Goal: Information Seeking & Learning: Learn about a topic

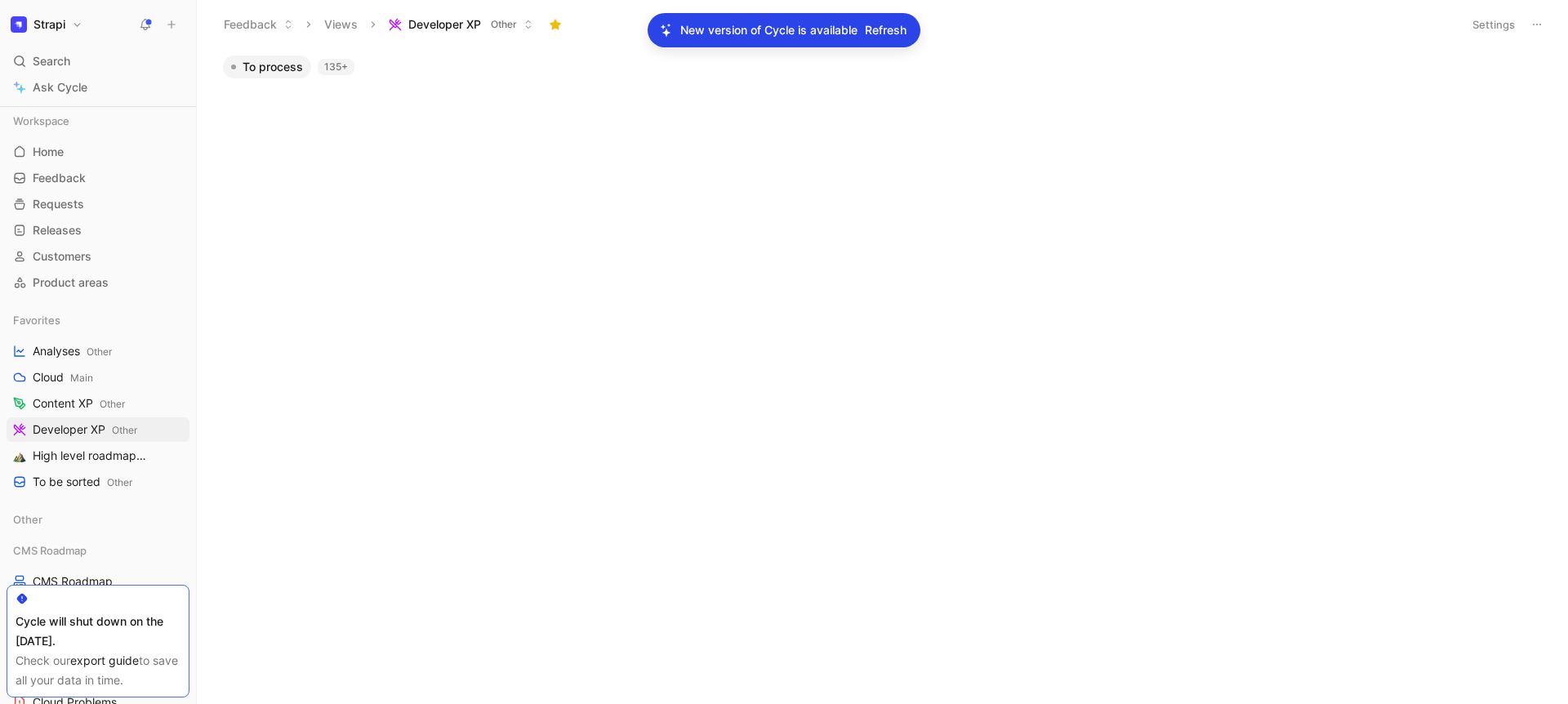
click at [69, 26] on button "Strapi" at bounding box center [47, 24] width 80 height 23
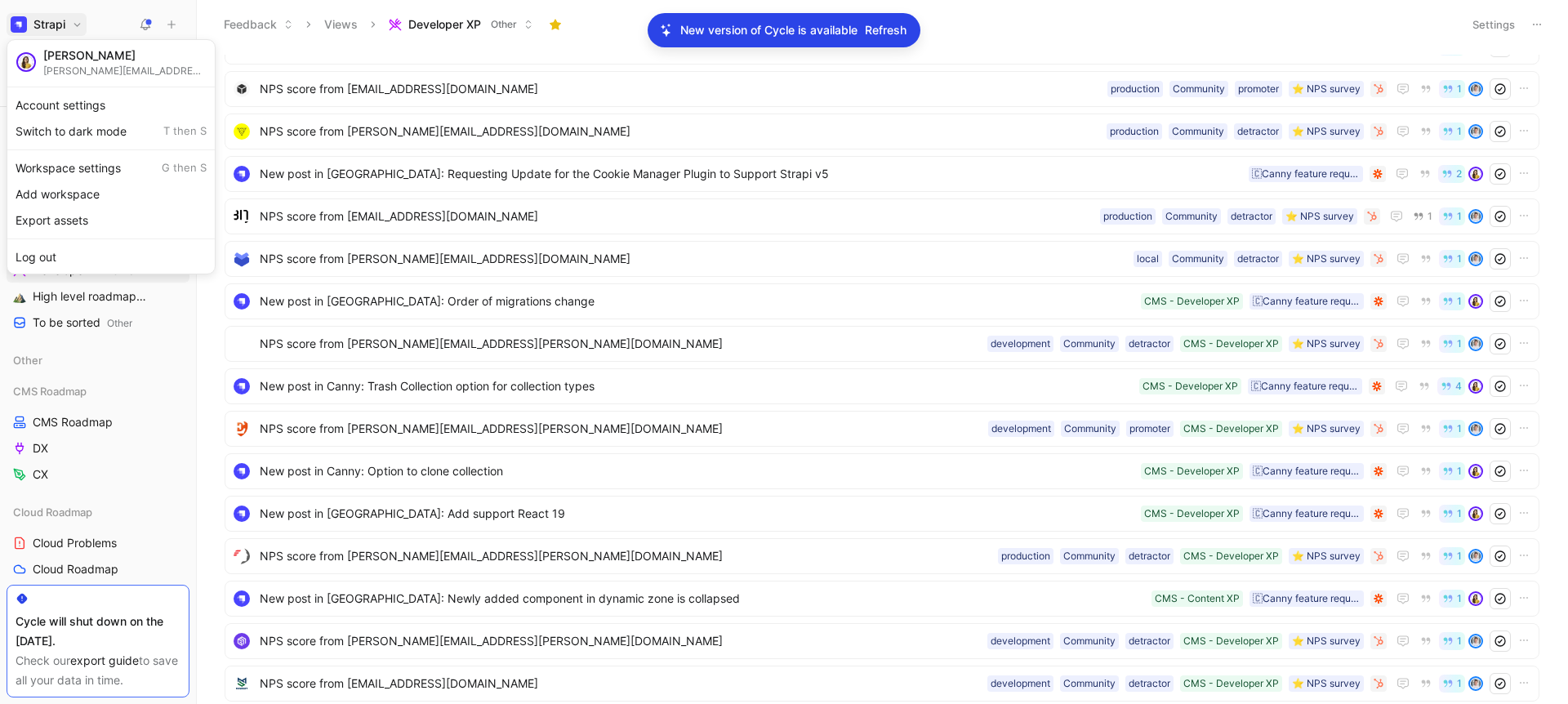
click at [106, 8] on div at bounding box center [784, 352] width 1568 height 704
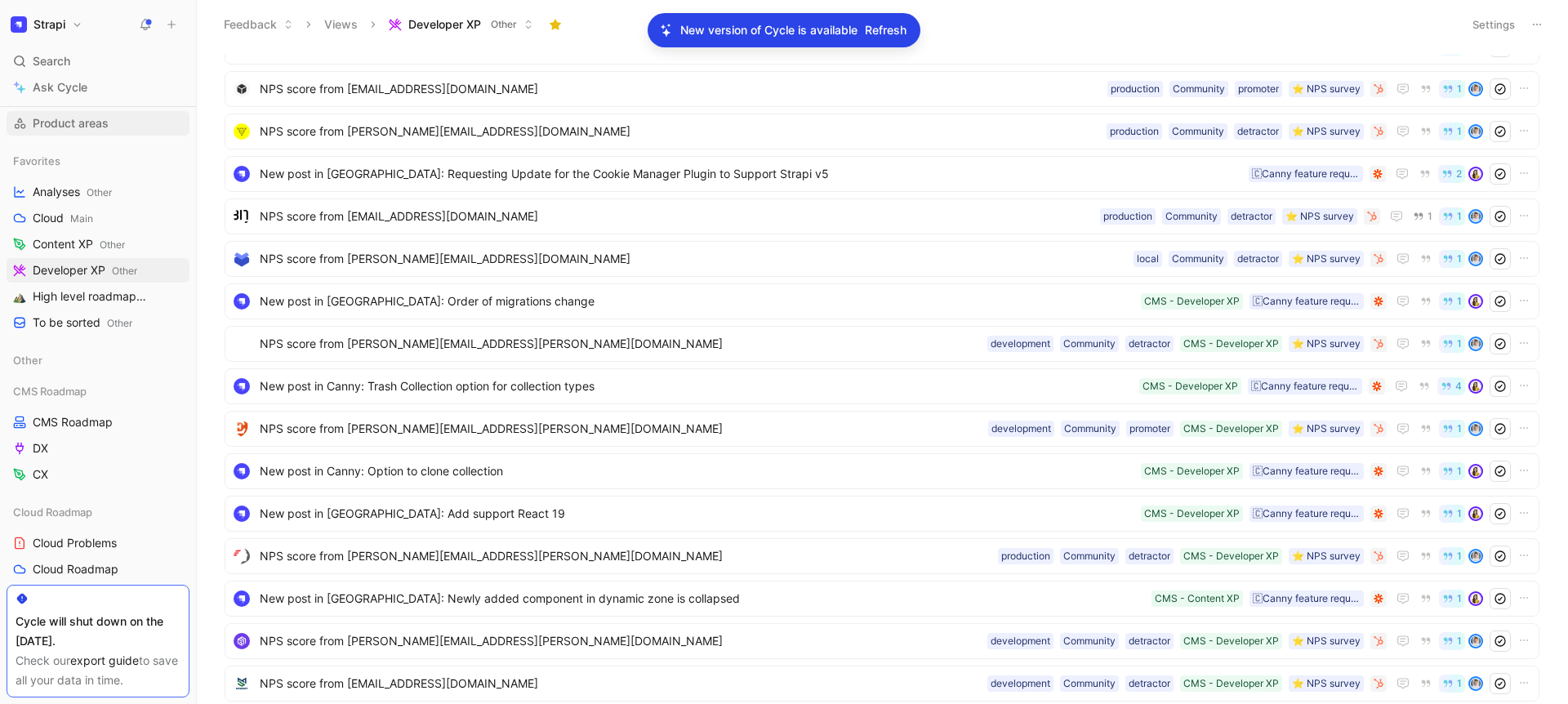
click at [96, 128] on span "Product areas" at bounding box center [70, 123] width 76 height 16
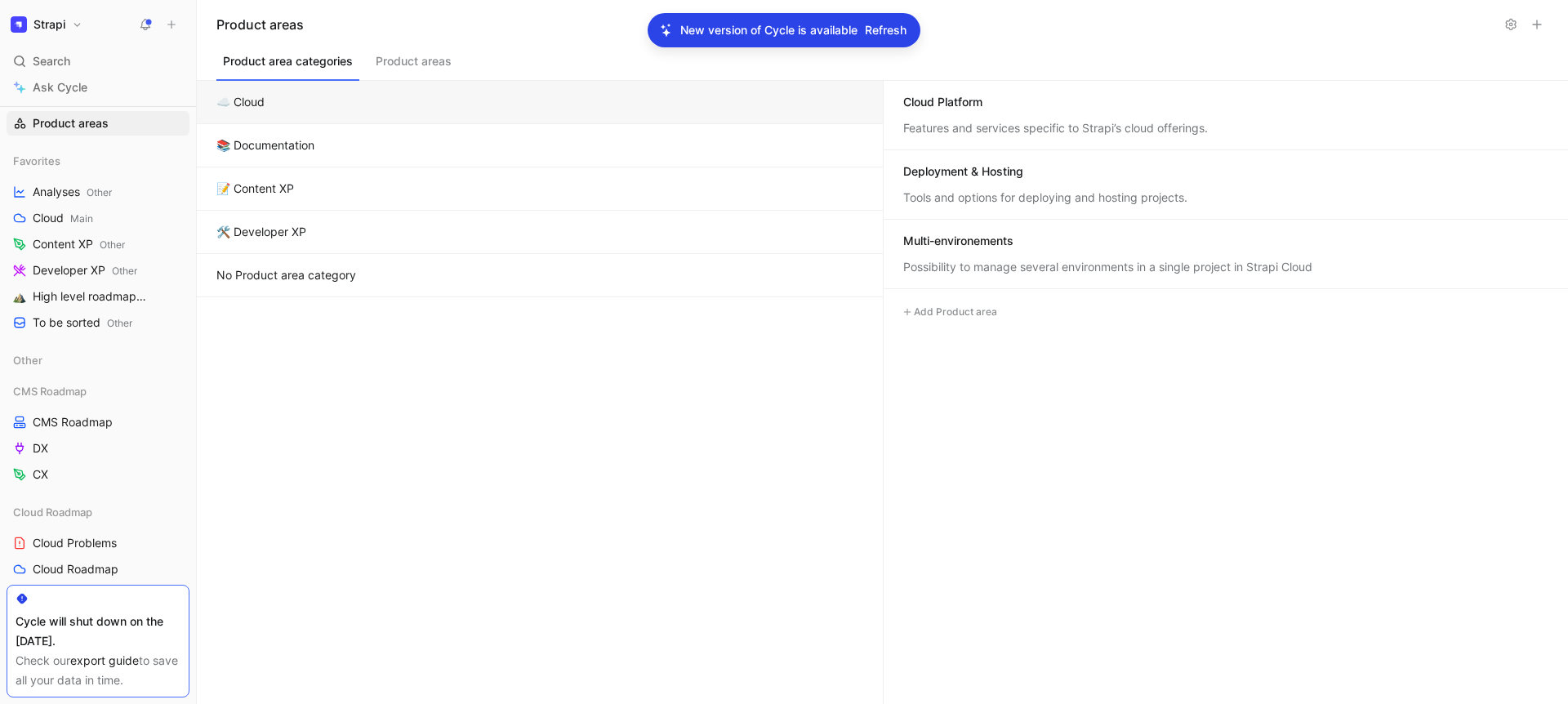
click at [391, 153] on button "📚 Documentation" at bounding box center [539, 145] width 686 height 44
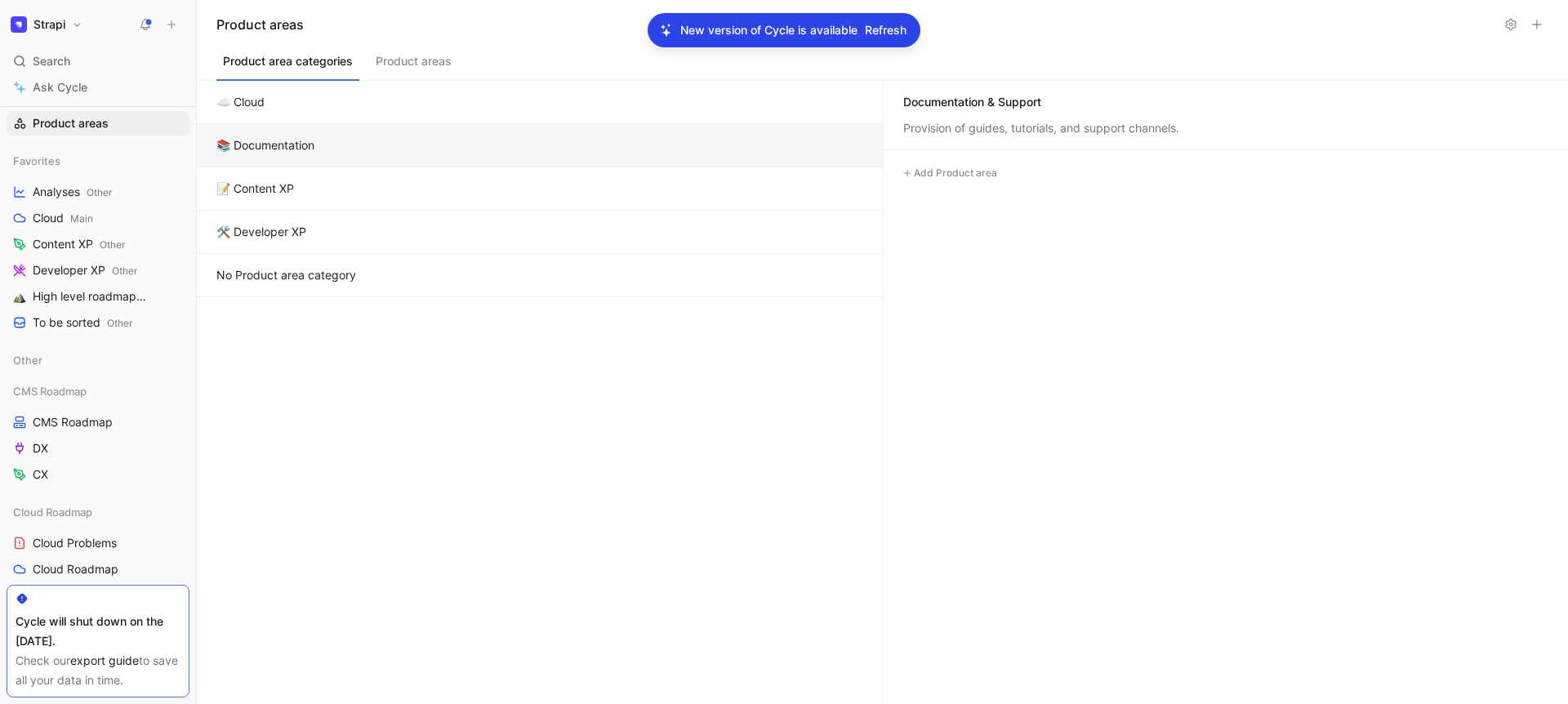
click at [387, 109] on button "☁️ Cloud" at bounding box center [539, 103] width 686 height 44
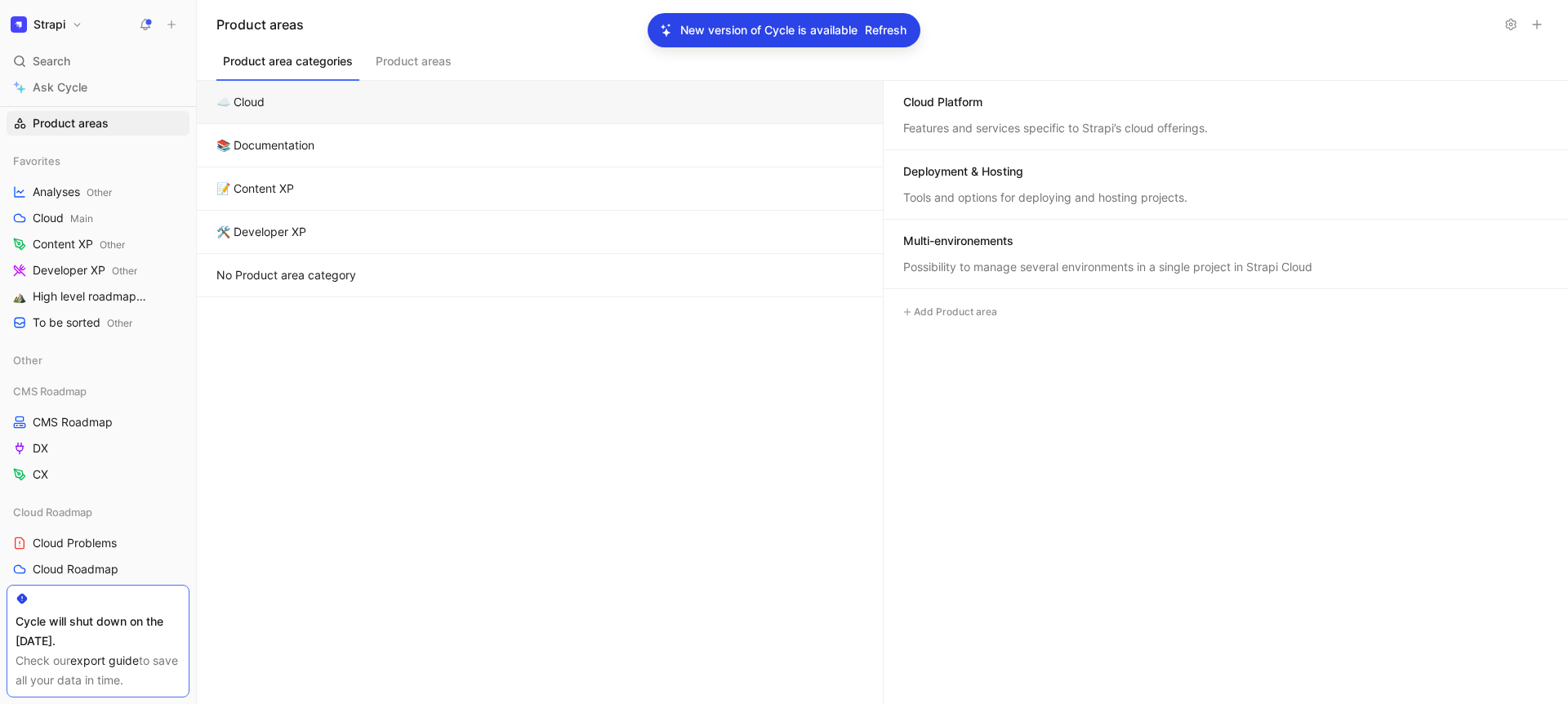
click at [920, 169] on div "Deployment & Hosting" at bounding box center [963, 171] width 120 height 16
click at [1005, 128] on div "Features and services specific to Strapi’s cloud offerings." at bounding box center [1226, 127] width 646 height 16
click at [1005, 128] on div "☁️ Cloud Cloud Platform Features and services specific to Strapi’s cloud offeri…" at bounding box center [1267, 115] width 607 height 79
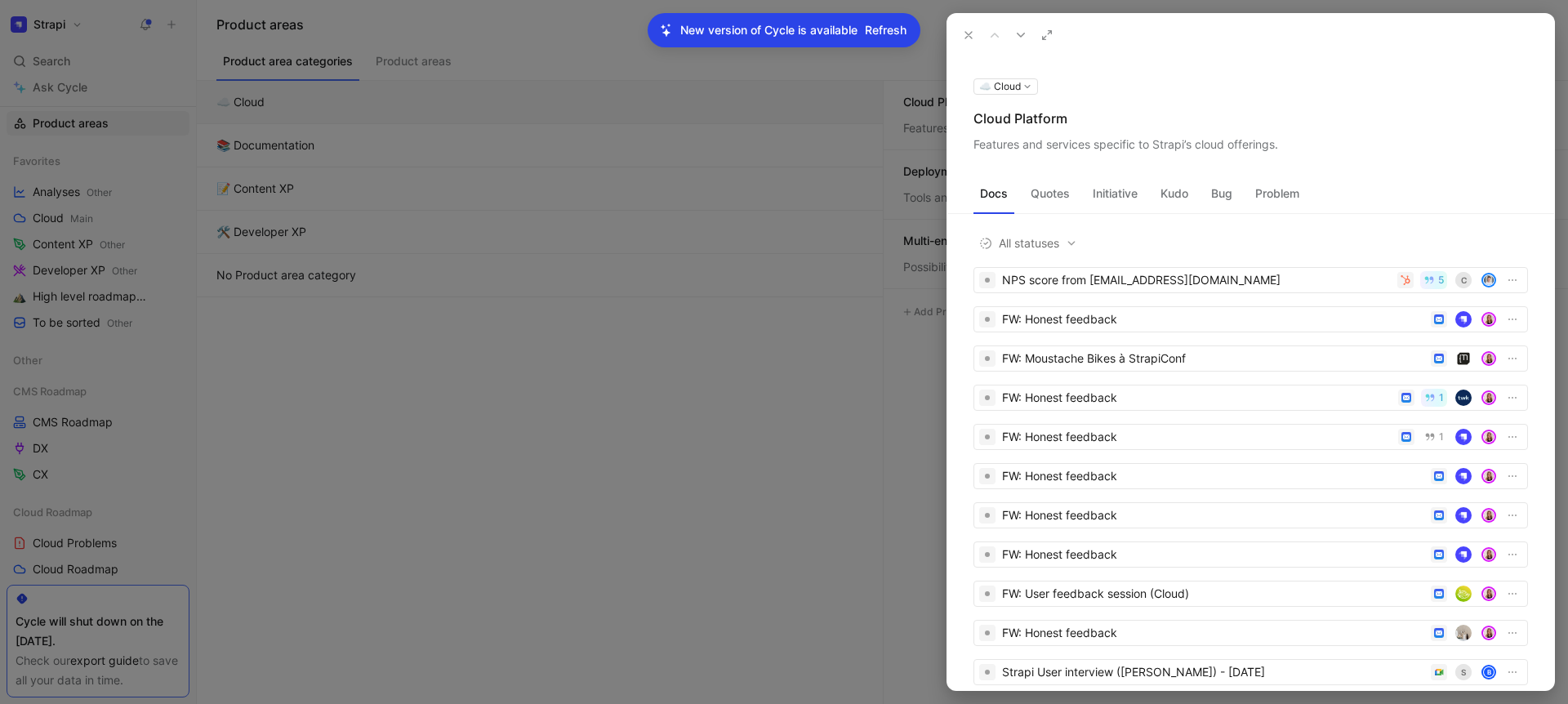
click at [967, 35] on icon at bounding box center [968, 34] width 13 height 13
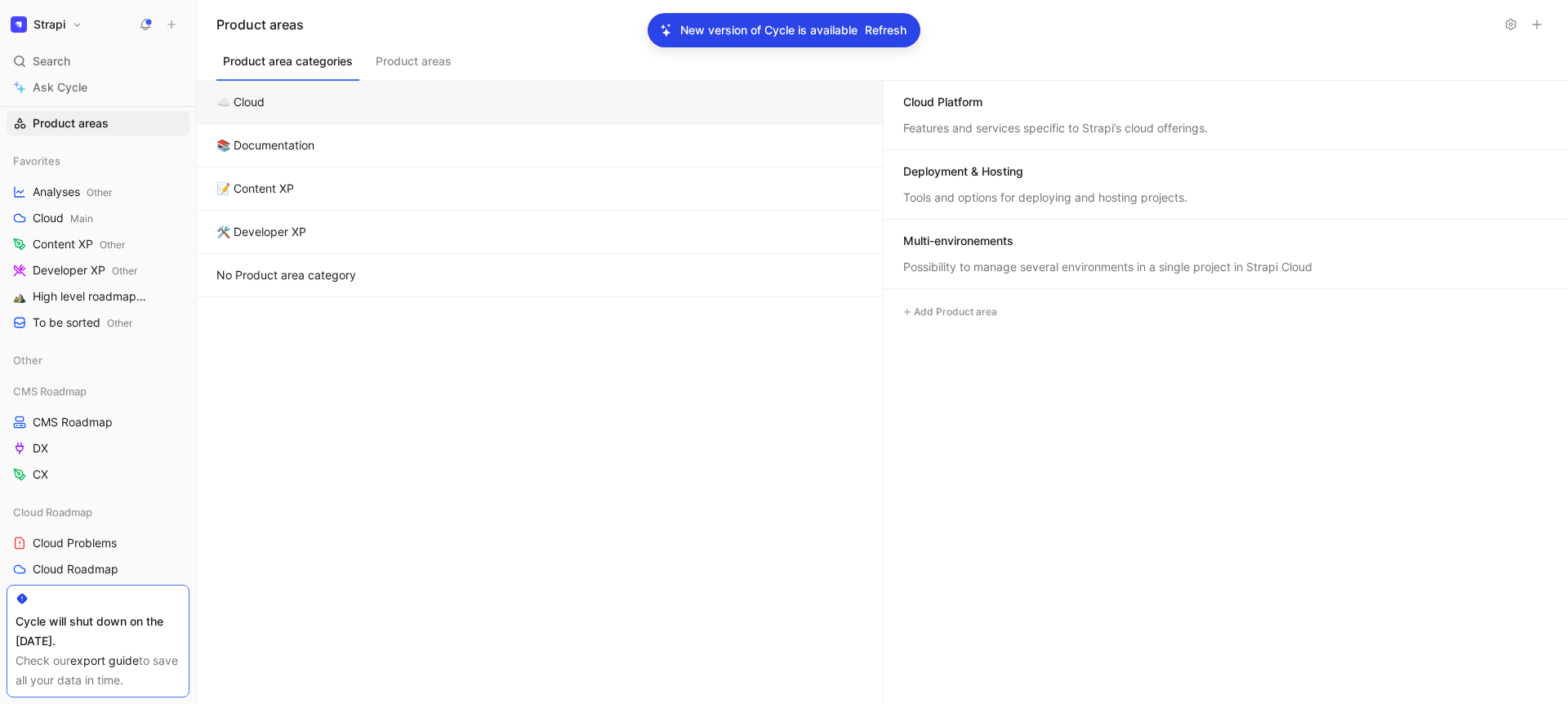
click at [984, 174] on div "Deployment & Hosting" at bounding box center [963, 171] width 120 height 16
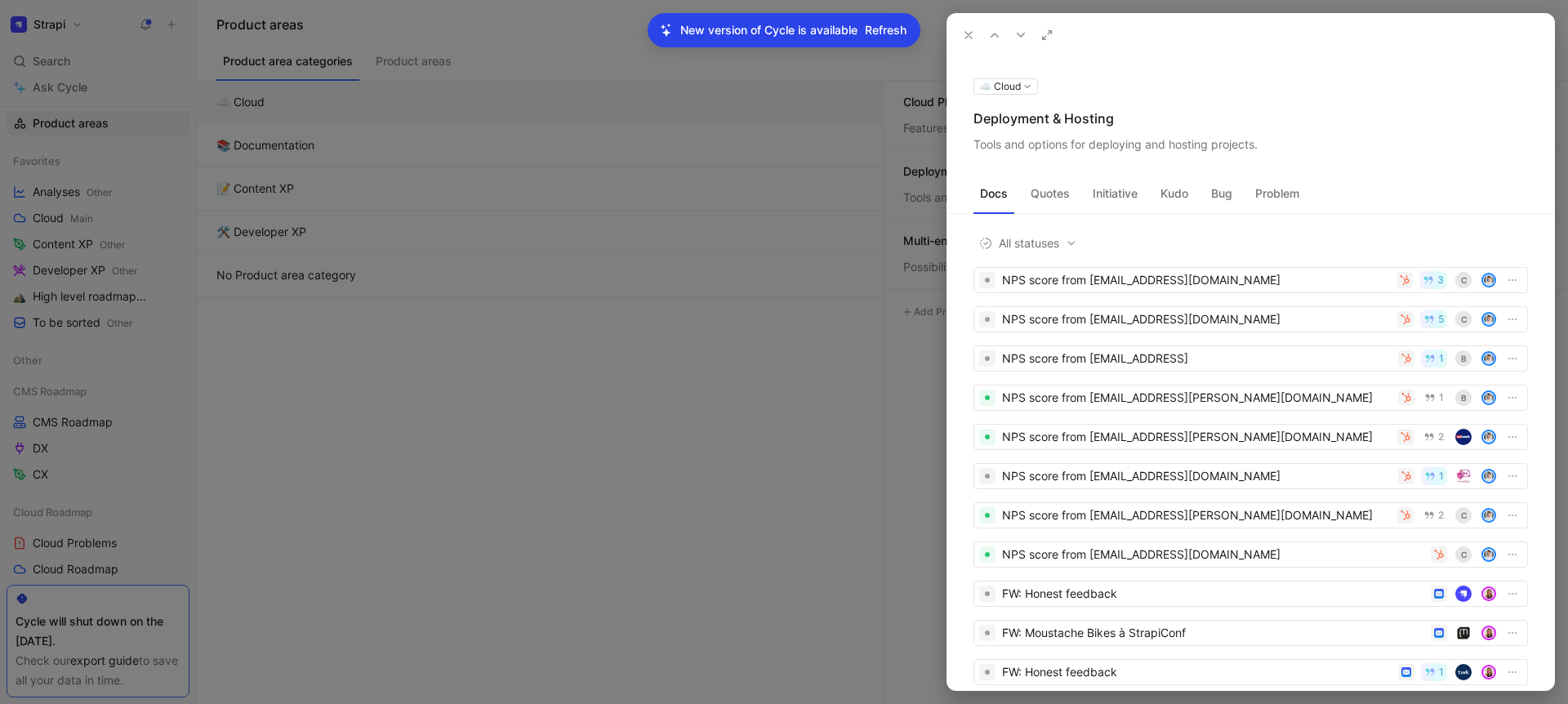
click at [1025, 109] on div "Deployment & Hosting" at bounding box center [1251, 118] width 555 height 20
click at [1018, 123] on div "Deployment & Hosting" at bounding box center [1251, 118] width 555 height 20
copy div "Deployment & Hosting"
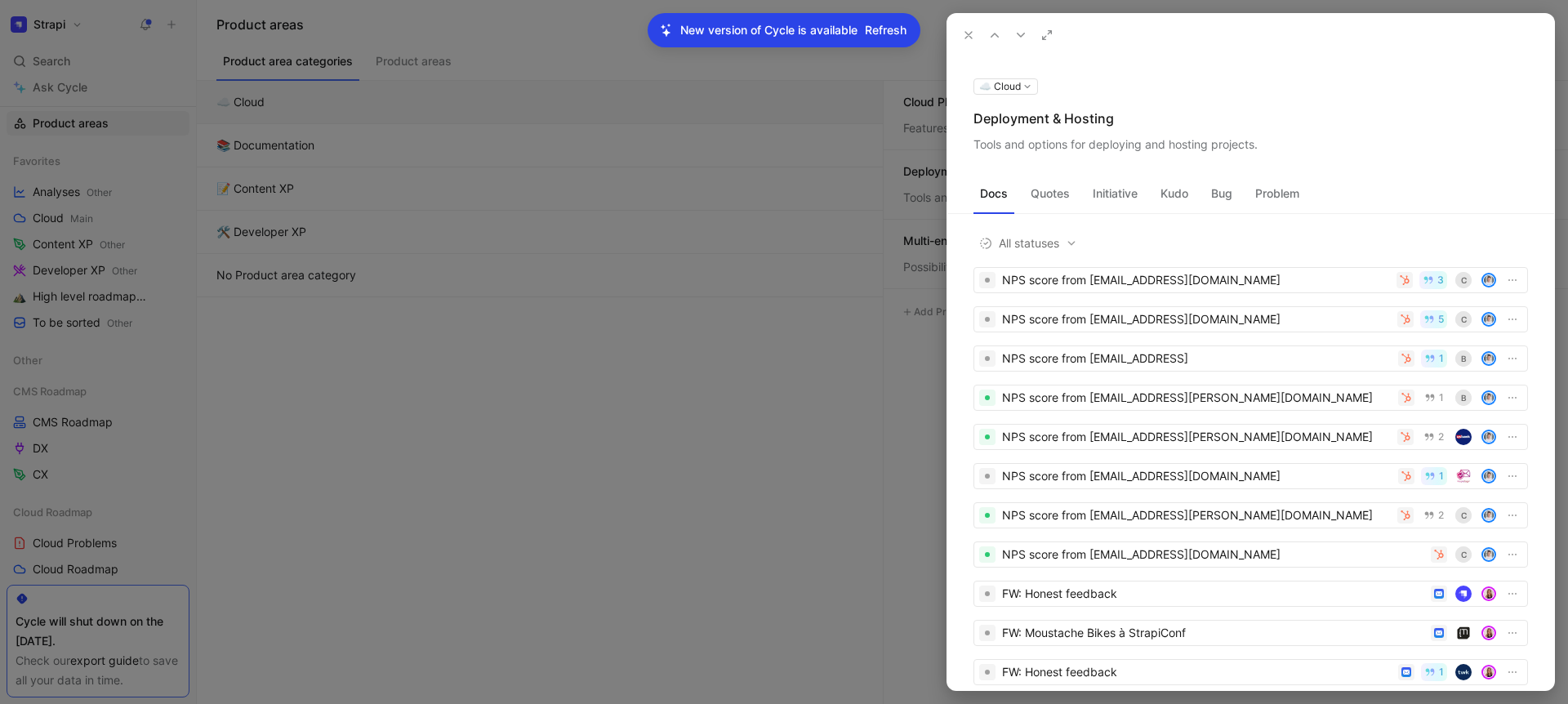
click at [1080, 146] on div "Tools and options for deploying and hosting projects." at bounding box center [1251, 145] width 555 height 20
copy div "Tools and options for deploying and hosting projects."
click at [968, 35] on use at bounding box center [969, 35] width 7 height 7
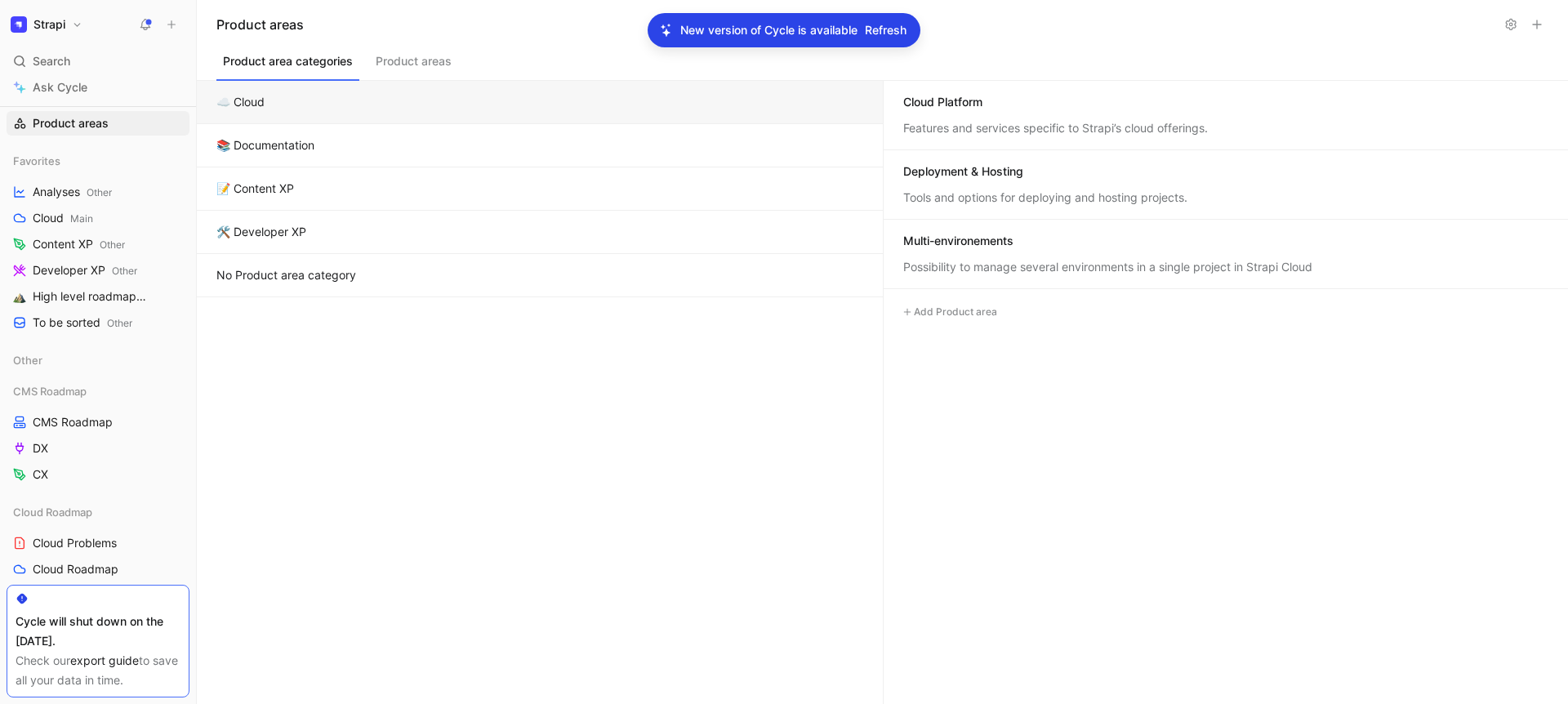
click at [999, 244] on div "Multi-environements" at bounding box center [958, 240] width 110 height 16
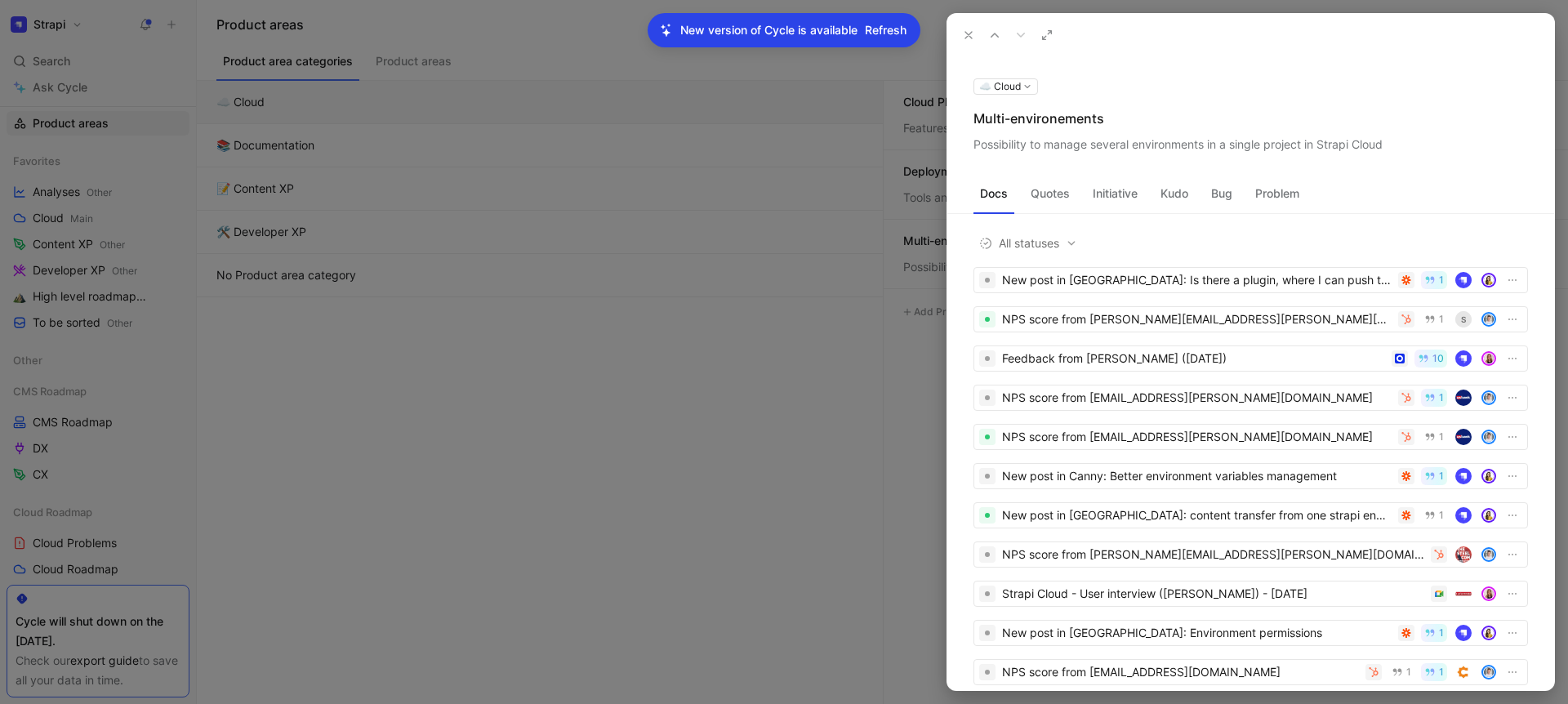
click at [1046, 119] on div "Multi-environements" at bounding box center [1251, 118] width 555 height 20
copy div "Multi-environements"
click at [1064, 121] on div "Multi-environements" at bounding box center [1251, 118] width 555 height 20
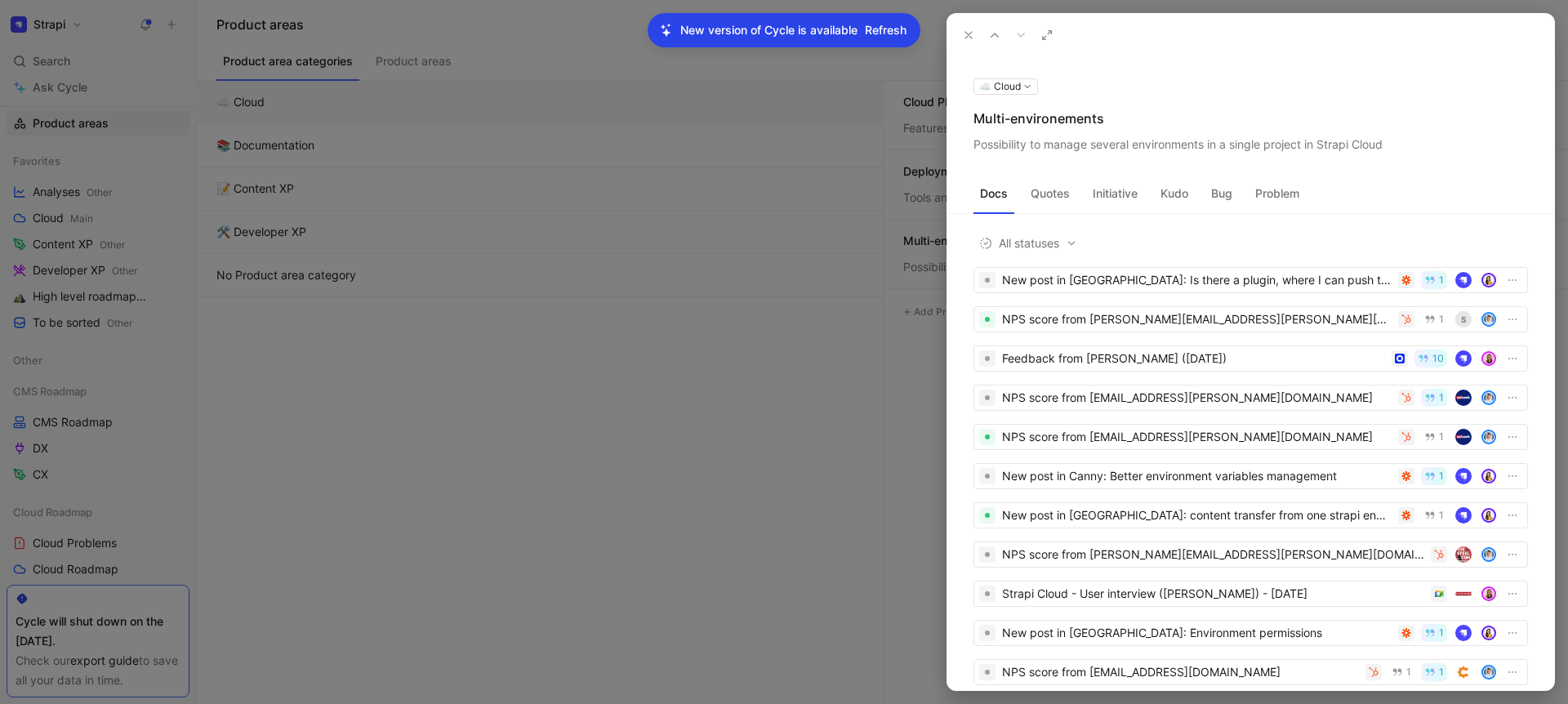
click at [0, 0] on icon at bounding box center [0, 0] width 0 height 0
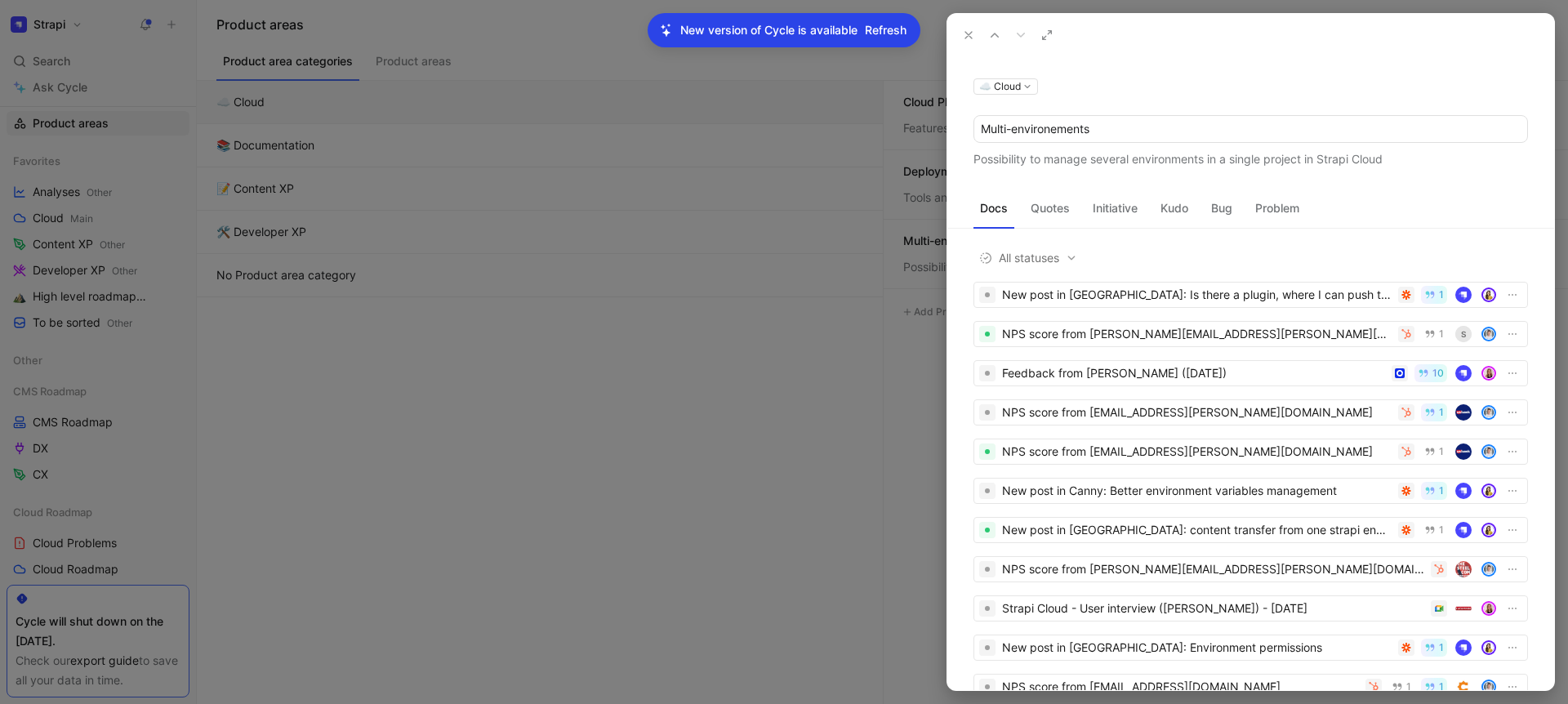
click at [1060, 131] on input "Multi-environements" at bounding box center [1251, 129] width 553 height 27
type input "Multi-environments"
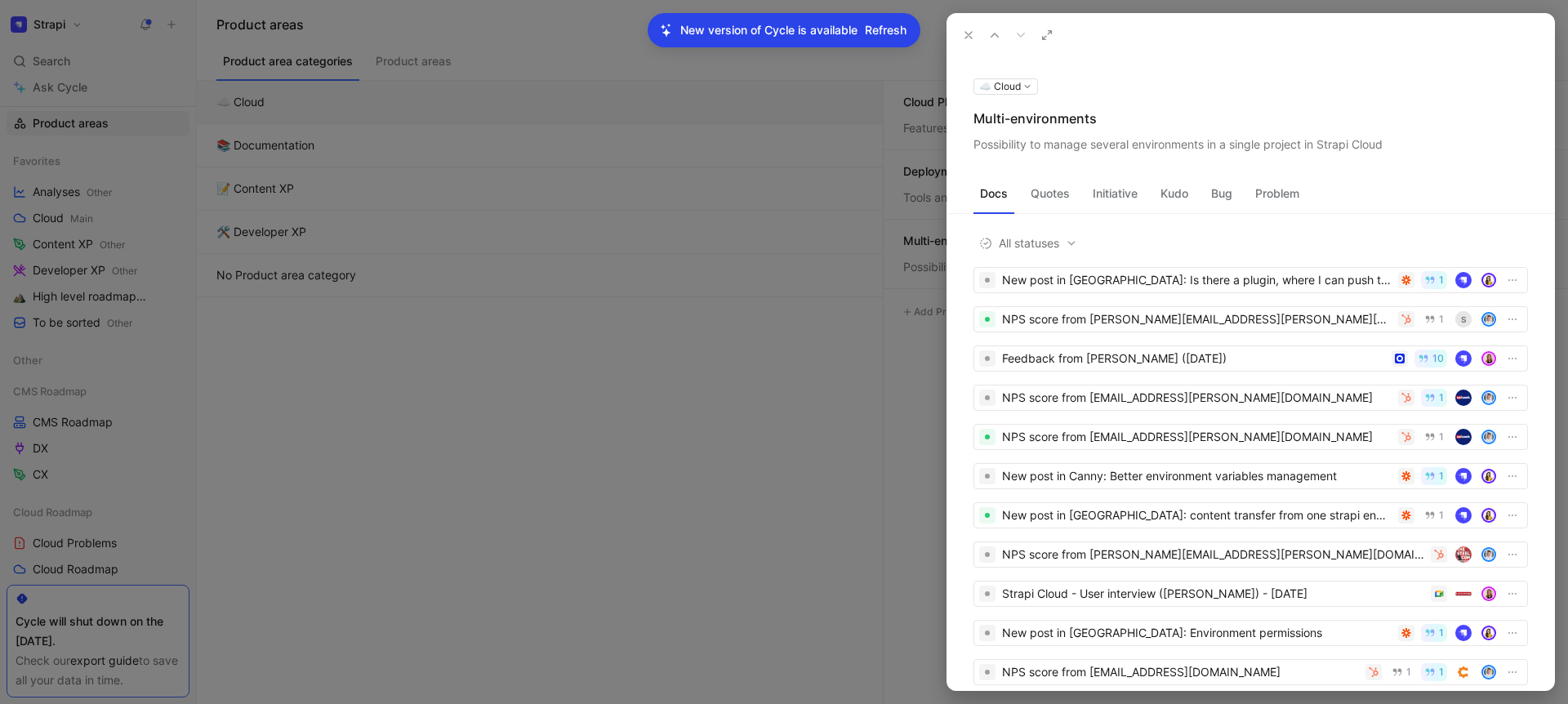
click at [1105, 141] on div "Possibility to manage several environments in a single project in Strapi Cloud" at bounding box center [1251, 145] width 555 height 20
copy div "Possibility to manage several environments in a single project in Strapi Cloud"
click at [966, 36] on use at bounding box center [969, 35] width 7 height 7
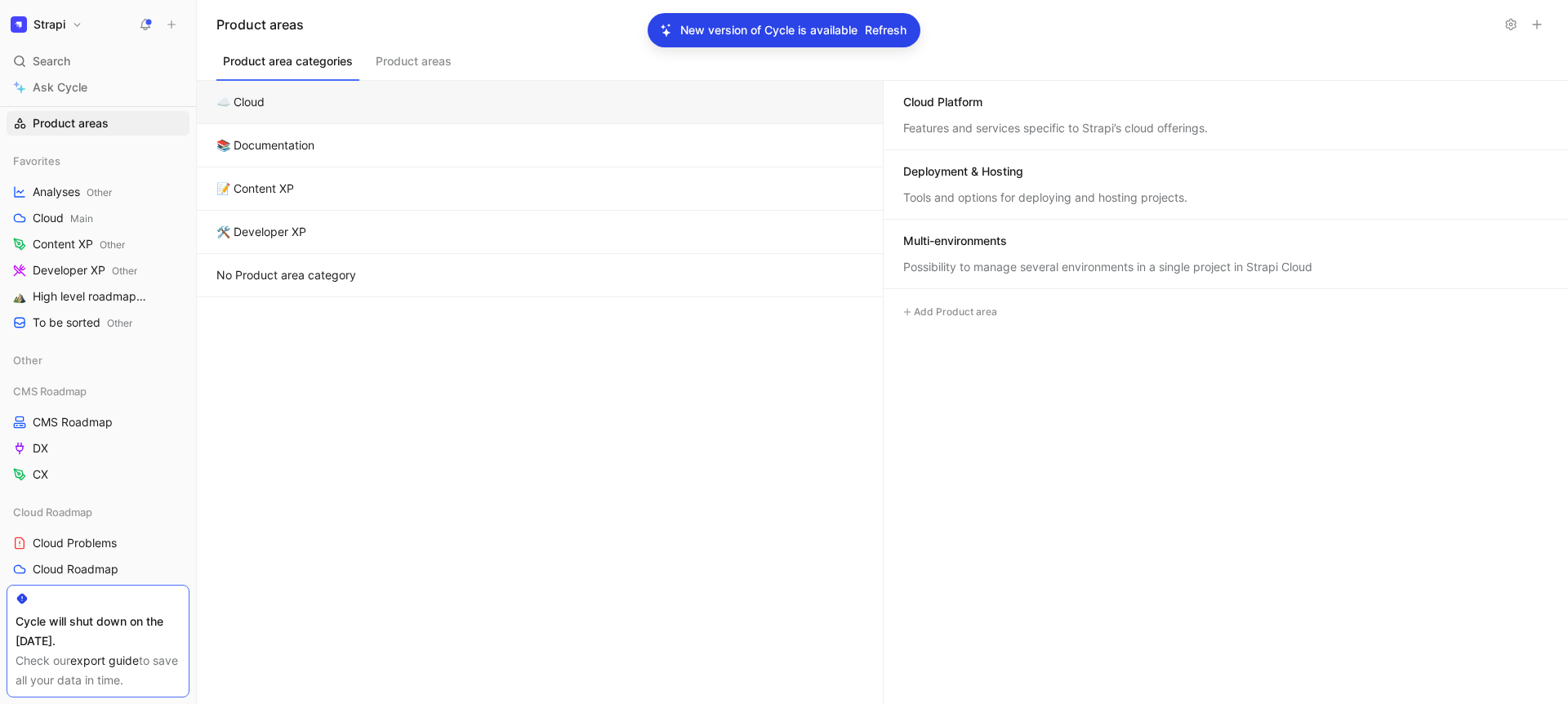
click at [769, 155] on button "📚 Documentation" at bounding box center [539, 145] width 686 height 44
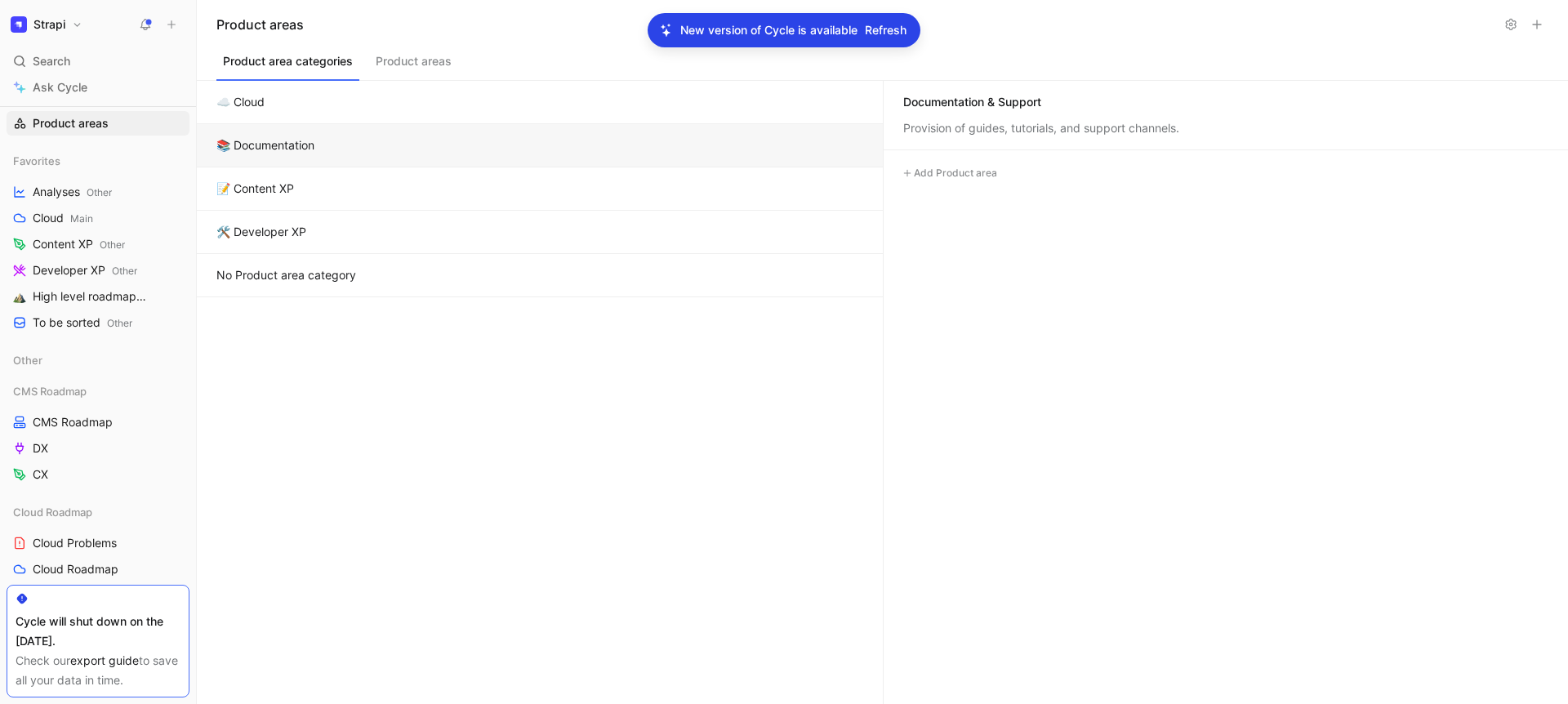
click at [993, 100] on div "Documentation & Support" at bounding box center [971, 102] width 138 height 16
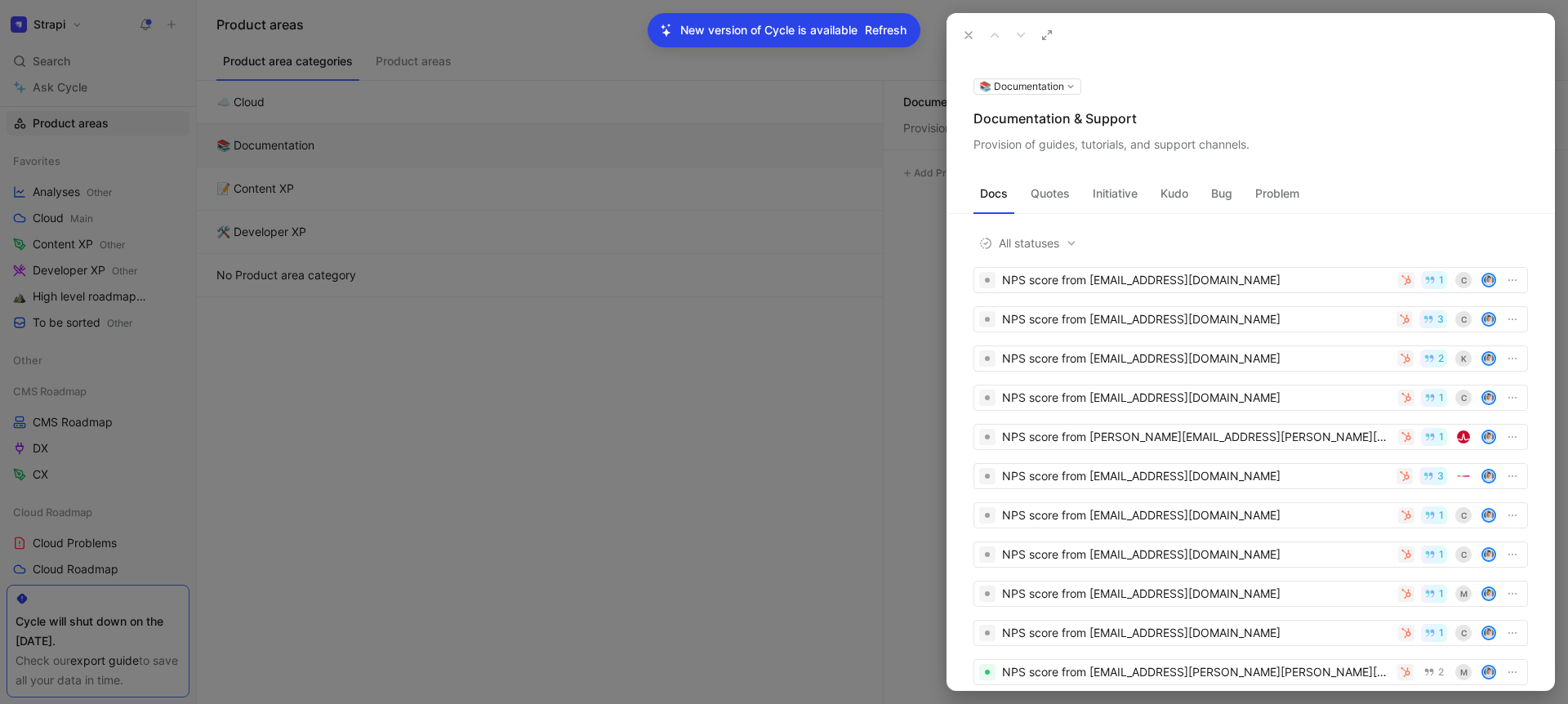
click at [1062, 119] on div "Documentation & Support" at bounding box center [1251, 118] width 555 height 20
copy div "Documentation & Support"
click at [1080, 144] on div "Provision of guides, tutorials, and support channels." at bounding box center [1251, 145] width 555 height 20
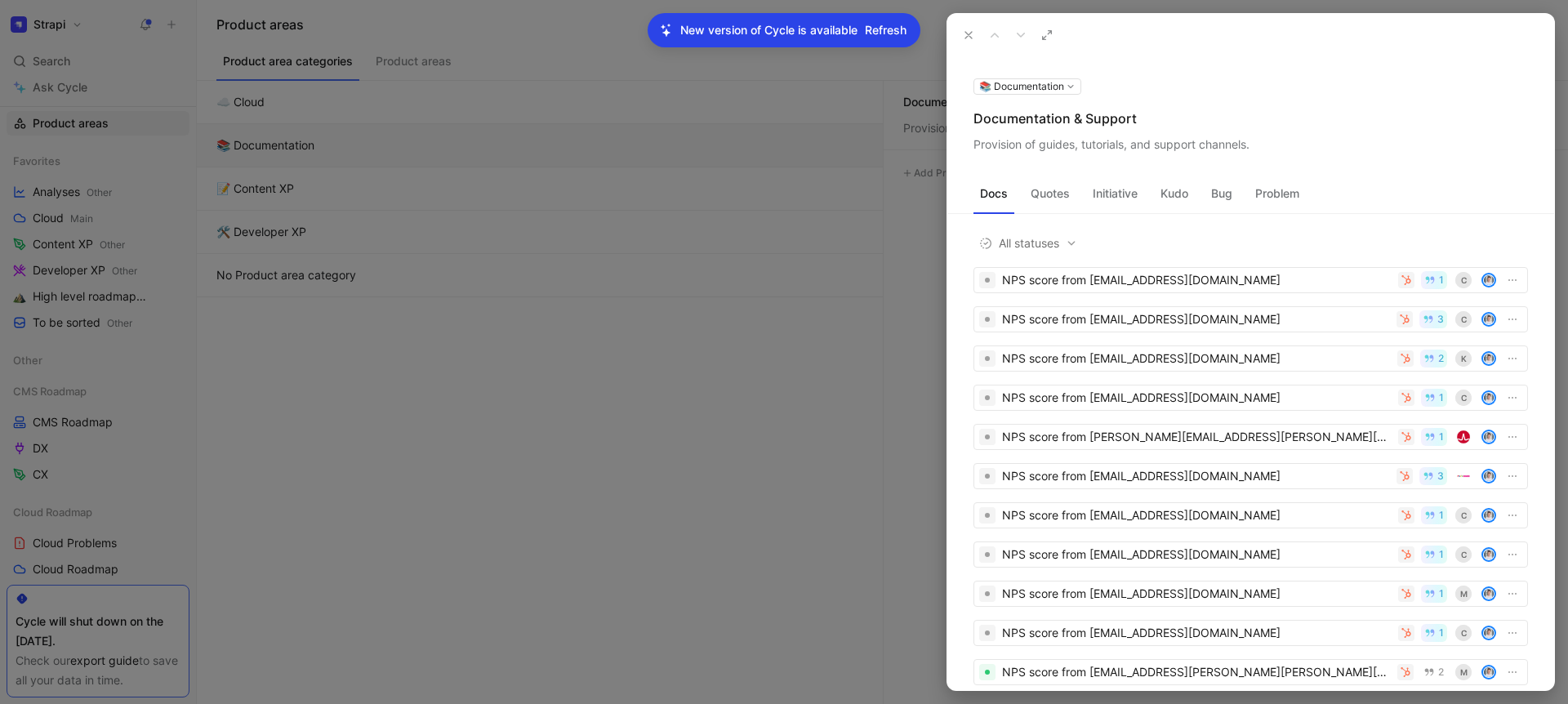
click at [1080, 144] on div "Provision of guides, tutorials, and support channels." at bounding box center [1251, 145] width 555 height 20
copy div "Provision of guides, tutorials, and support channels."
click at [495, 197] on div at bounding box center [784, 352] width 1568 height 704
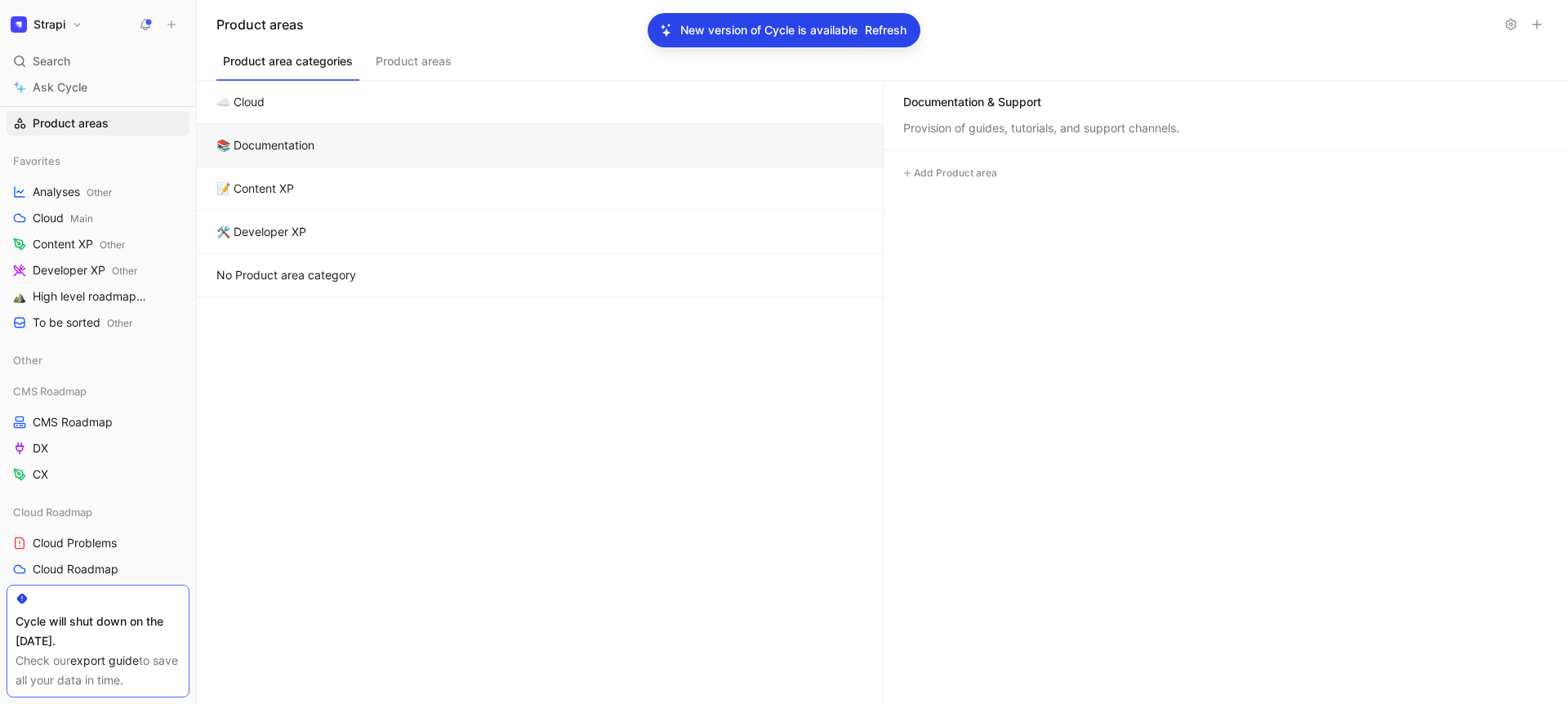
click at [400, 194] on button "📝 Content XP" at bounding box center [539, 189] width 686 height 44
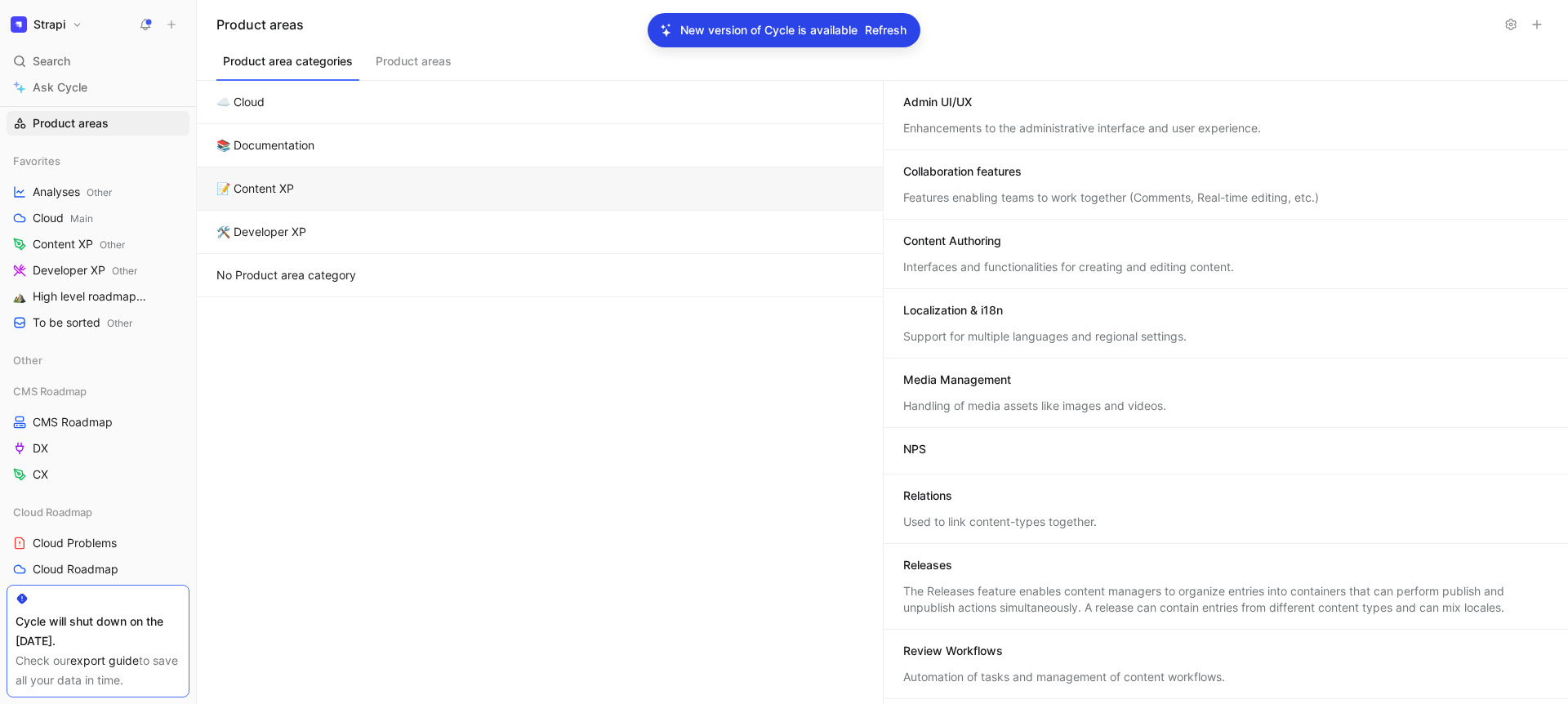
click at [934, 102] on div "Admin UI/UX" at bounding box center [937, 102] width 68 height 16
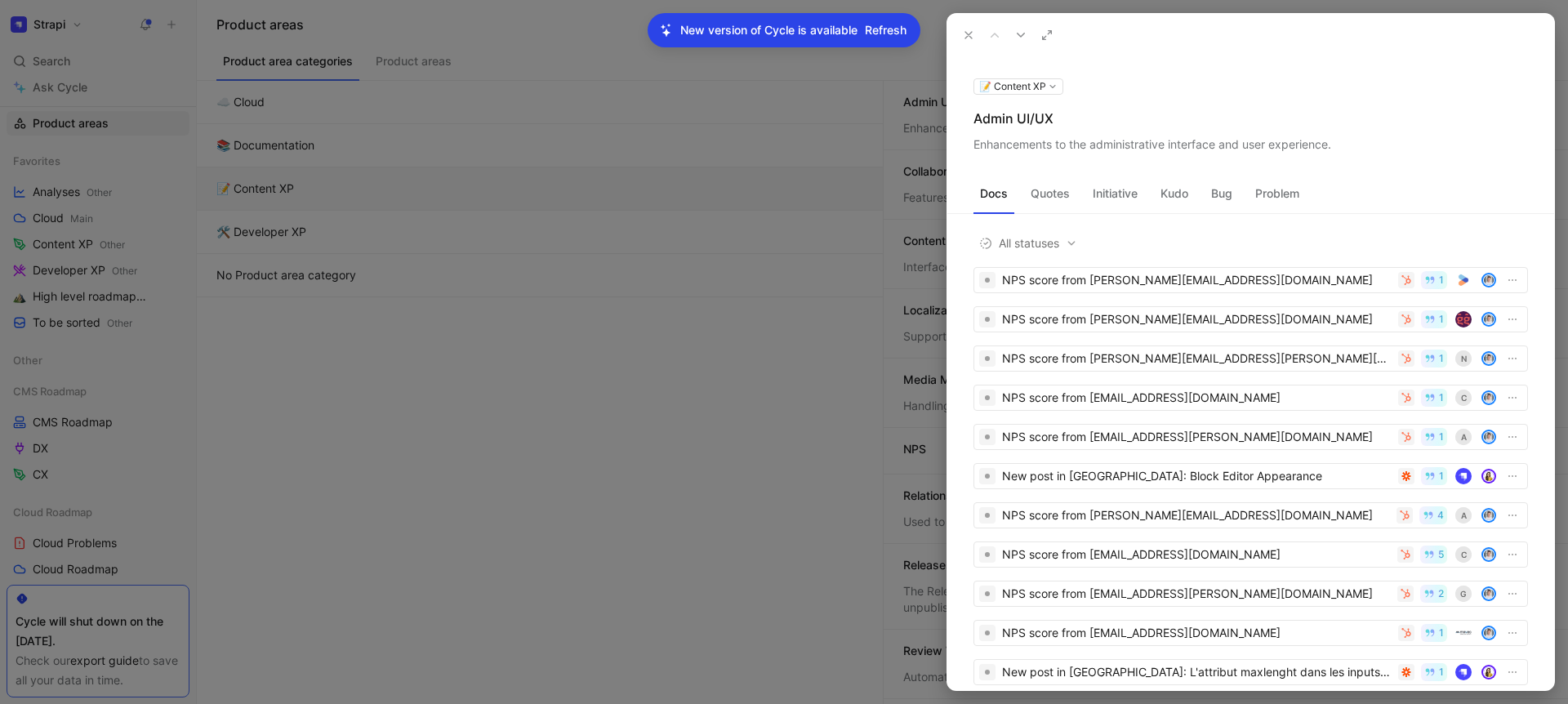
click at [1033, 117] on div "Admin UI/UX" at bounding box center [1251, 118] width 555 height 20
click at [1029, 119] on div "Admin UI/UX" at bounding box center [1251, 118] width 555 height 20
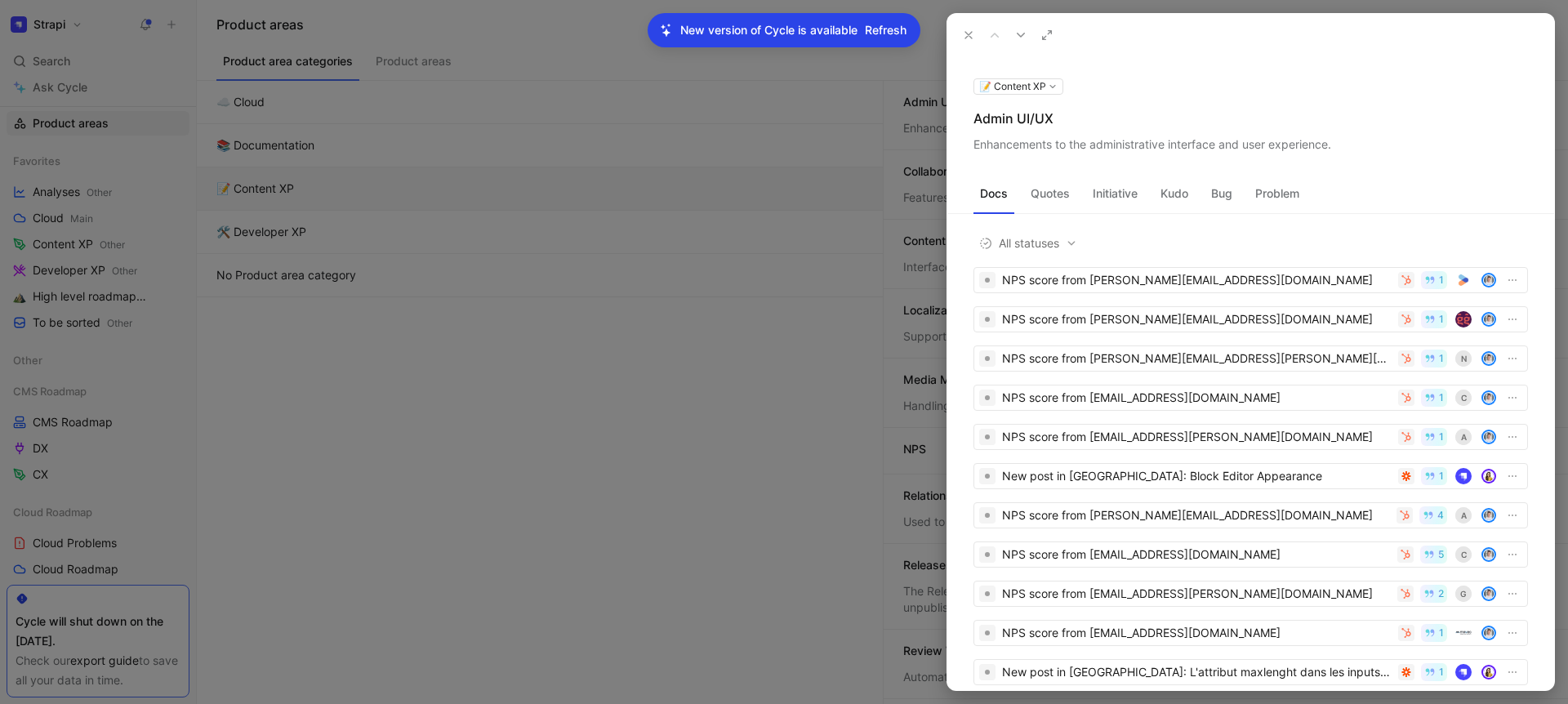
click at [1029, 119] on div "Admin UI/UX" at bounding box center [1251, 118] width 555 height 20
copy div "Admin UI/UX"
click at [1112, 139] on div "Enhancements to the administrative interface and user experience." at bounding box center [1251, 145] width 555 height 20
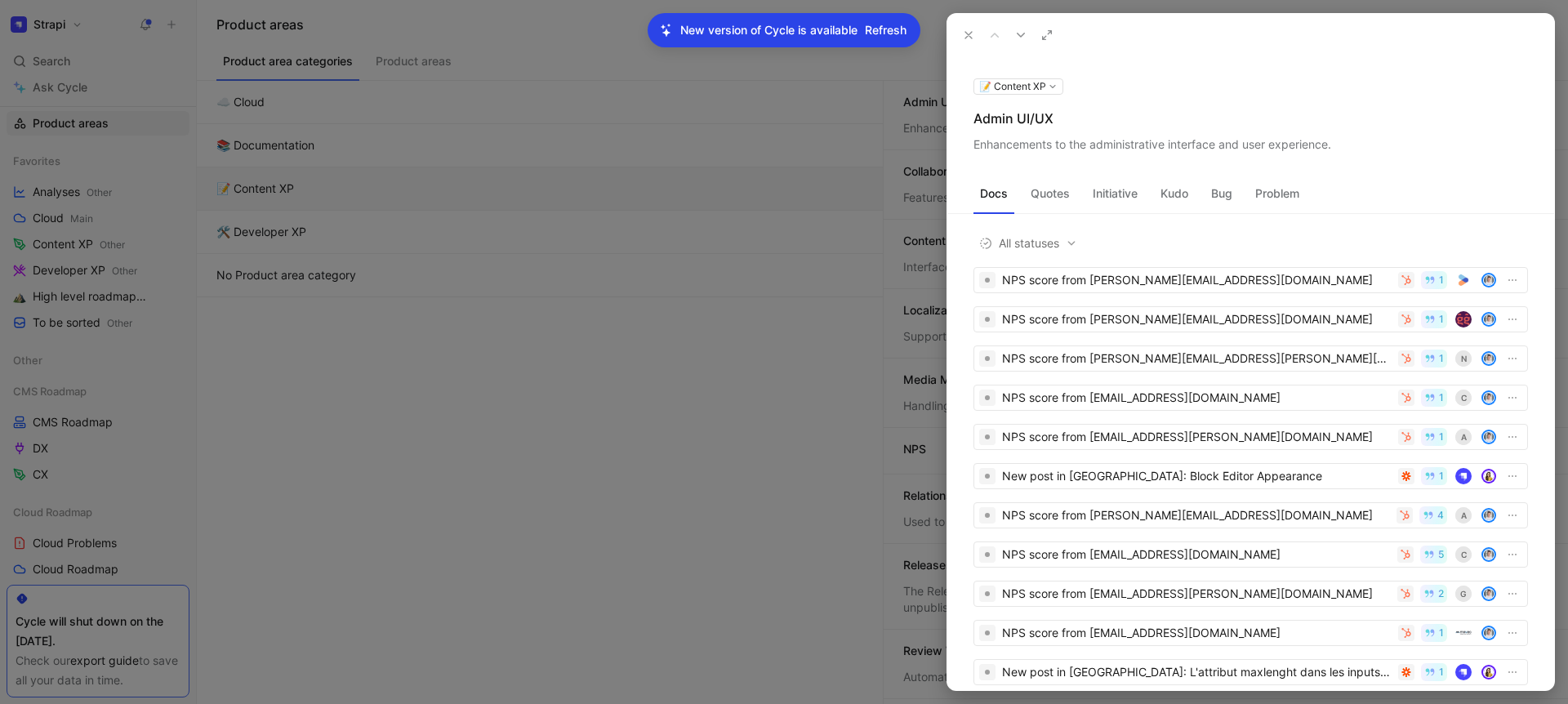
copy div "Enhancements to the administrative interface and user experience."
click at [962, 34] on icon at bounding box center [968, 34] width 13 height 13
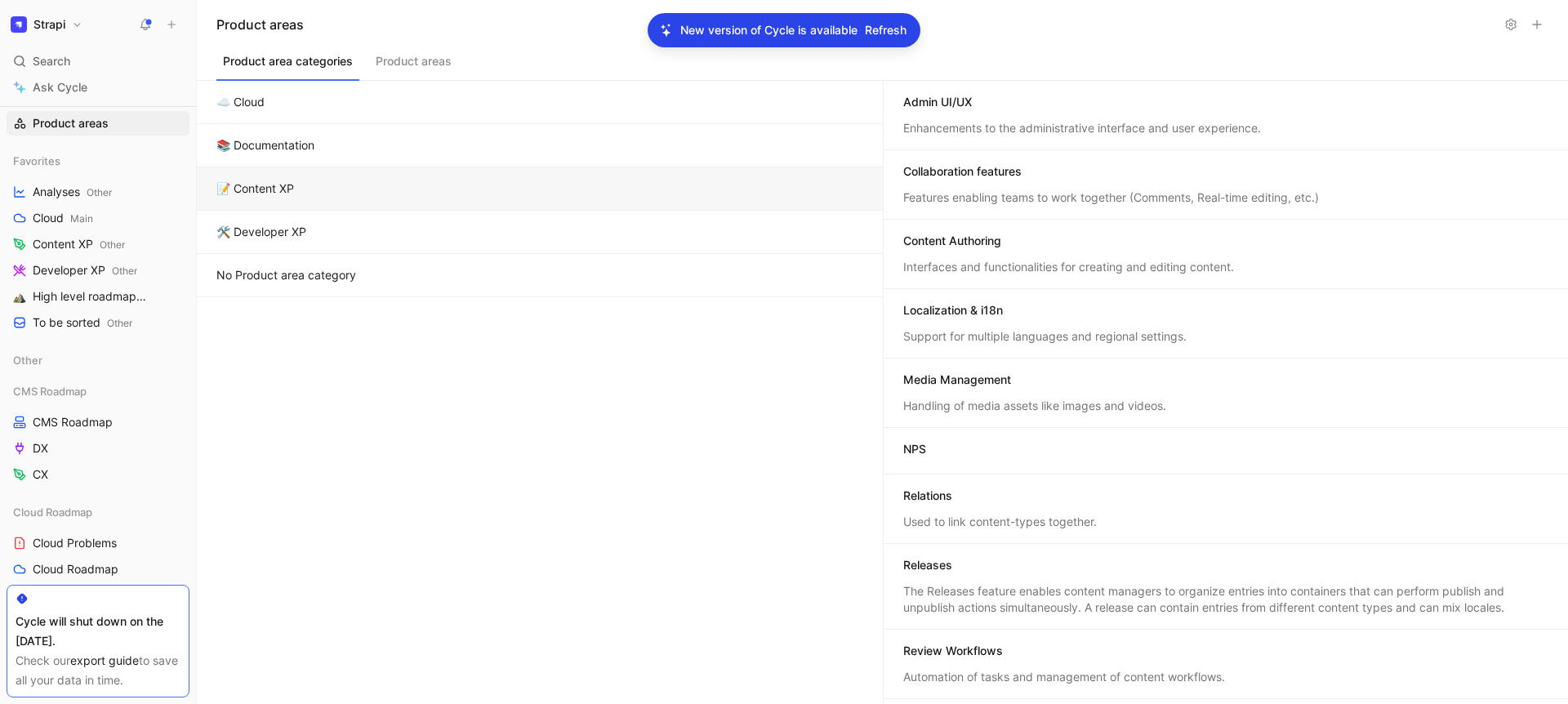
click at [992, 176] on div "Collaboration features" at bounding box center [962, 171] width 119 height 16
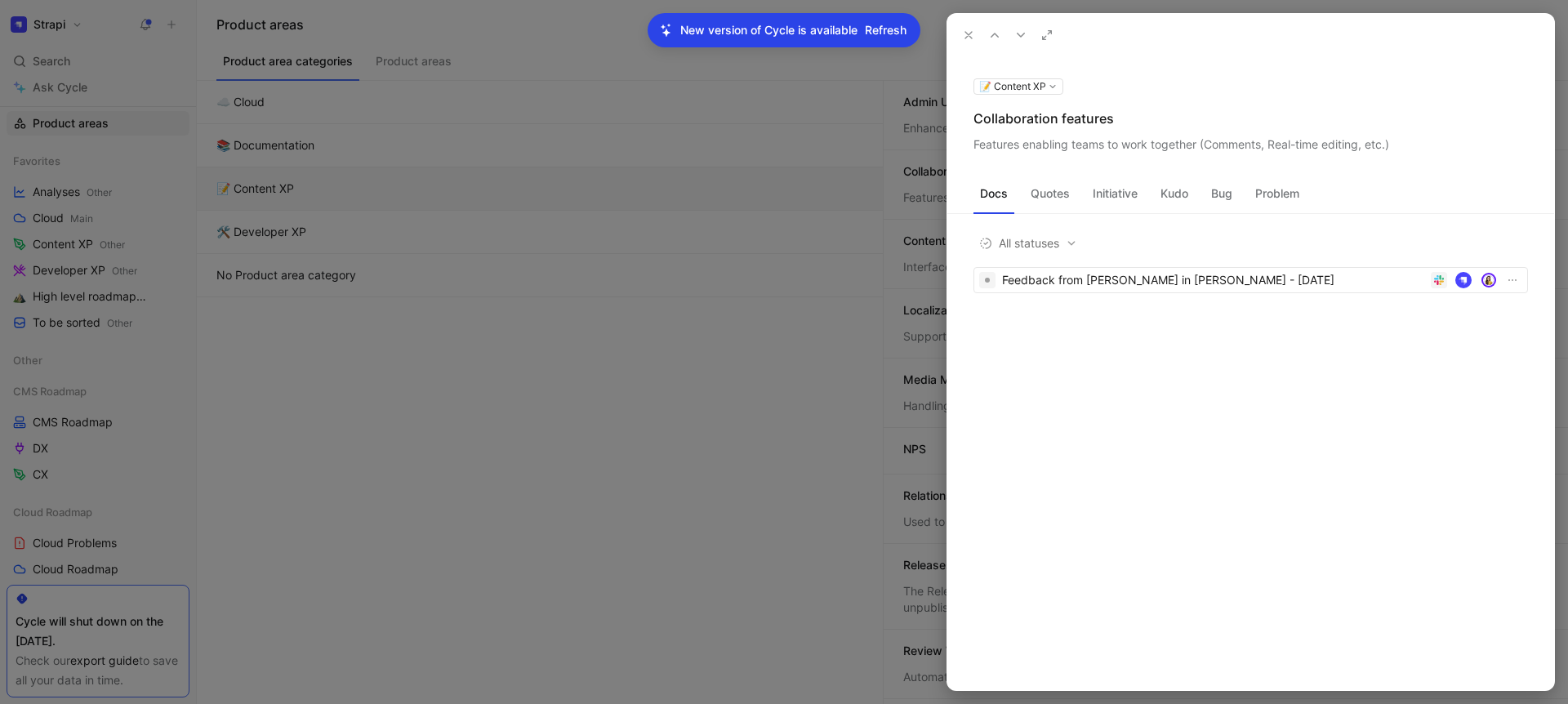
click at [1007, 109] on div "Collaboration features" at bounding box center [1251, 118] width 555 height 20
click at [1006, 116] on div "Collaboration features" at bounding box center [1251, 118] width 555 height 20
copy div "Collaboration features"
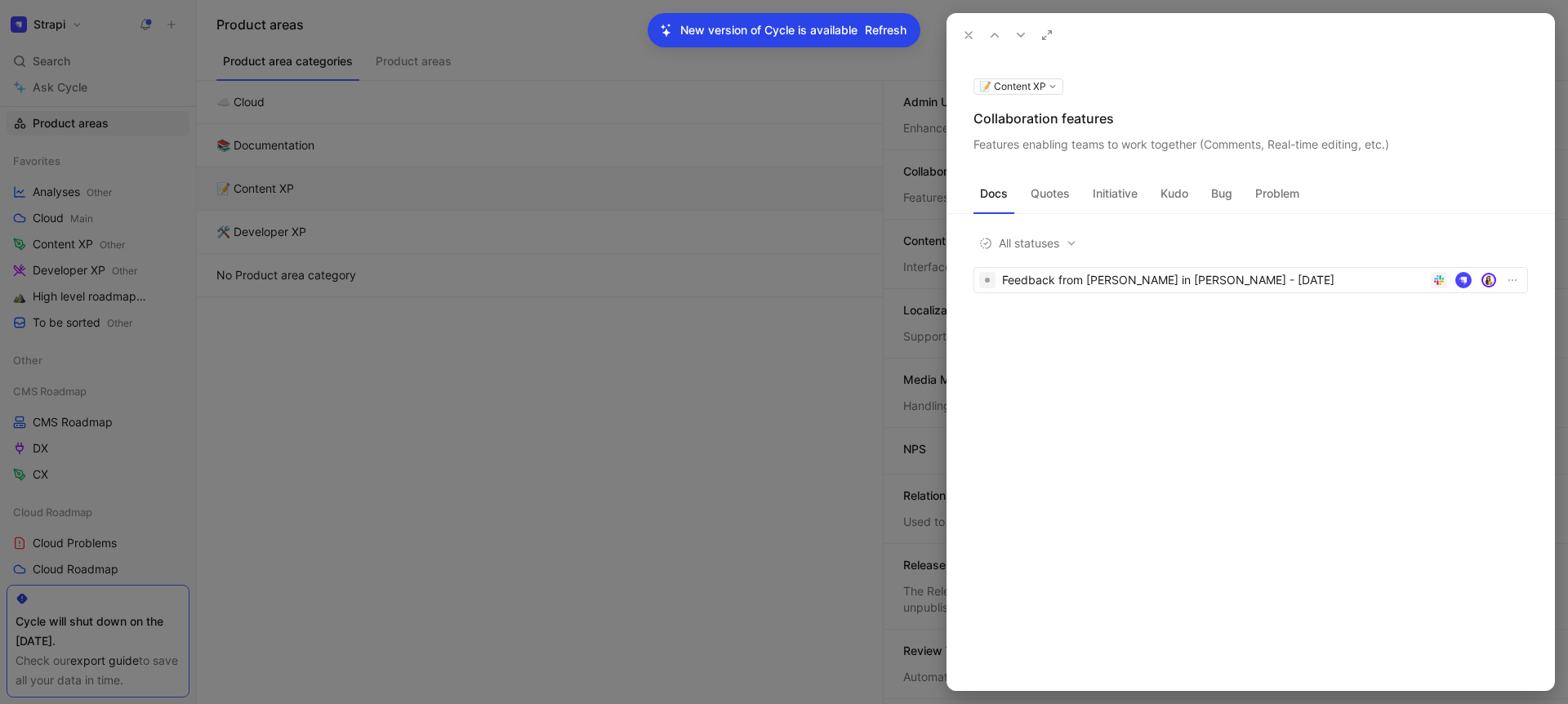
click at [1053, 149] on div "Features enabling teams to work together (Comments, Real-time editing, etc.)" at bounding box center [1251, 145] width 555 height 20
copy div "Features enabling teams to work together (Comments, Real-time editing, etc.)"
click at [966, 33] on use at bounding box center [969, 35] width 7 height 7
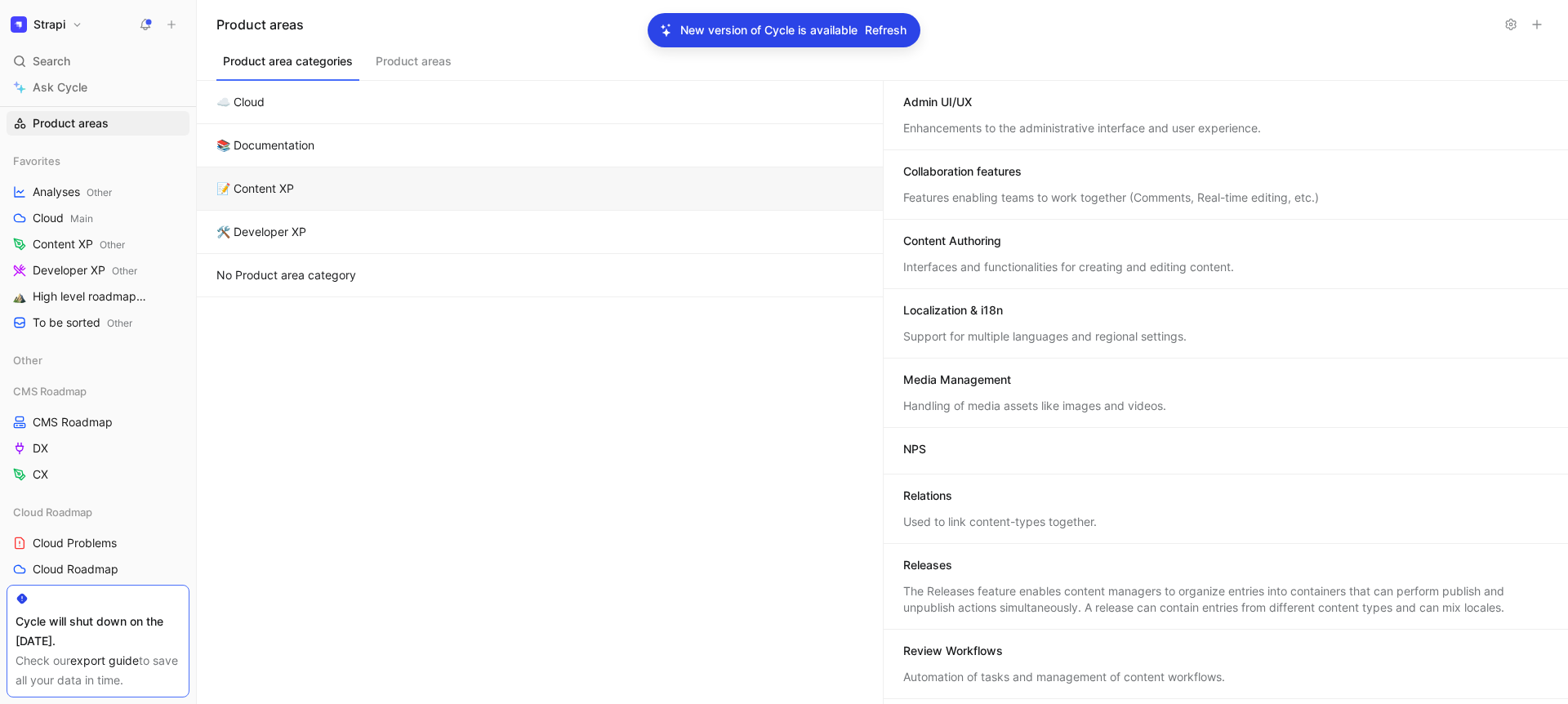
click at [1030, 231] on div "Content Authoring Interfaces and functionalities for creating and editing conte…" at bounding box center [1226, 254] width 685 height 69
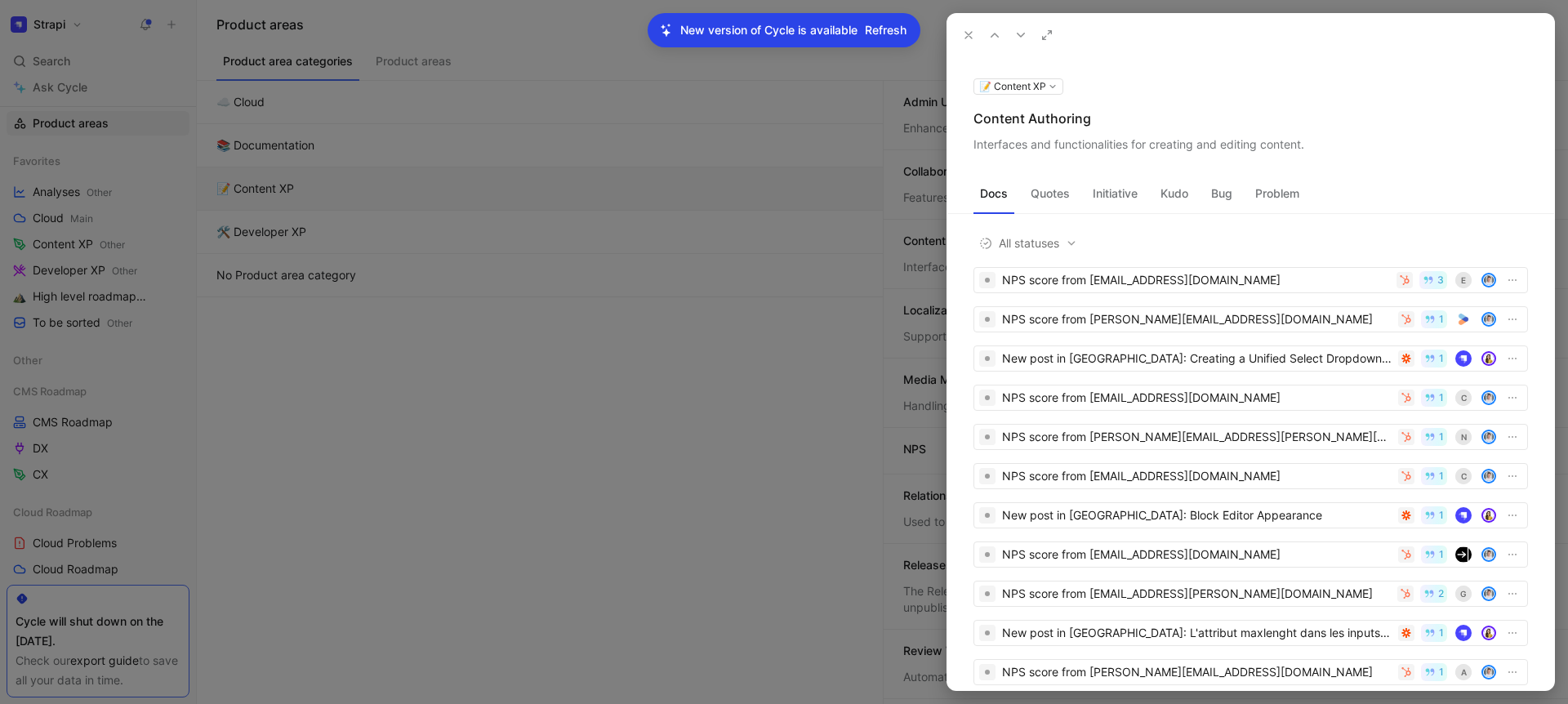
click at [1008, 119] on div "Content Authoring" at bounding box center [1251, 118] width 555 height 20
click at [1076, 146] on div "Interfaces and functionalities for creating and editing content." at bounding box center [1251, 145] width 555 height 20
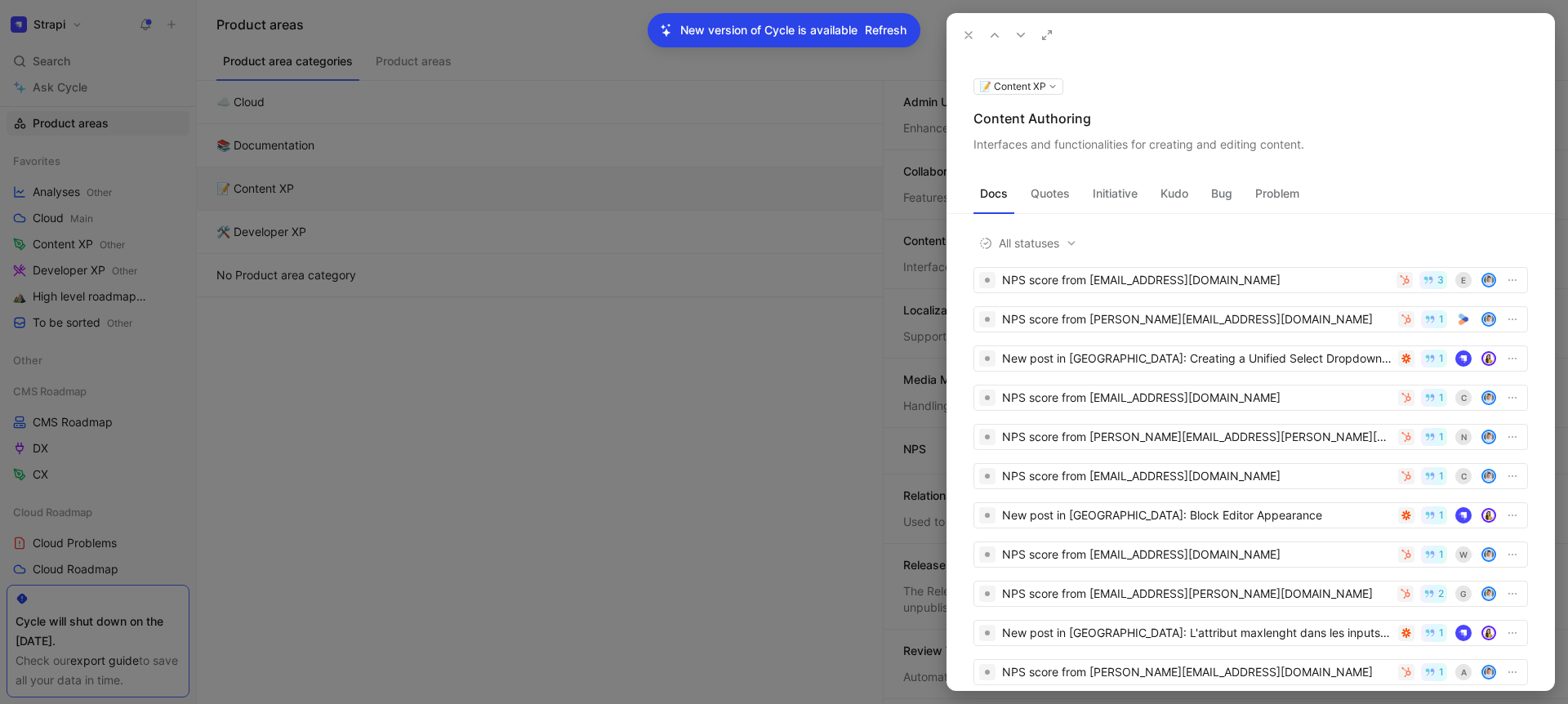
click at [1076, 146] on div "Interfaces and functionalities for creating and editing content." at bounding box center [1251, 145] width 555 height 20
click at [966, 33] on use at bounding box center [969, 35] width 7 height 7
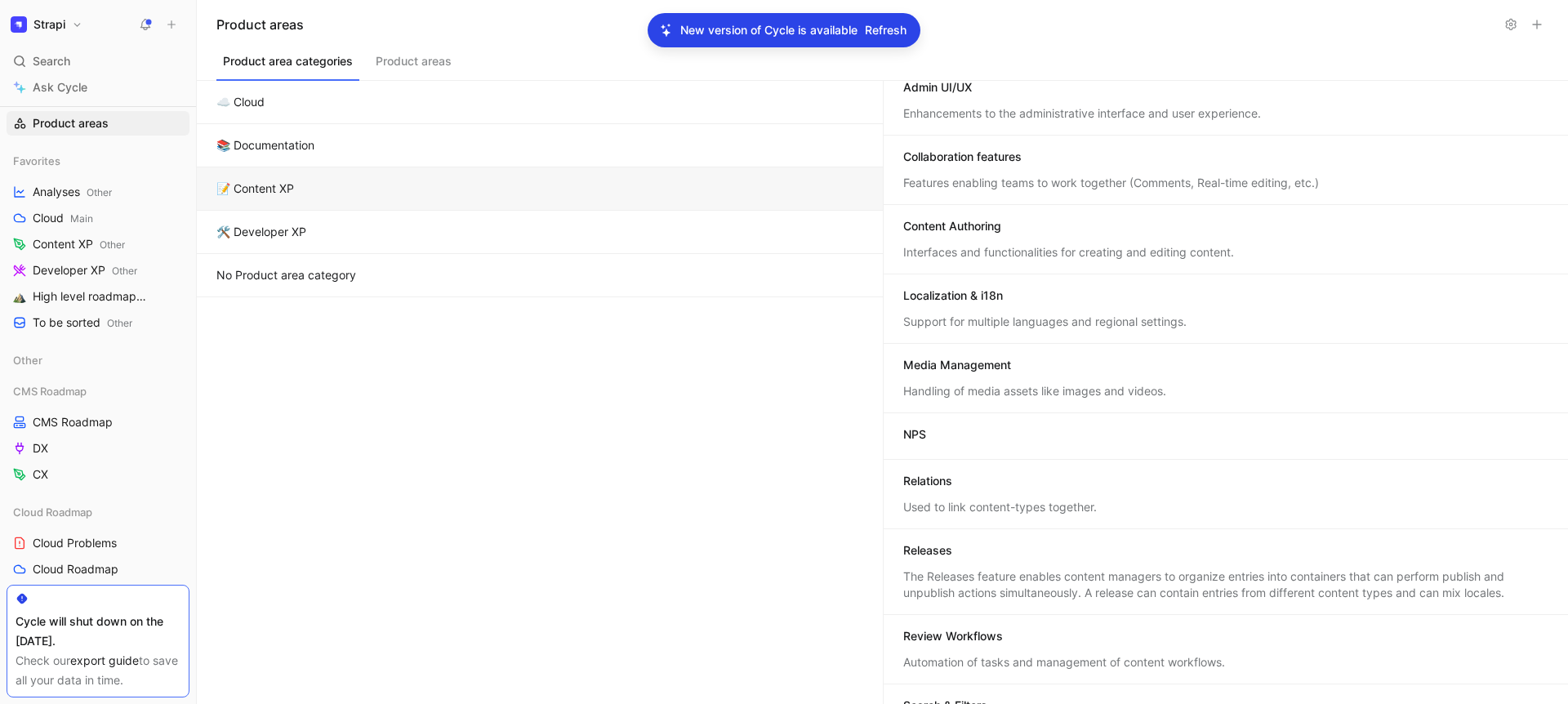
scroll to position [18, 0]
click at [989, 287] on div "Localization & i18n" at bounding box center [952, 292] width 100 height 16
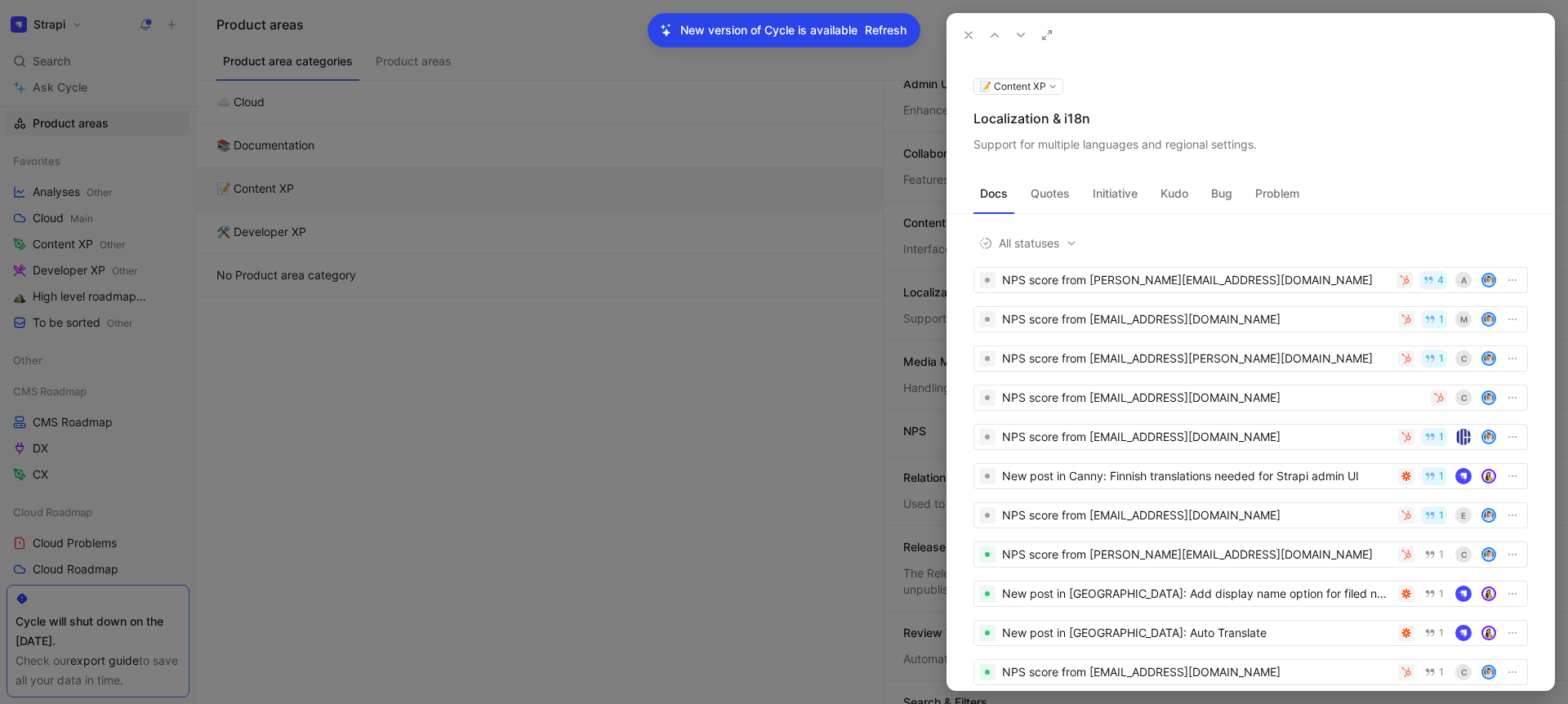
click at [1011, 123] on div "Localization & i18n" at bounding box center [1251, 118] width 555 height 20
click at [1095, 142] on div "Support for multiple languages and regional settings." at bounding box center [1251, 145] width 555 height 20
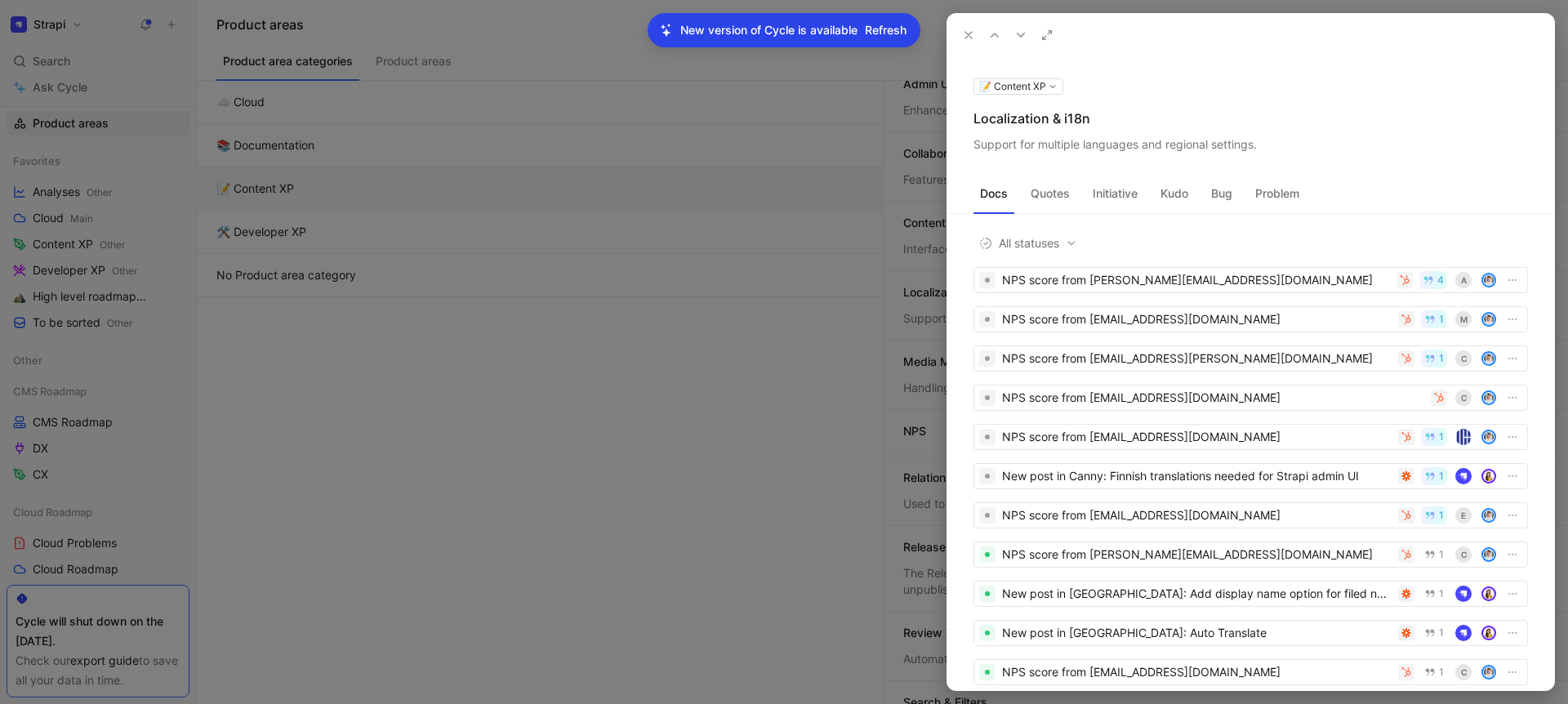
click at [1095, 142] on div "Support for multiple languages and regional settings." at bounding box center [1251, 145] width 555 height 20
click at [959, 34] on button at bounding box center [969, 35] width 23 height 23
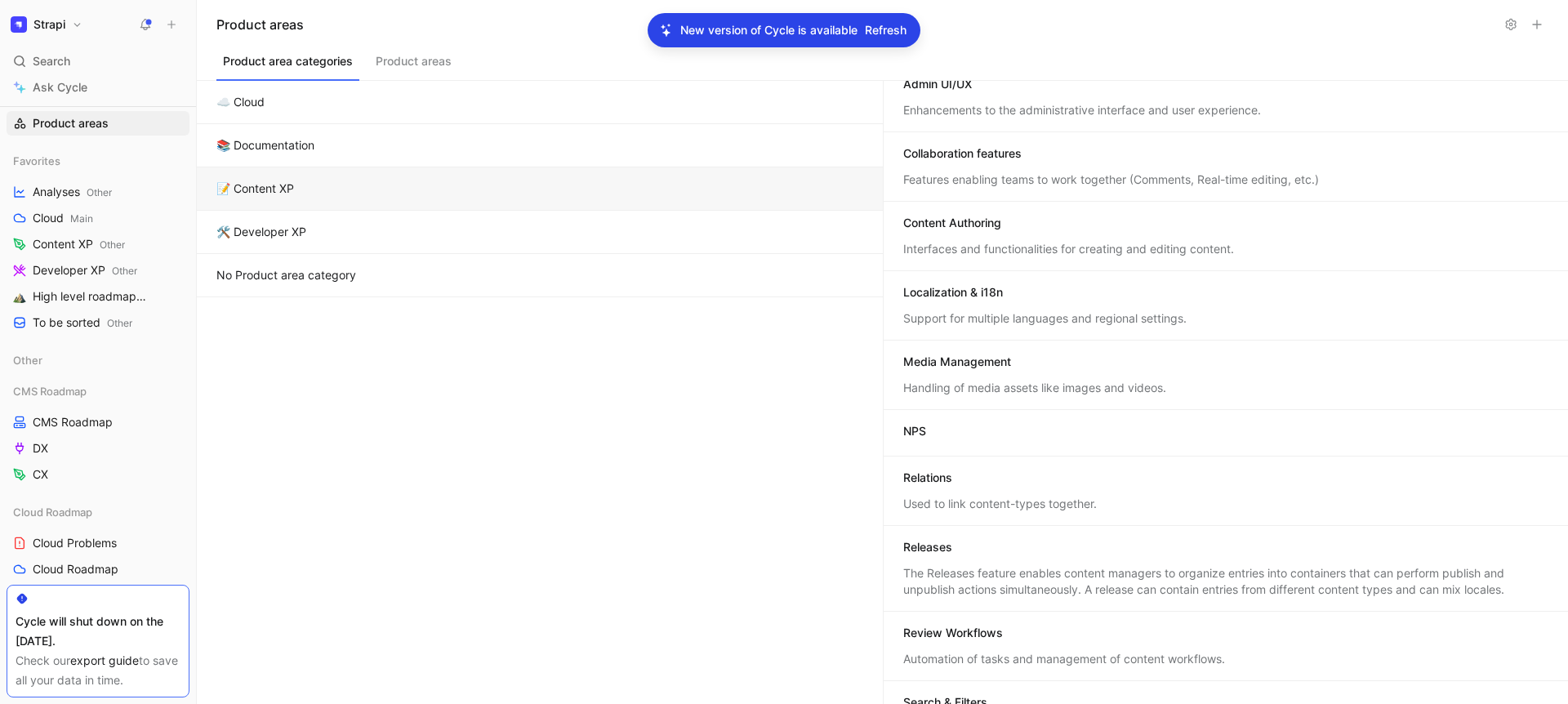
click at [1023, 373] on div "Media Management" at bounding box center [1226, 364] width 646 height 20
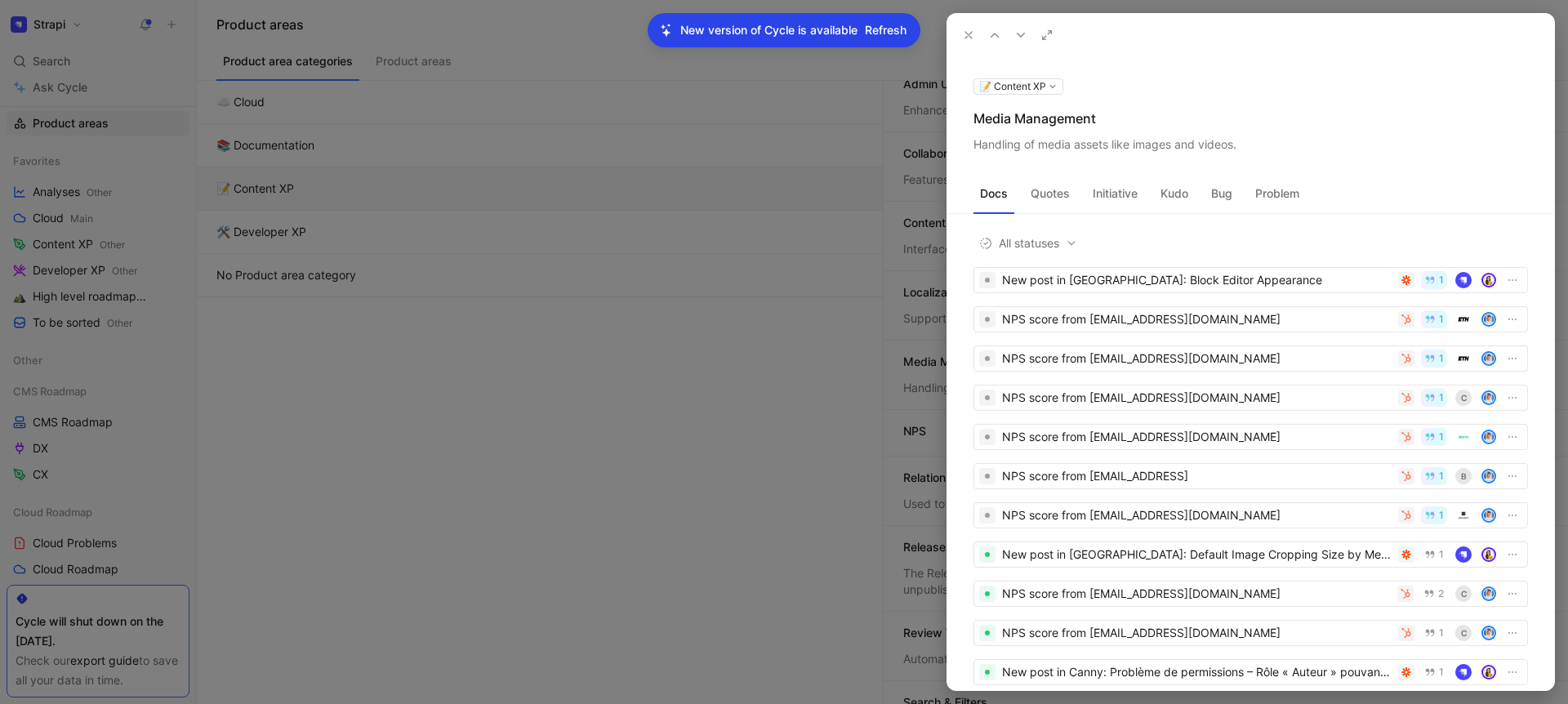
click at [1032, 121] on div "Media Management" at bounding box center [1251, 118] width 555 height 20
click at [1082, 143] on div "Handling of media assets like images and videos." at bounding box center [1251, 145] width 555 height 20
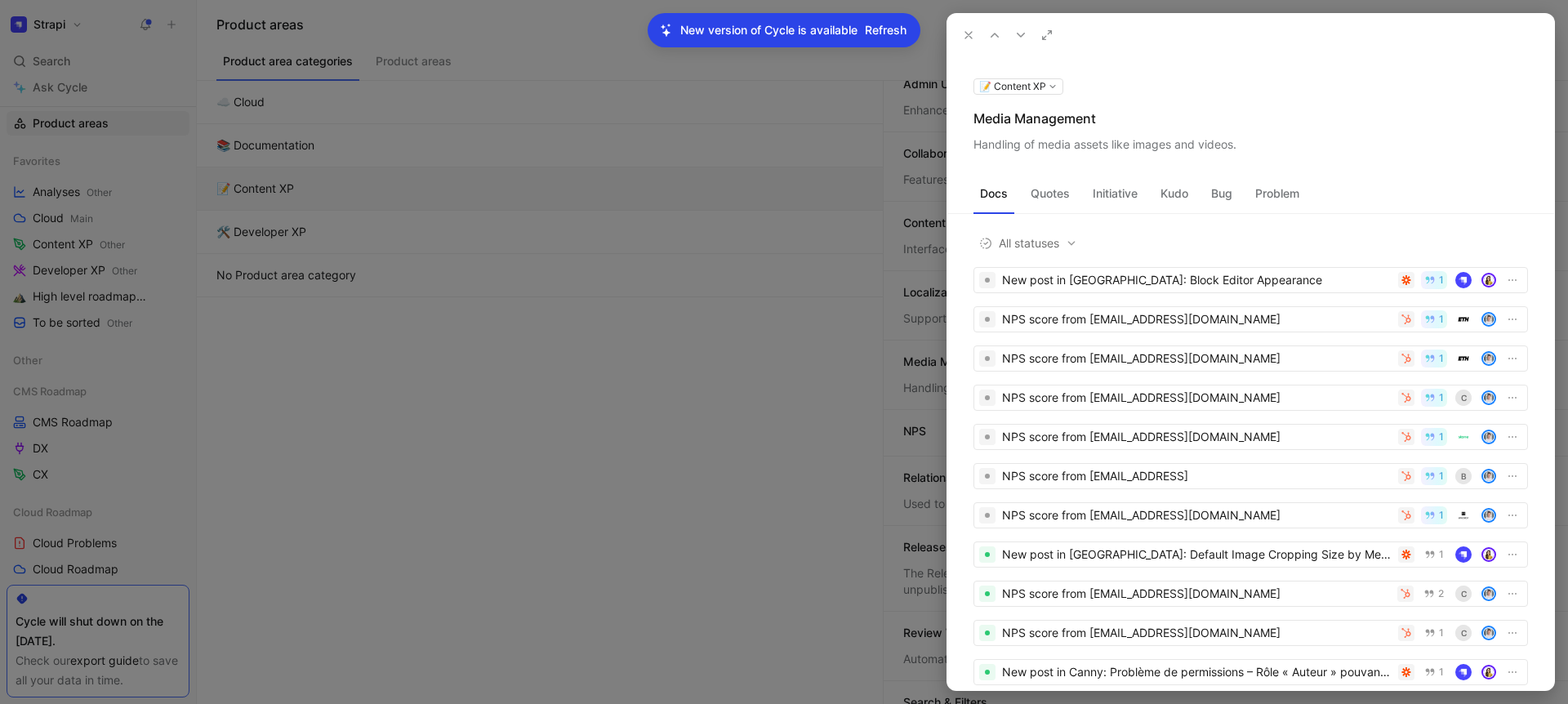
click at [1082, 143] on div "Handling of media assets like images and videos." at bounding box center [1251, 145] width 555 height 20
click at [967, 35] on use at bounding box center [969, 35] width 7 height 7
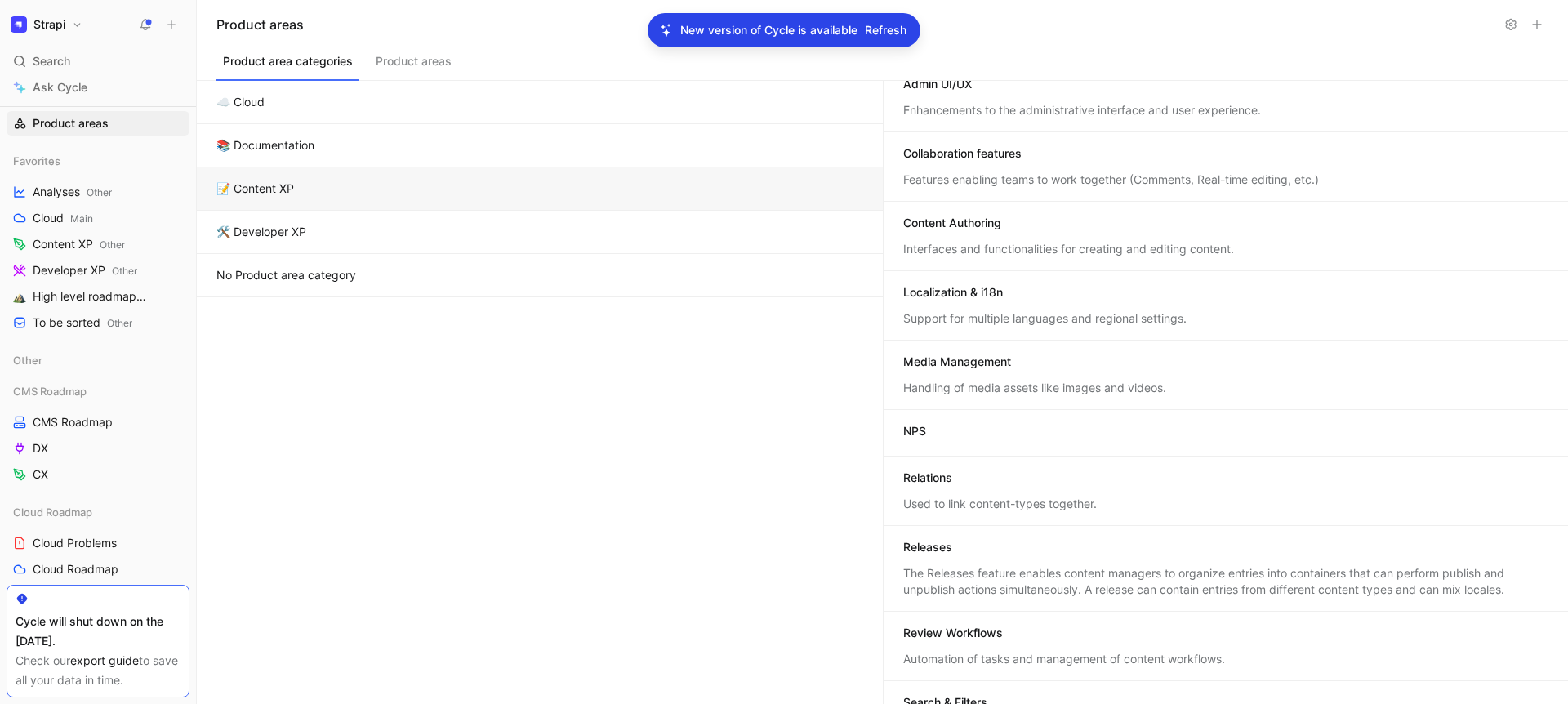
click at [960, 431] on div "NPS" at bounding box center [1226, 433] width 646 height 20
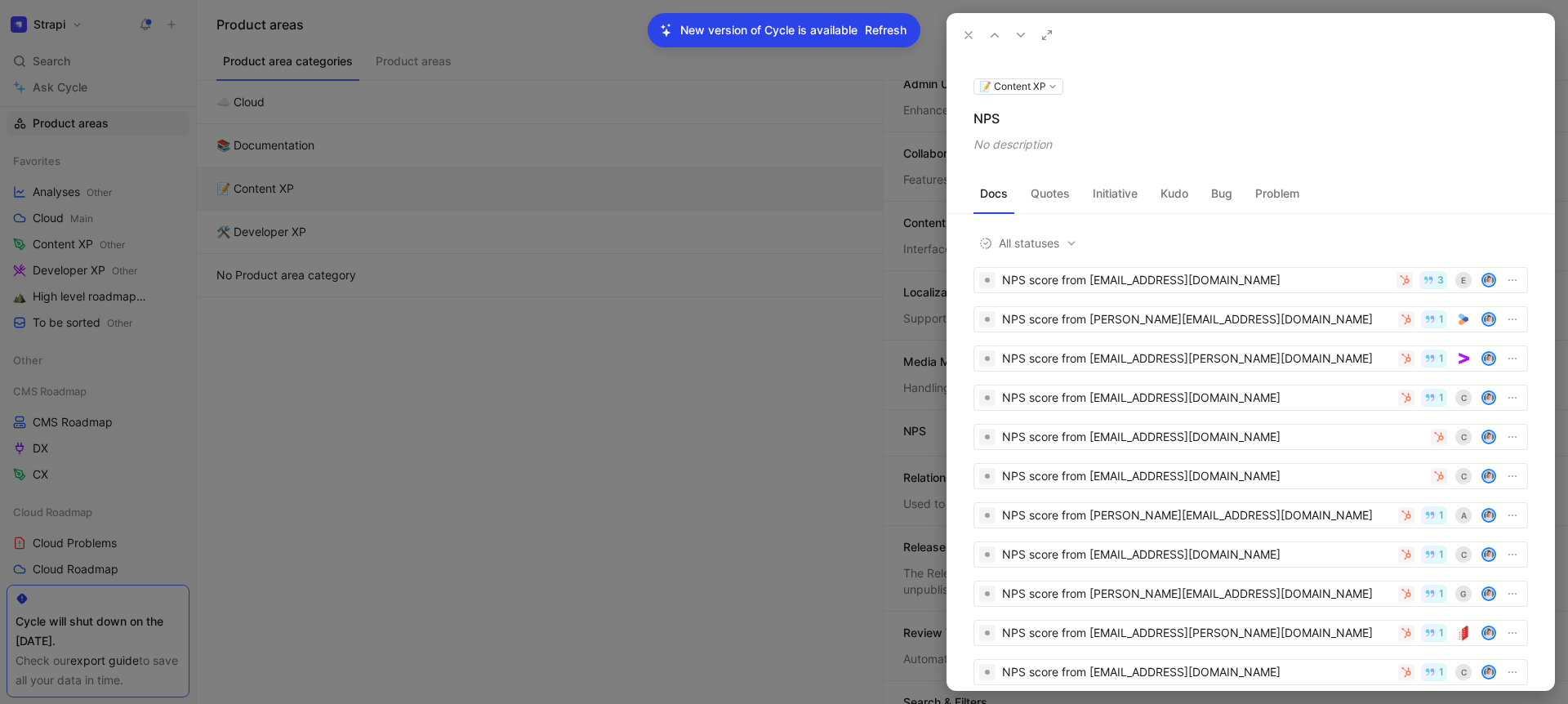
click at [981, 115] on div "NPS" at bounding box center [1251, 118] width 555 height 20
click at [998, 141] on div "No description" at bounding box center [1251, 145] width 555 height 20
click at [995, 145] on div "No description" at bounding box center [1251, 145] width 555 height 20
click at [0, 0] on button at bounding box center [0, 0] width 0 height 0
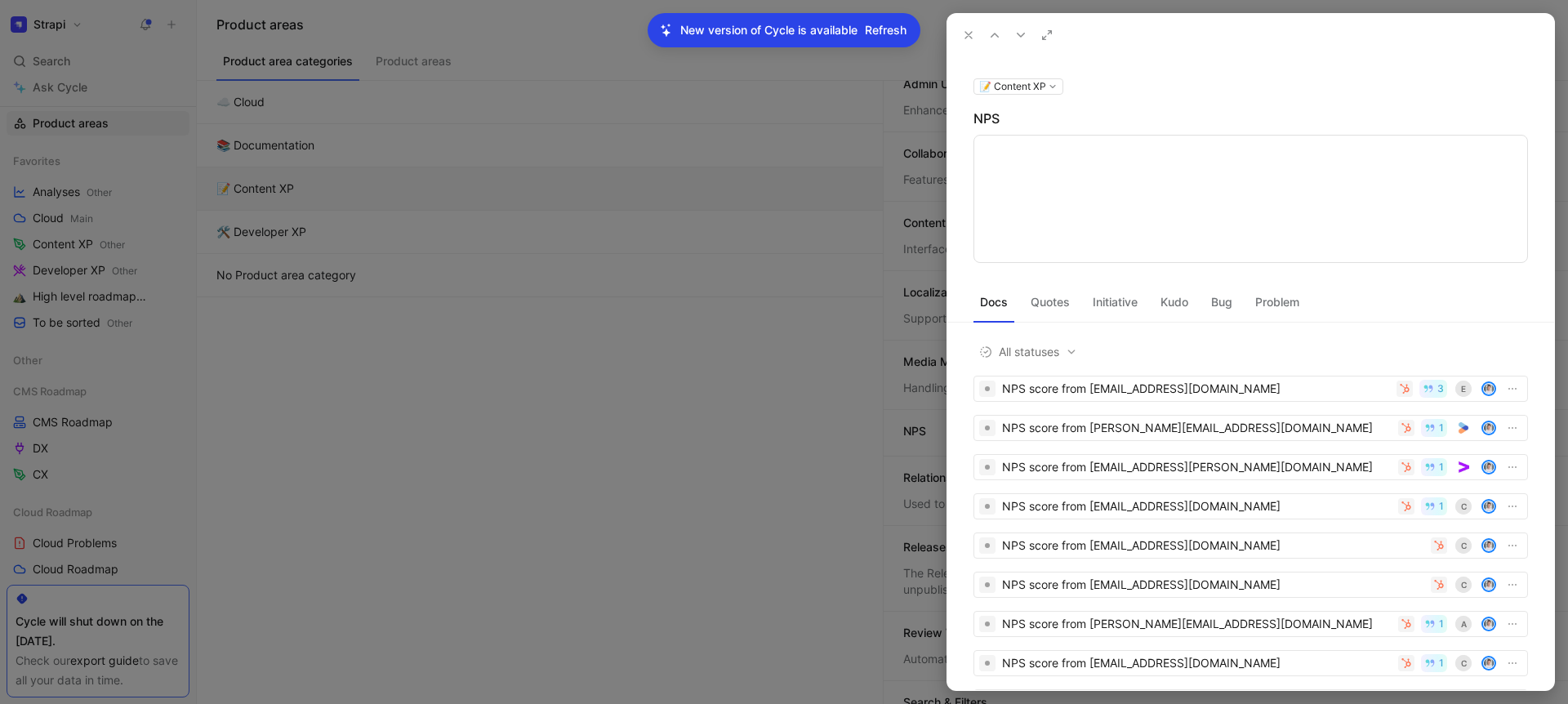
type textarea "In-app tool to gather the users NPS and feedback"
click at [1102, 90] on div "📝 Content XP NPS In-app tool to gather the users NPS and feedback" at bounding box center [1251, 169] width 607 height 187
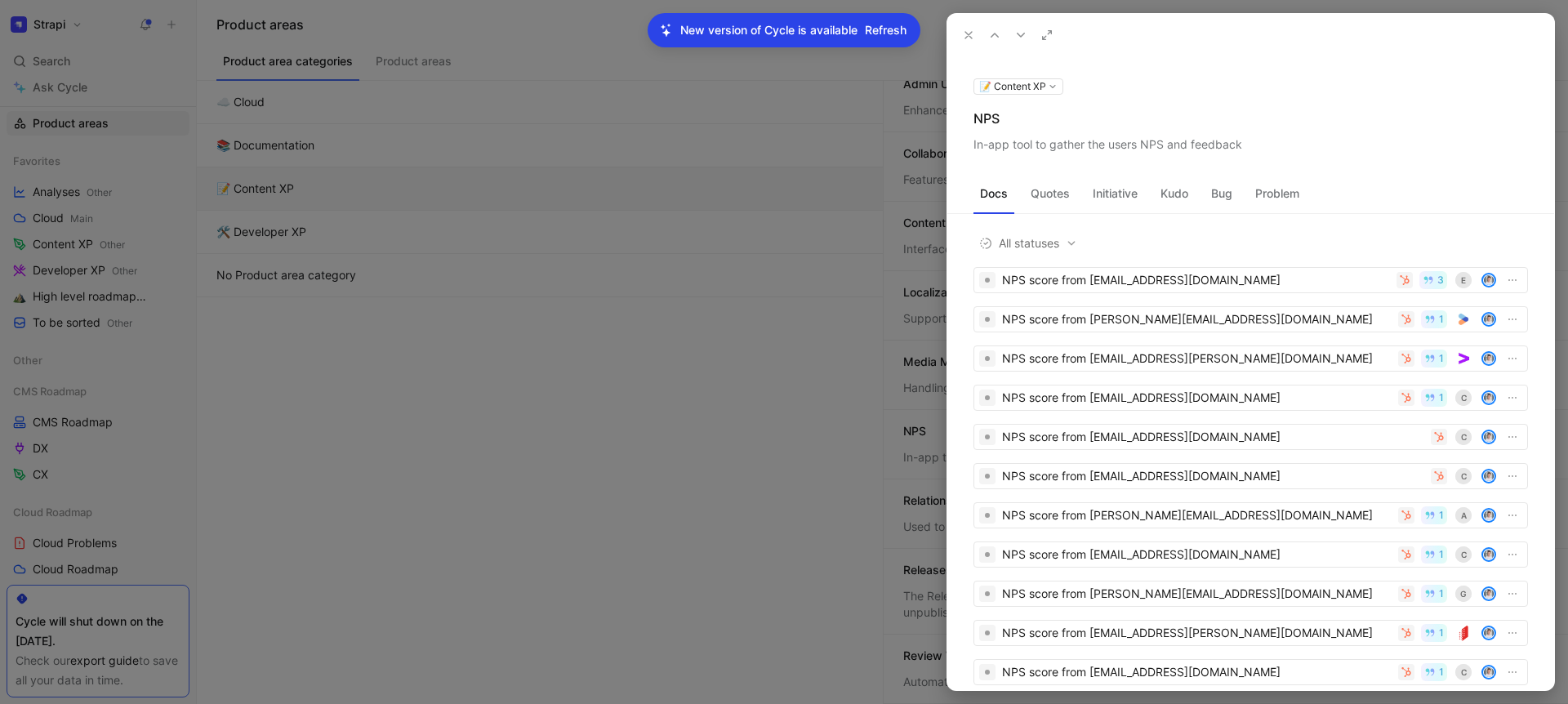
click at [965, 34] on icon at bounding box center [968, 34] width 13 height 13
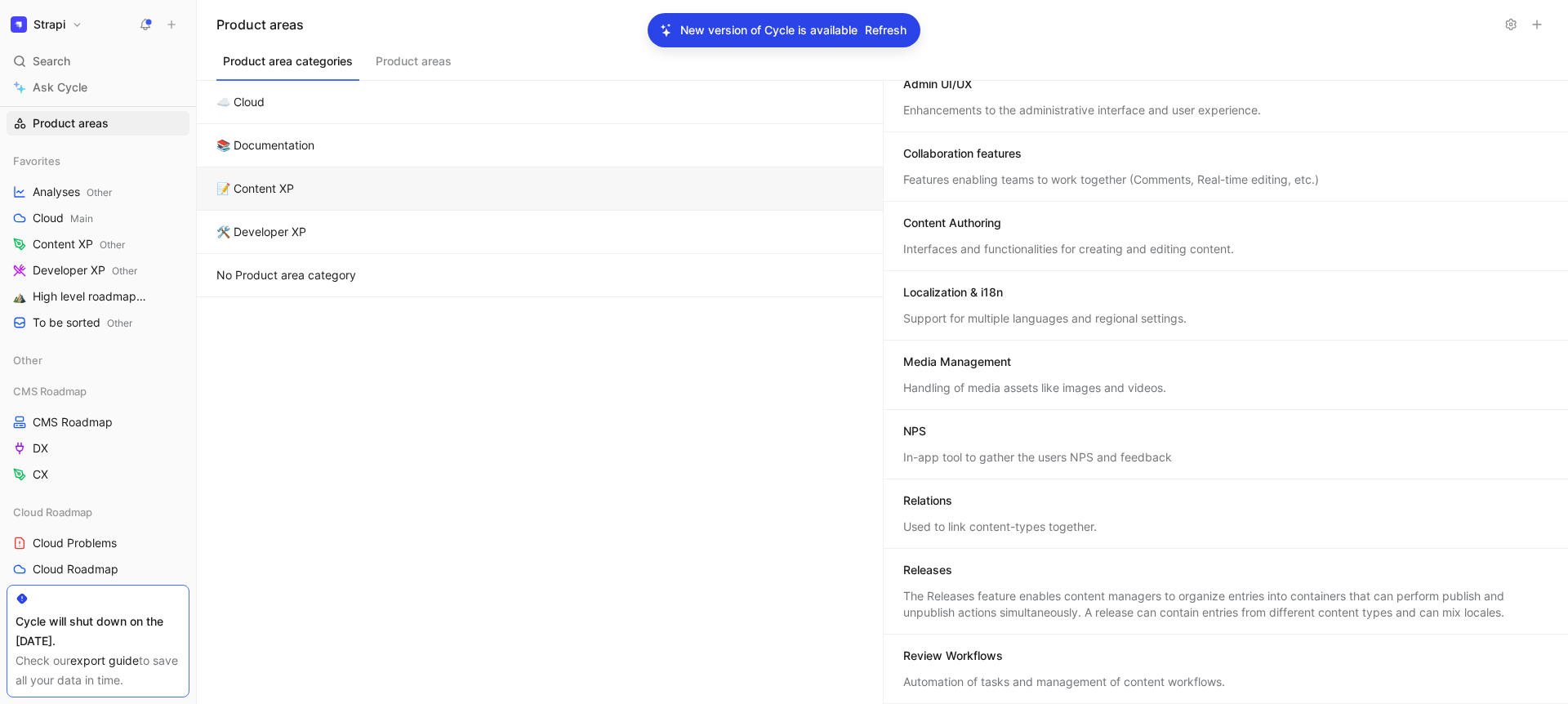
click at [921, 500] on div "Relations" at bounding box center [927, 500] width 49 height 16
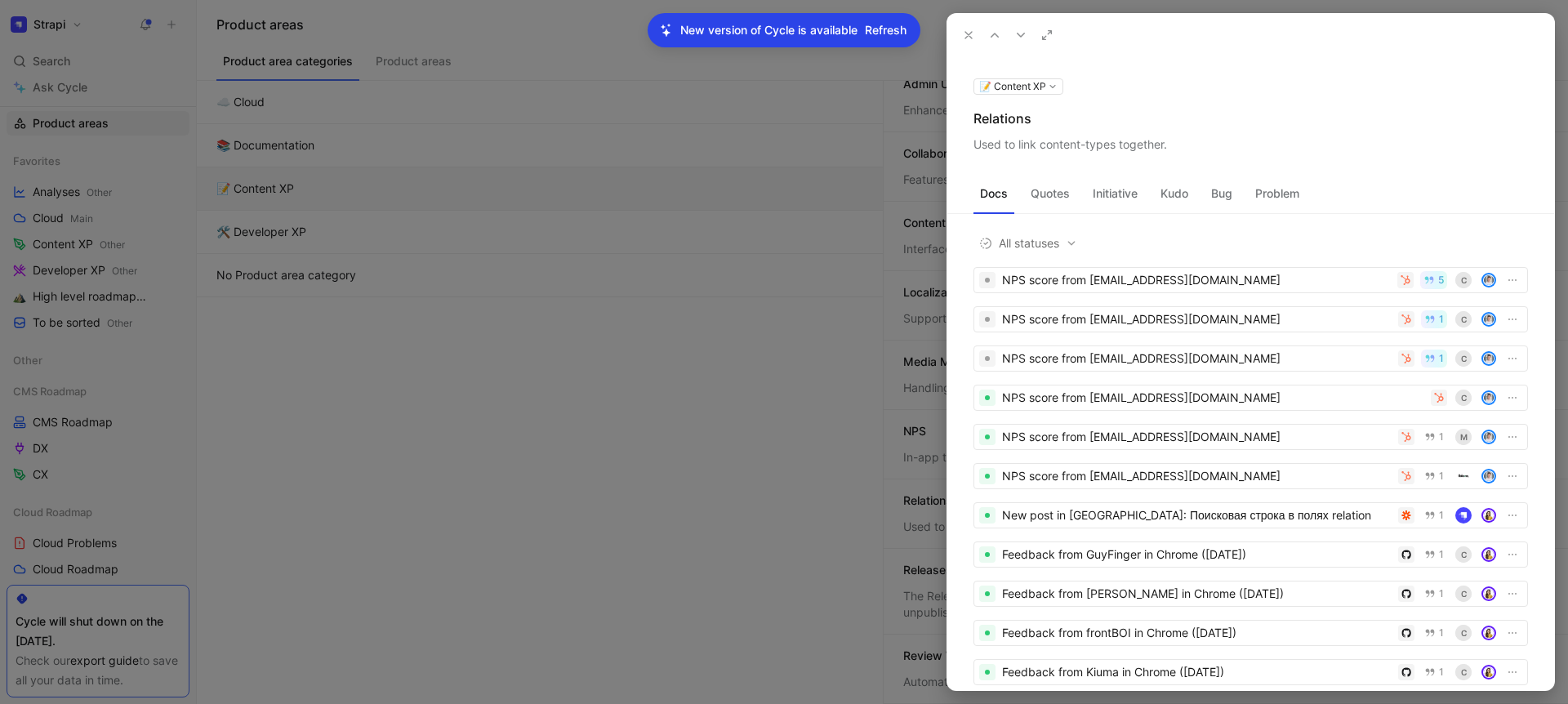
click at [1008, 119] on div "Relations" at bounding box center [1251, 118] width 555 height 20
click at [1027, 143] on div "Used to link content-types together." at bounding box center [1251, 145] width 555 height 20
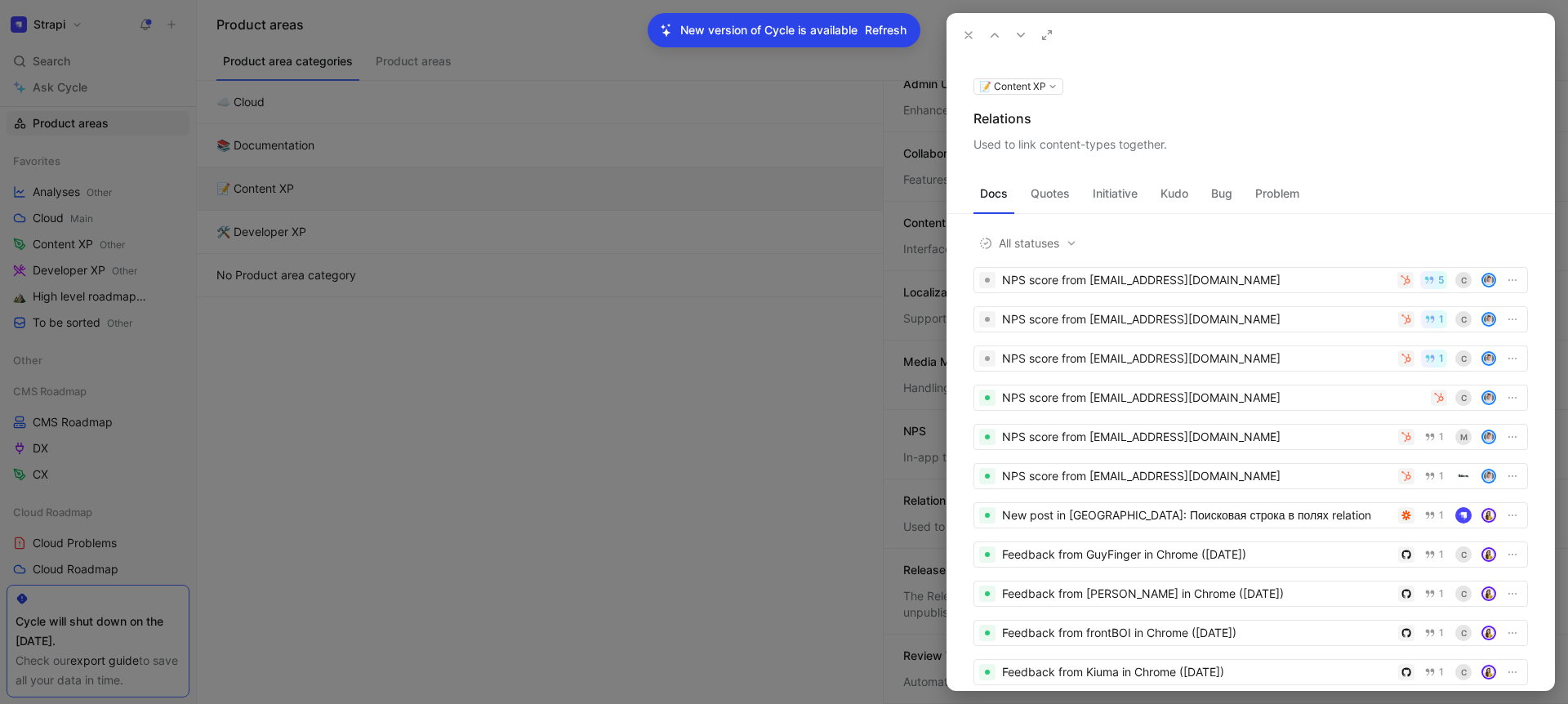
click at [968, 31] on icon at bounding box center [968, 34] width 13 height 13
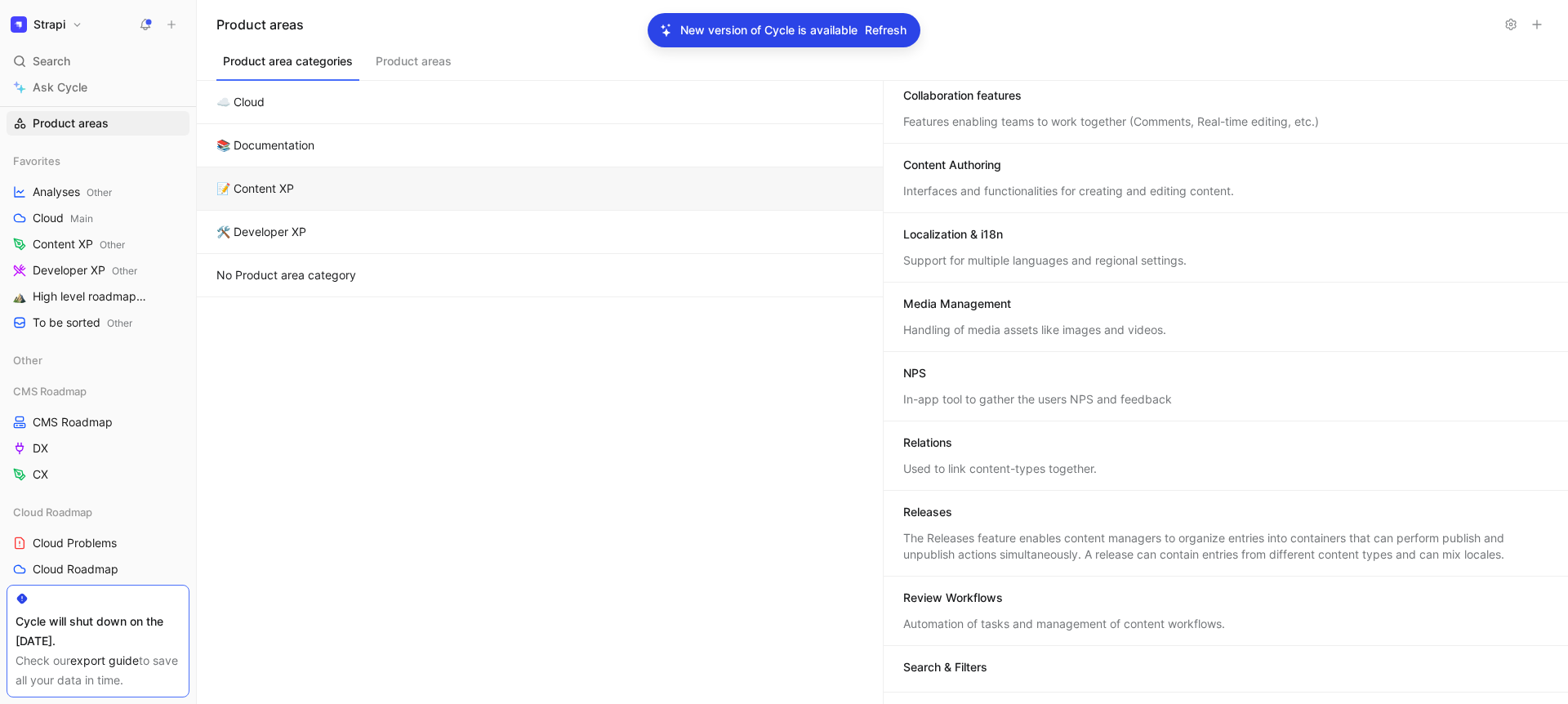
scroll to position [78, 0]
click at [986, 508] on div "Releases" at bounding box center [1226, 512] width 646 height 20
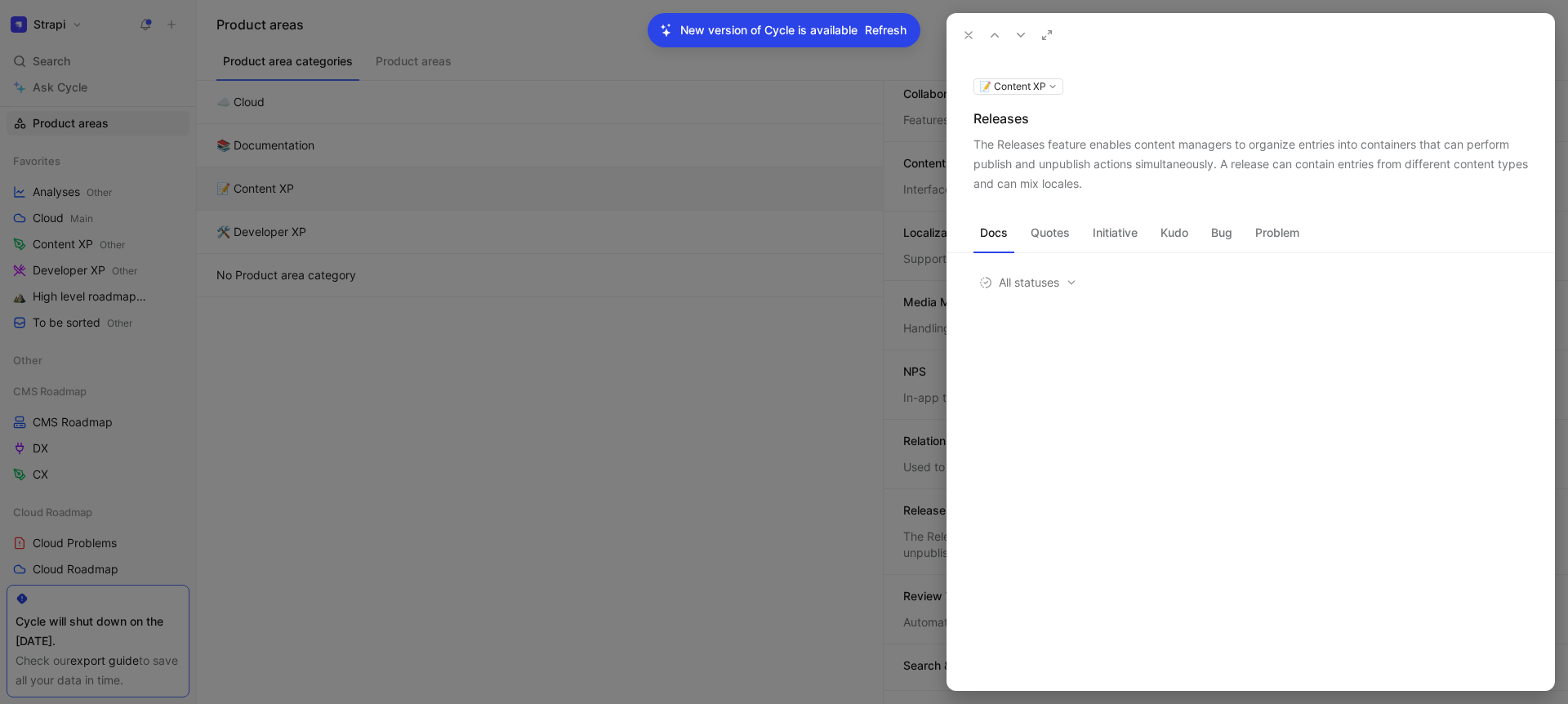
click at [993, 119] on div "Releases" at bounding box center [1251, 118] width 555 height 20
click at [1088, 151] on div "The Releases feature enables content managers to organize entries into containe…" at bounding box center [1251, 164] width 555 height 59
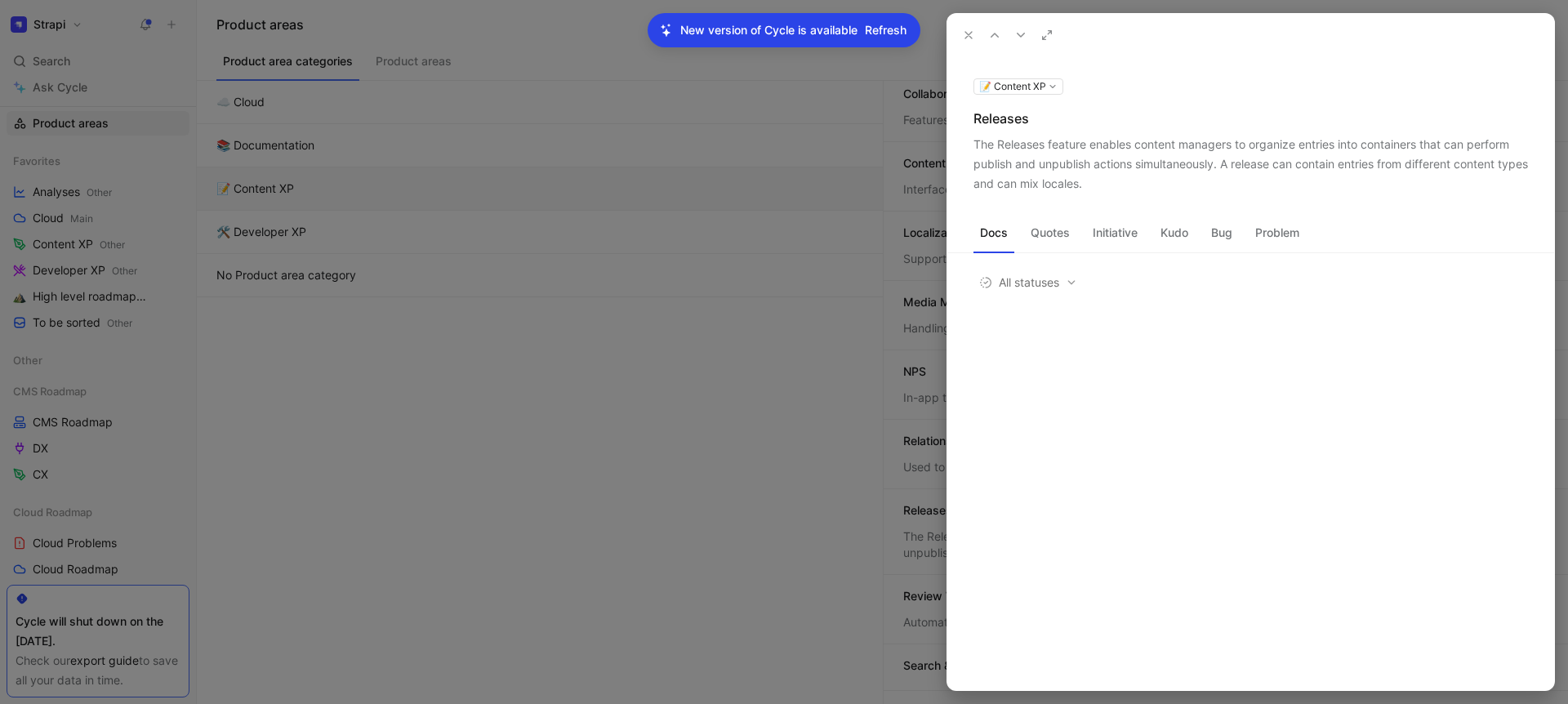
click at [970, 39] on icon at bounding box center [968, 34] width 13 height 13
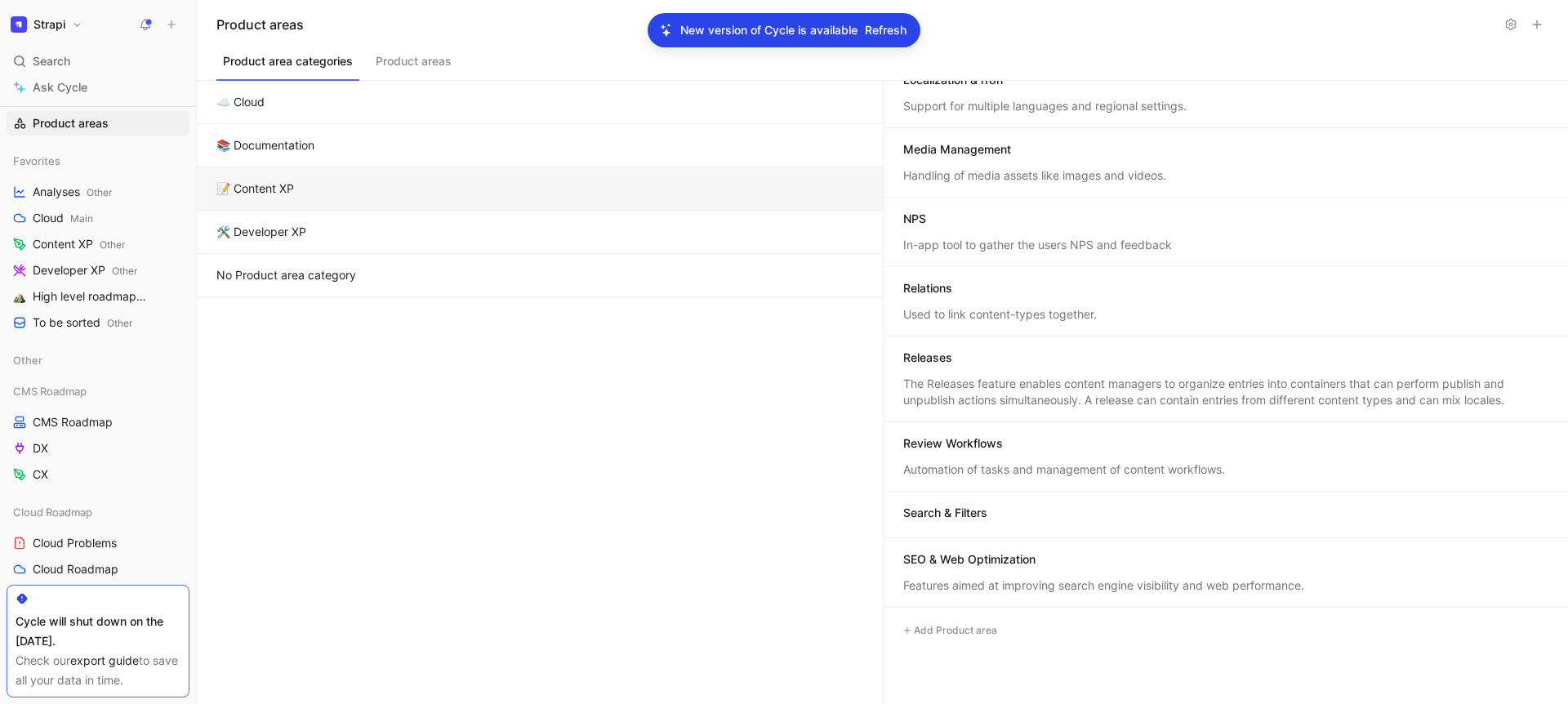
scroll to position [246, 0]
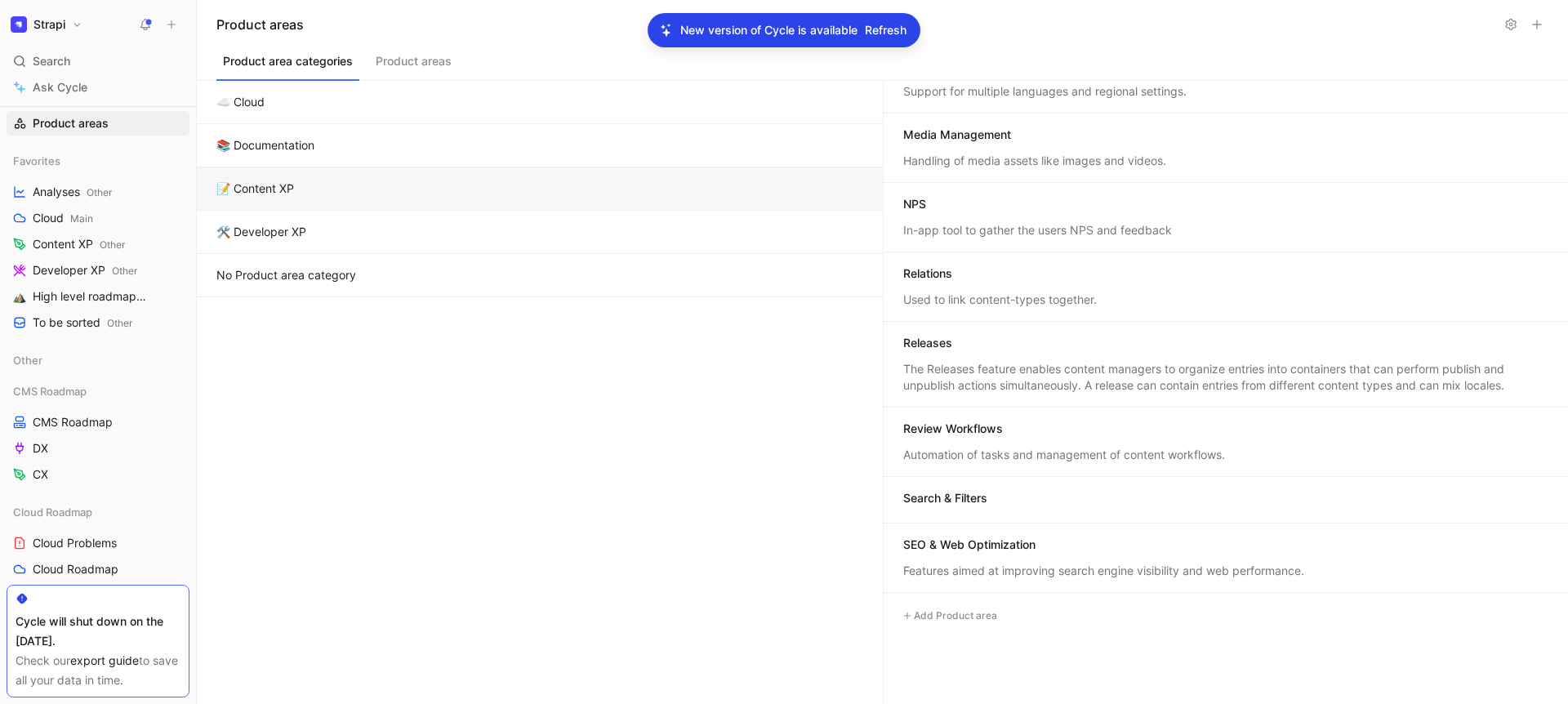
click at [960, 441] on div "Review Workflows Automation of tasks and management of content workflows." at bounding box center [1226, 442] width 685 height 69
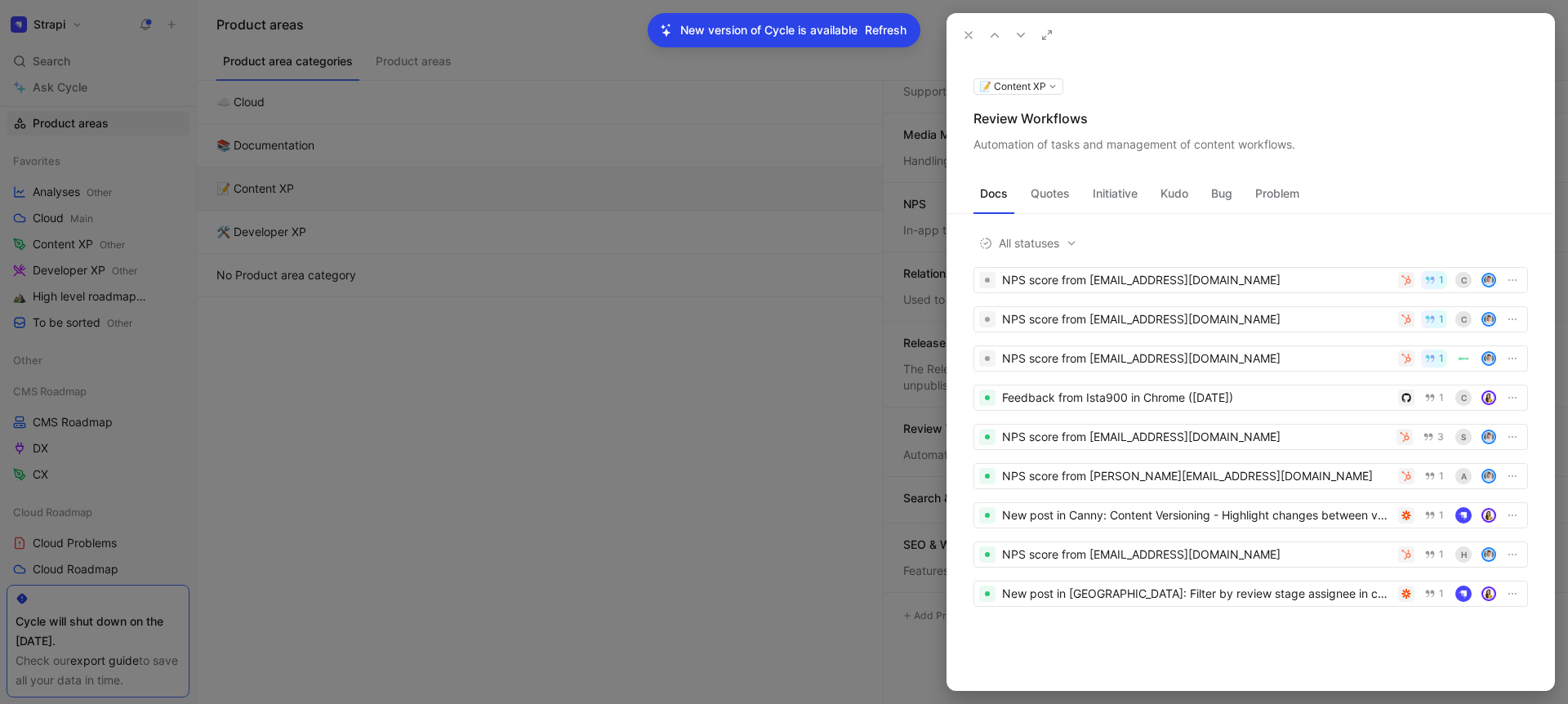
click at [1005, 121] on div "Review Workflows" at bounding box center [1251, 118] width 555 height 20
click at [1048, 143] on div "Automation of tasks and management of content workflows." at bounding box center [1251, 145] width 555 height 20
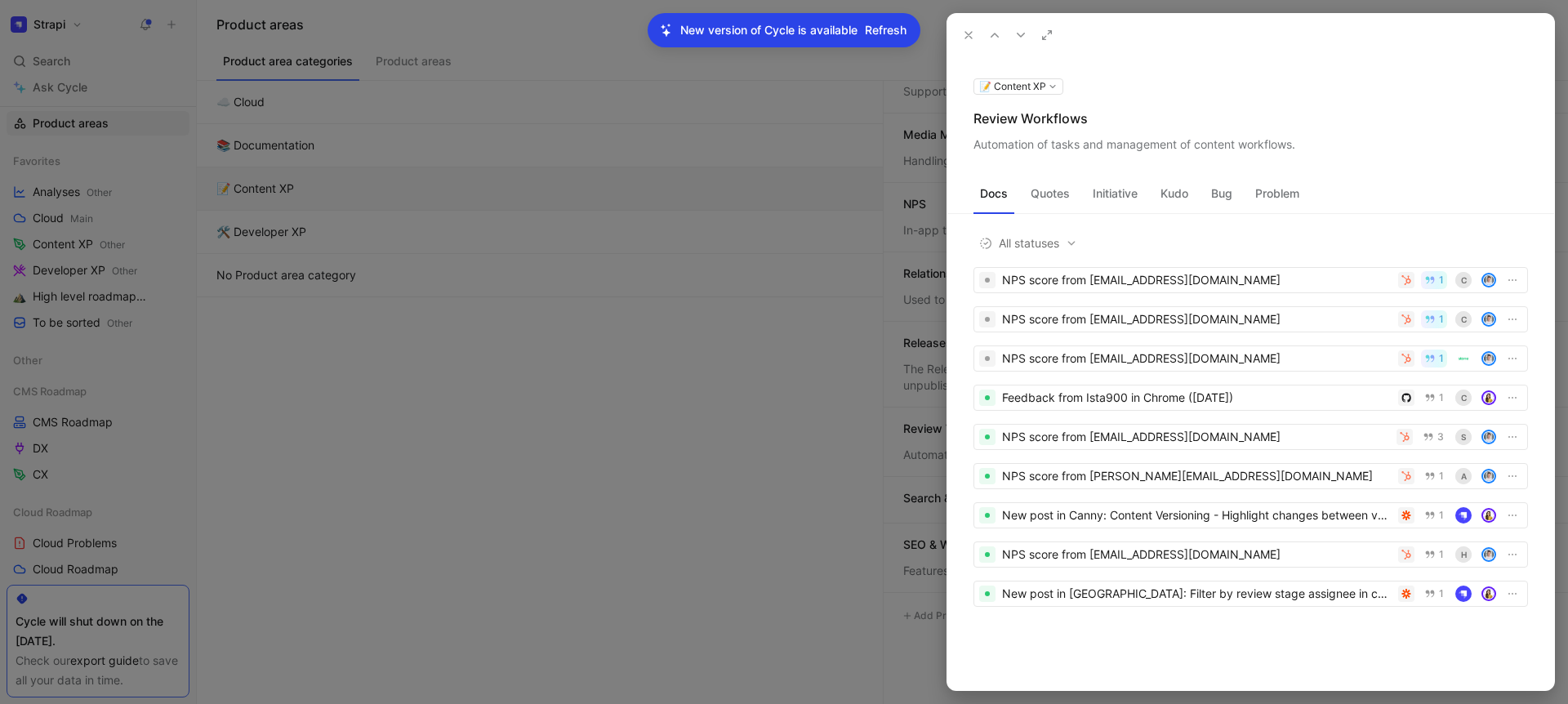
click at [1048, 143] on div "Automation of tasks and management of content workflows." at bounding box center [1251, 145] width 555 height 20
click at [968, 34] on use at bounding box center [969, 35] width 7 height 7
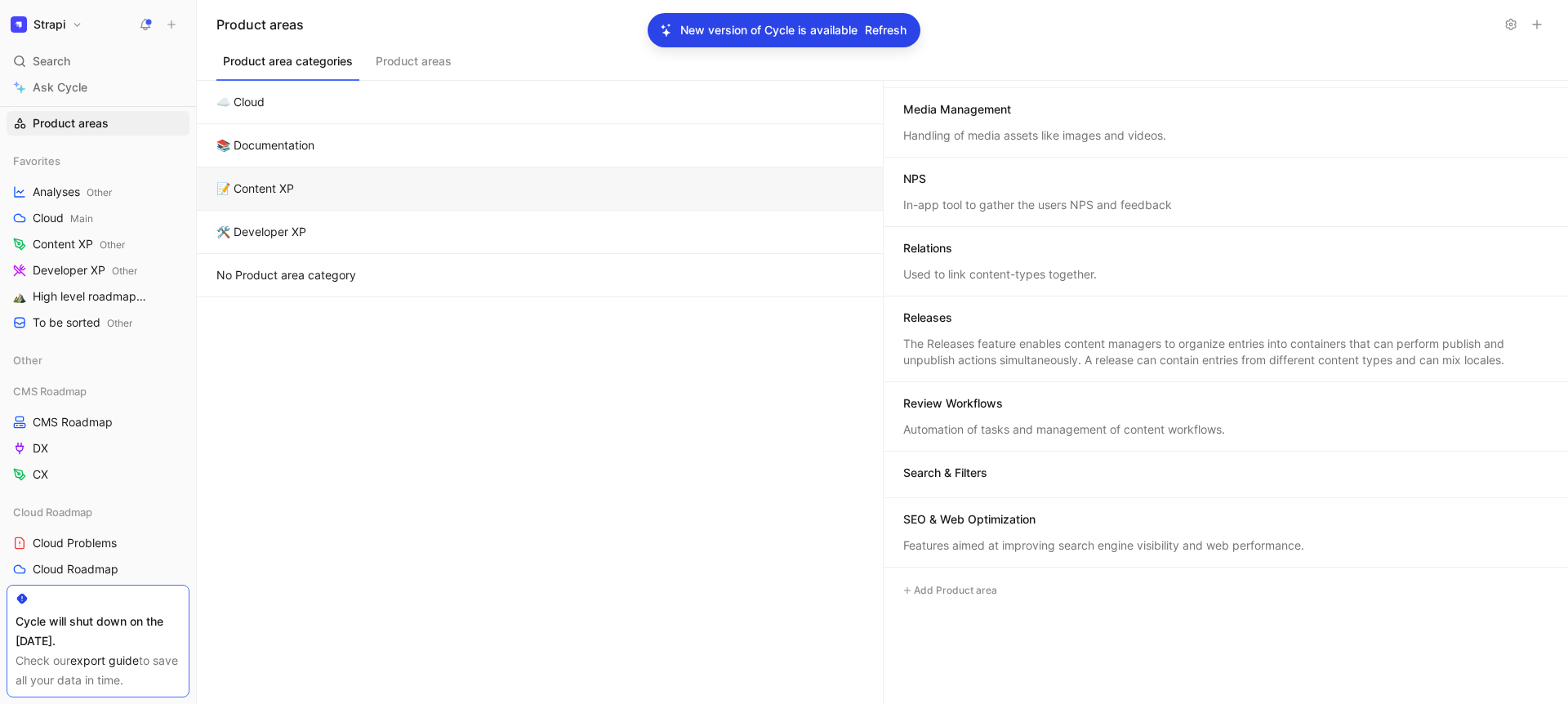
scroll to position [271, 0]
click at [952, 468] on div "Search & Filters" at bounding box center [945, 472] width 84 height 16
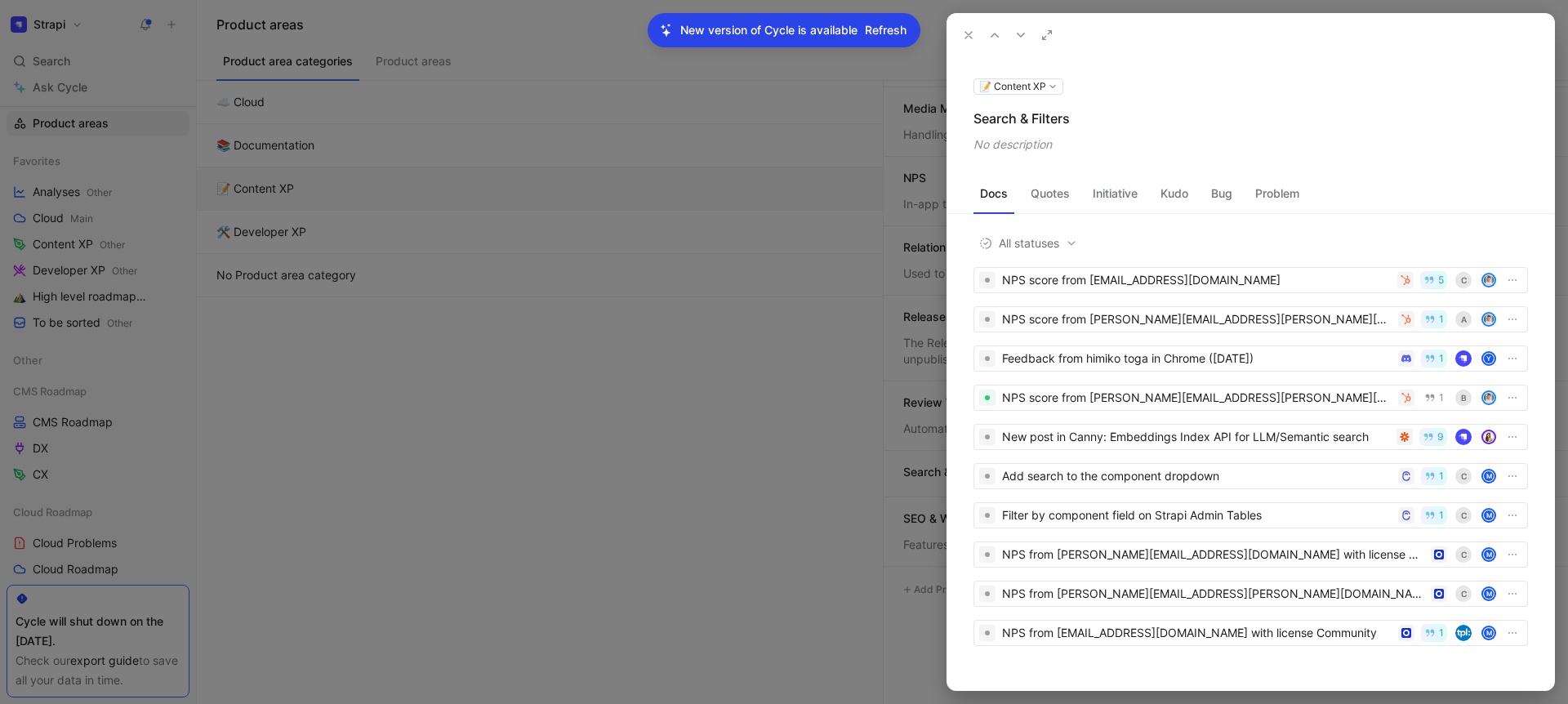
click at [1008, 122] on div "Search & Filters" at bounding box center [1251, 118] width 555 height 20
click at [971, 33] on icon at bounding box center [968, 34] width 13 height 13
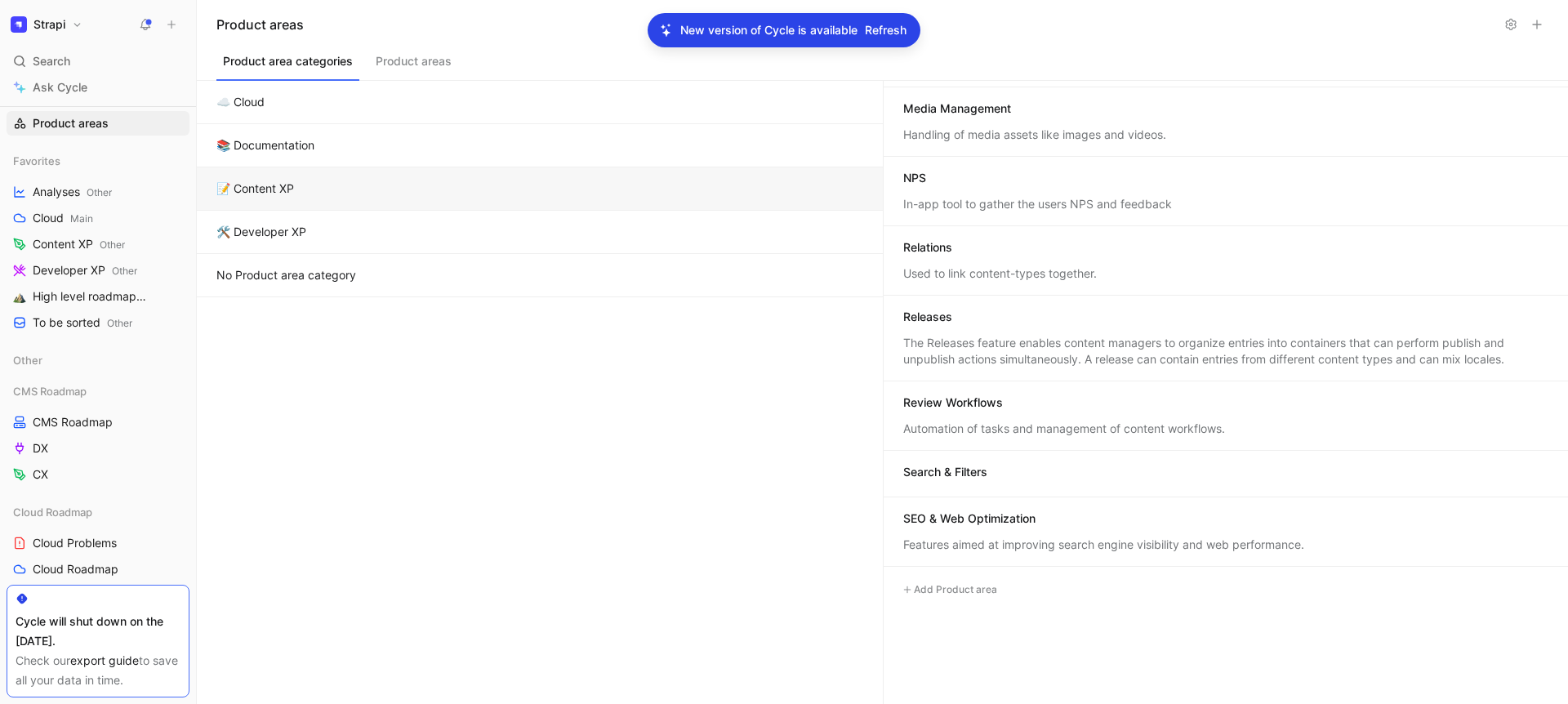
click at [1002, 522] on div "SEO & Web Optimization" at bounding box center [969, 518] width 133 height 16
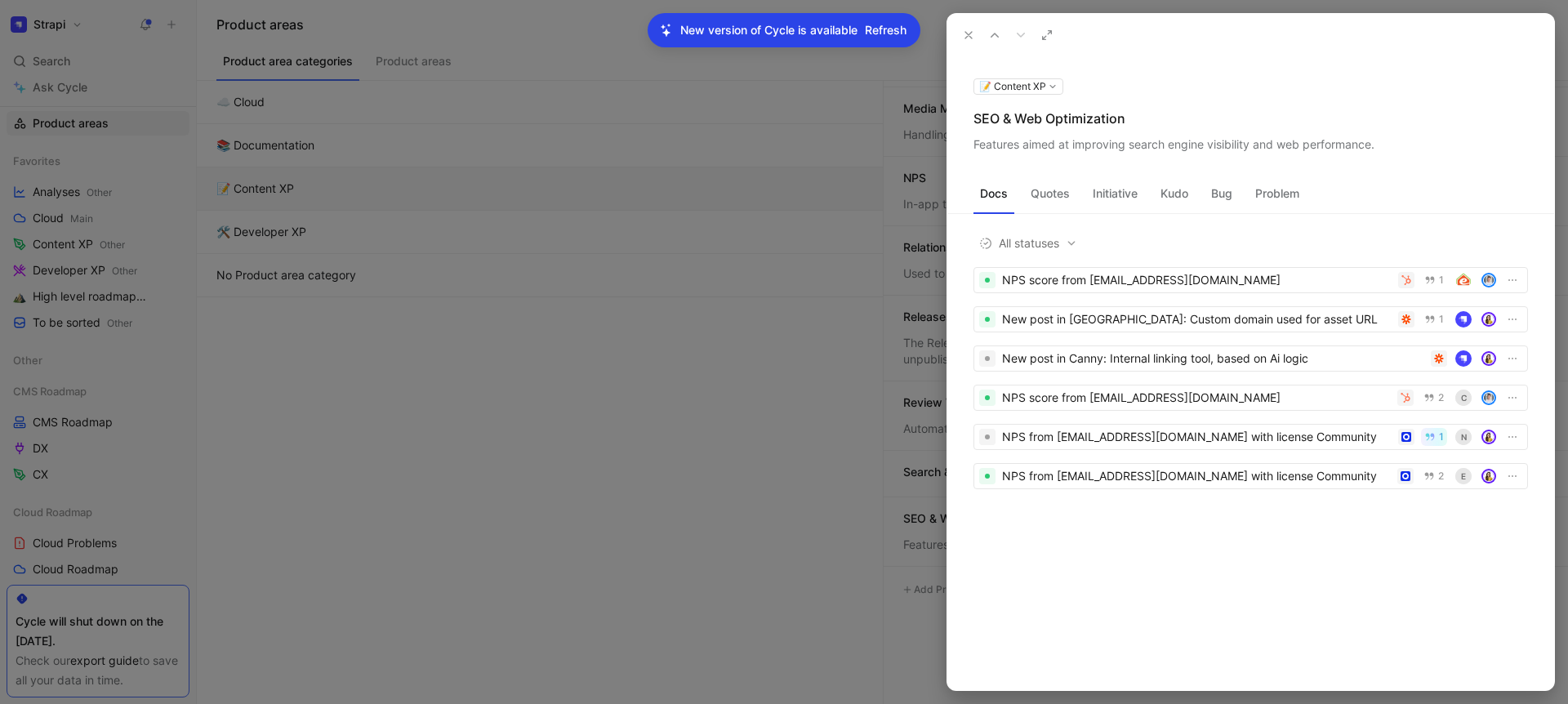
click at [1013, 110] on div "SEO & Web Optimization" at bounding box center [1251, 118] width 555 height 20
click at [1128, 151] on div "Features aimed at improving search engine visibility and web performance." at bounding box center [1251, 145] width 555 height 20
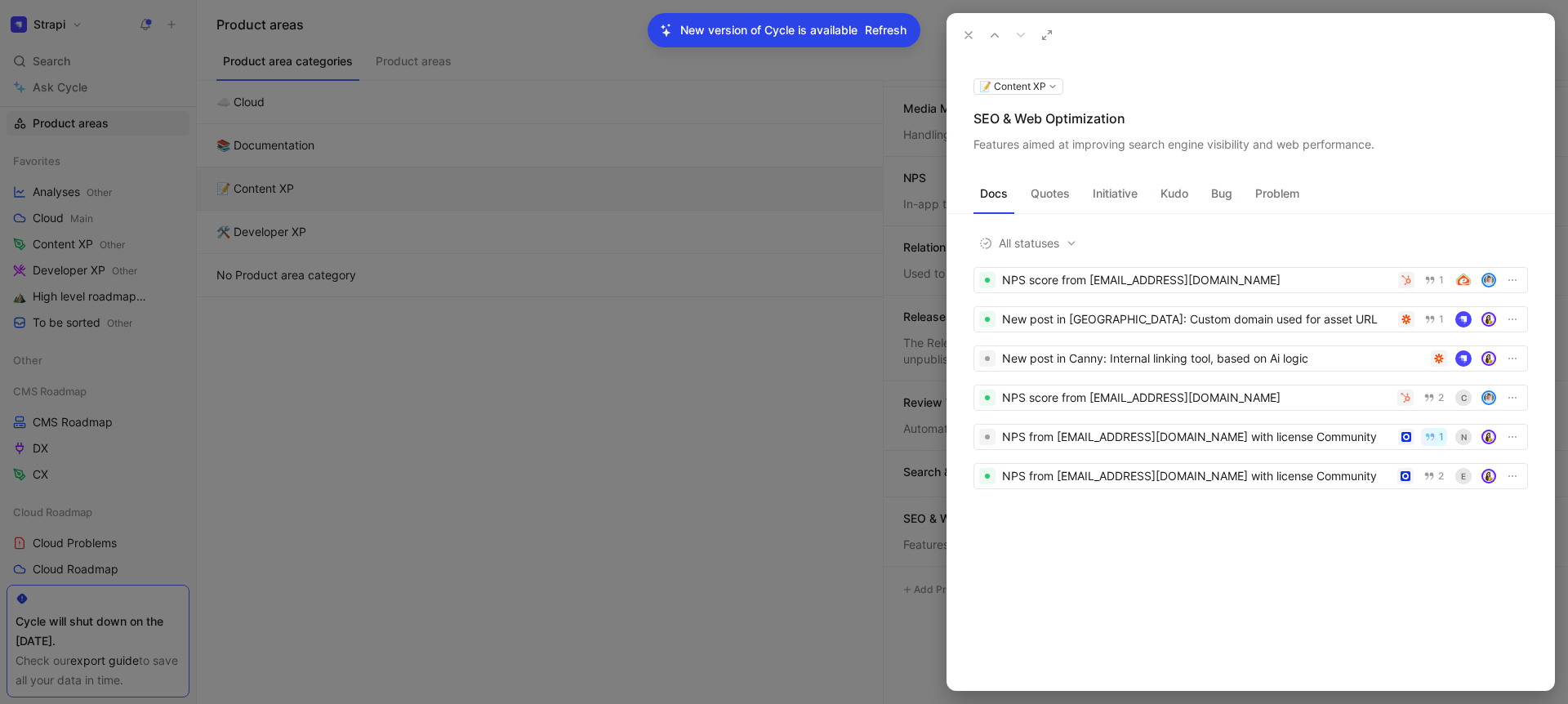
click at [1128, 151] on div "Features aimed at improving search engine visibility and web performance." at bounding box center [1251, 145] width 555 height 20
click at [970, 32] on icon at bounding box center [968, 34] width 13 height 13
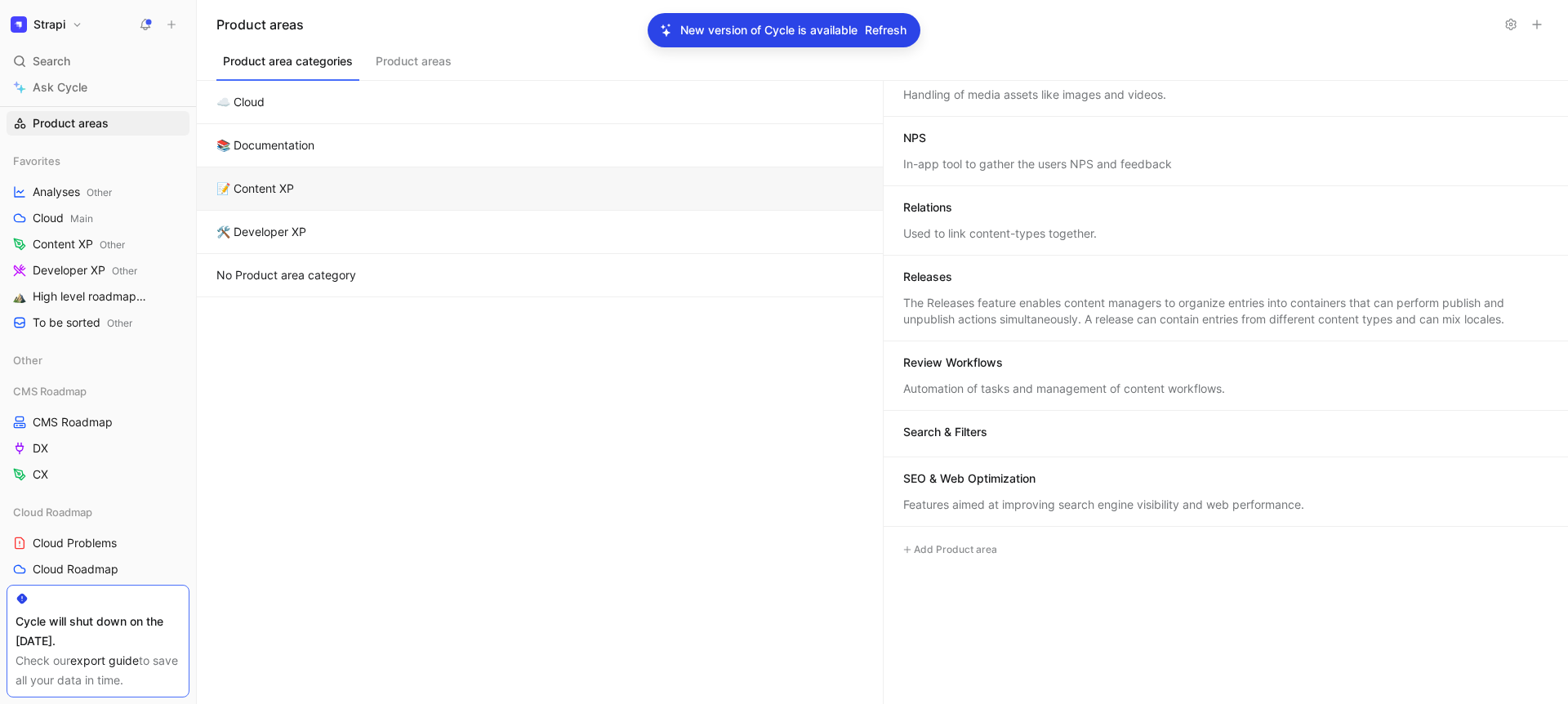
scroll to position [152, 0]
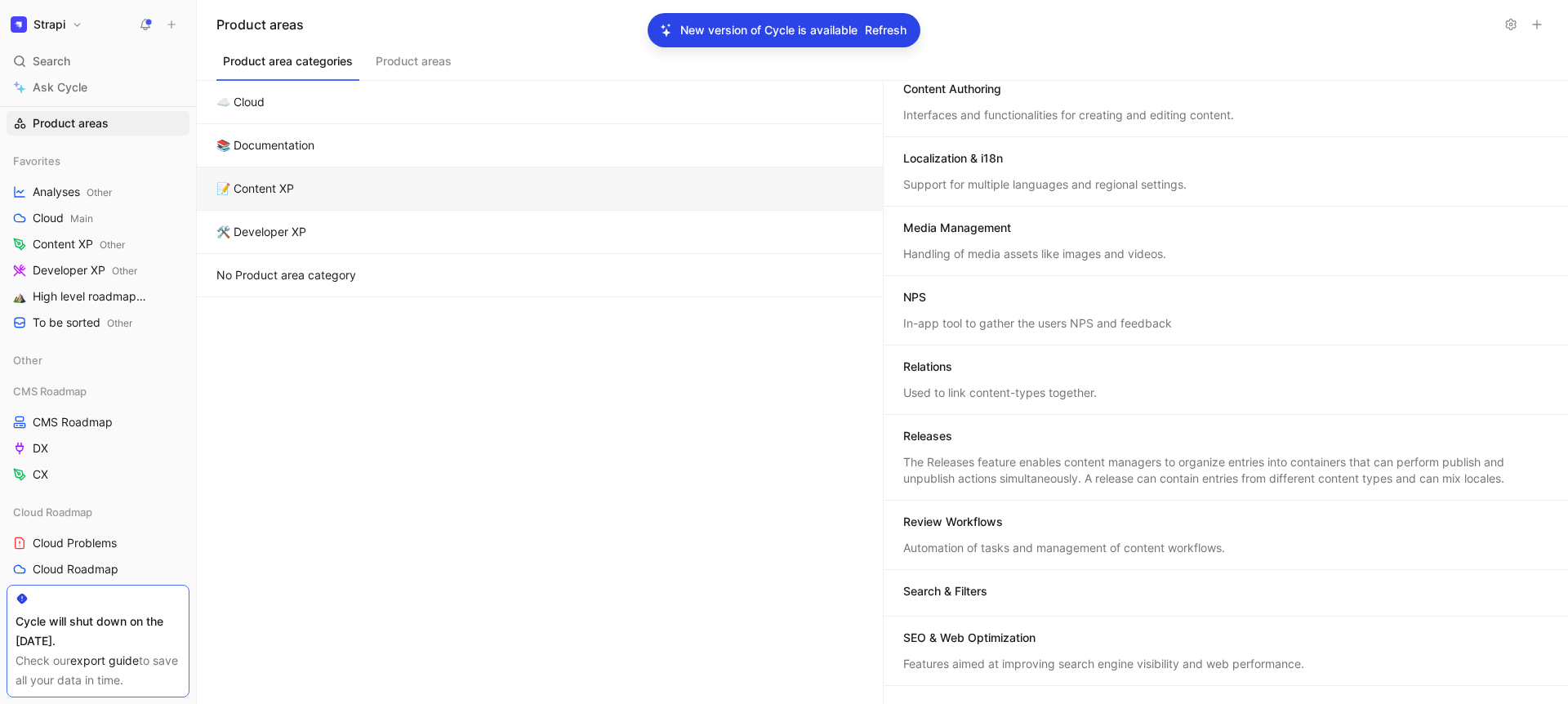
click at [372, 232] on button "🛠️ Developer XP" at bounding box center [539, 232] width 686 height 44
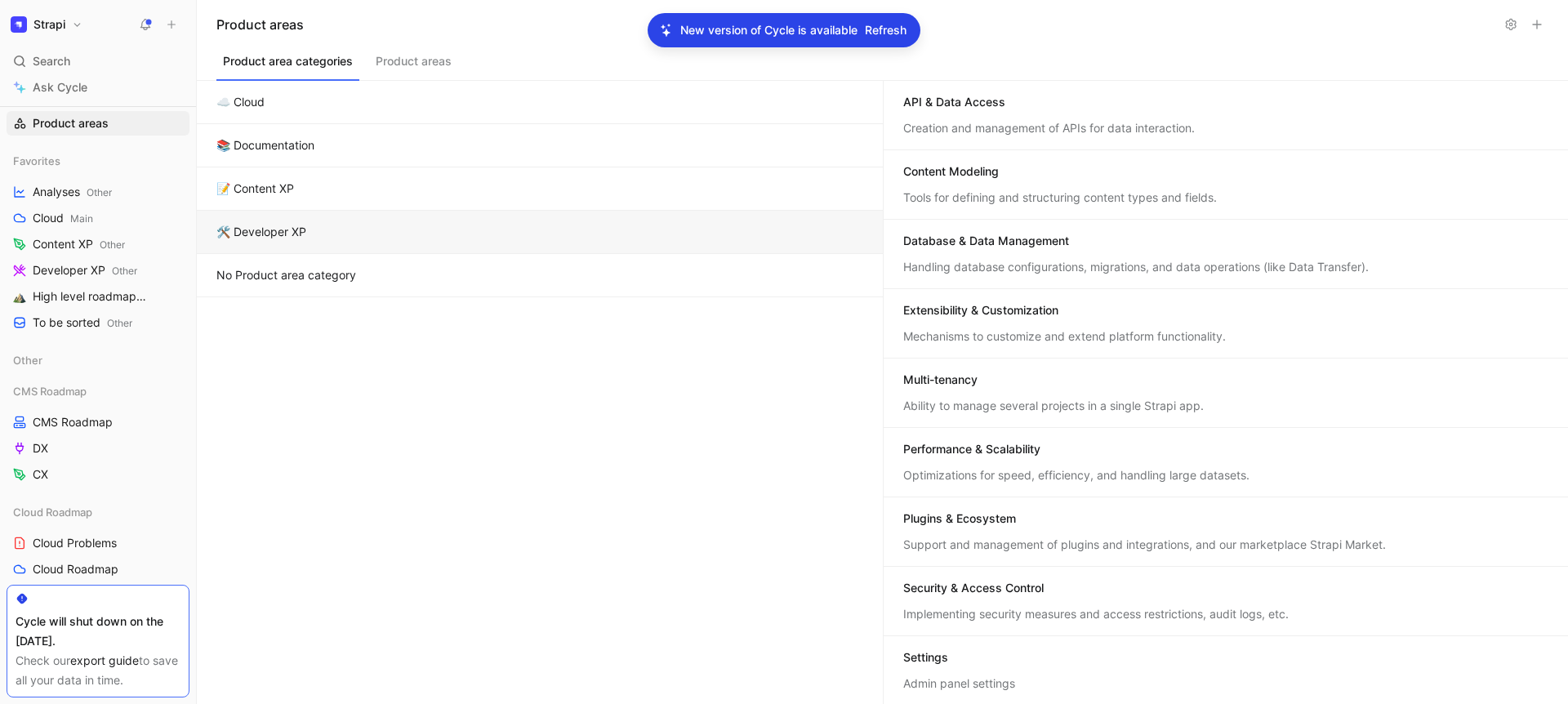
click at [954, 101] on div "API & Data Access" at bounding box center [953, 102] width 102 height 16
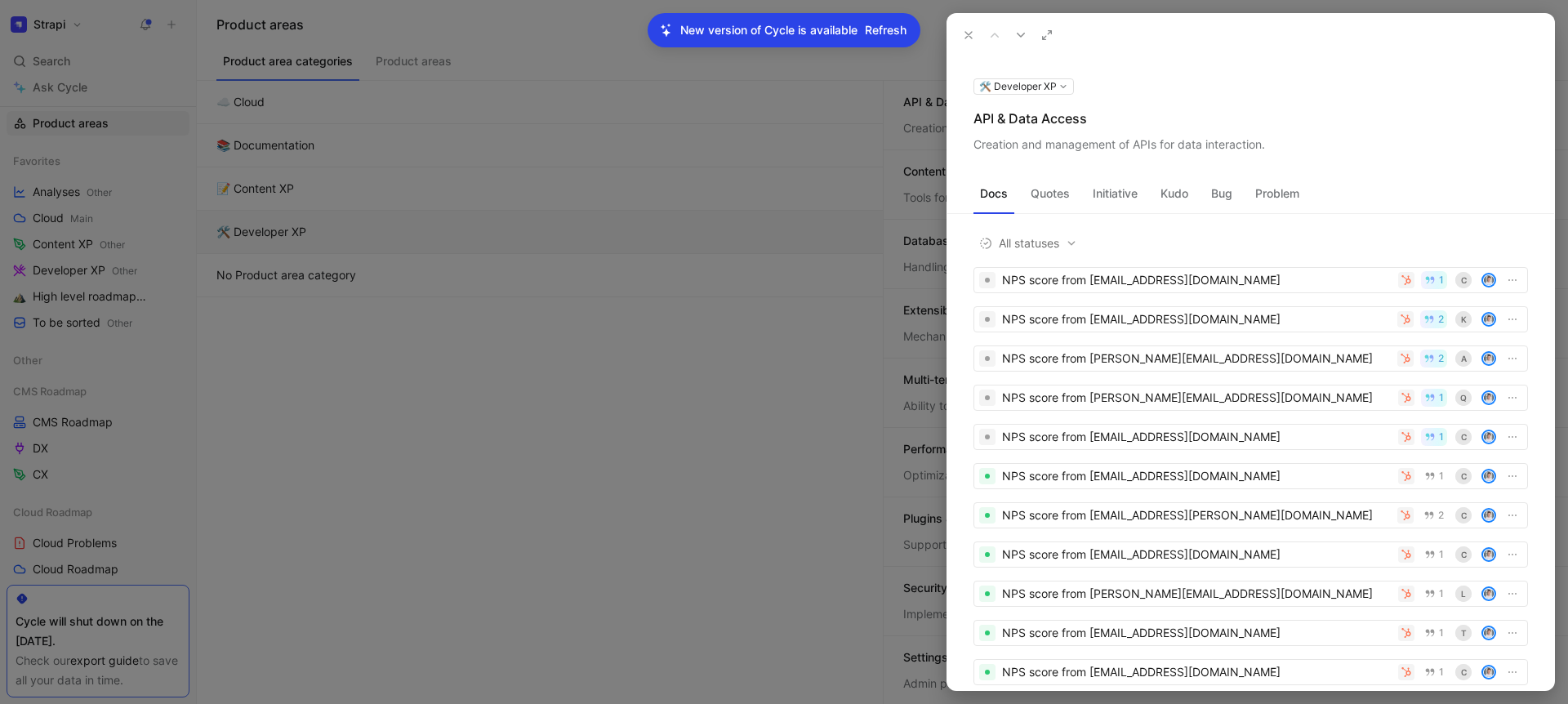
click at [1035, 109] on div "API & Data Access" at bounding box center [1251, 118] width 555 height 20
click at [1099, 145] on div "Creation and management of APIs for data interaction." at bounding box center [1251, 145] width 555 height 20
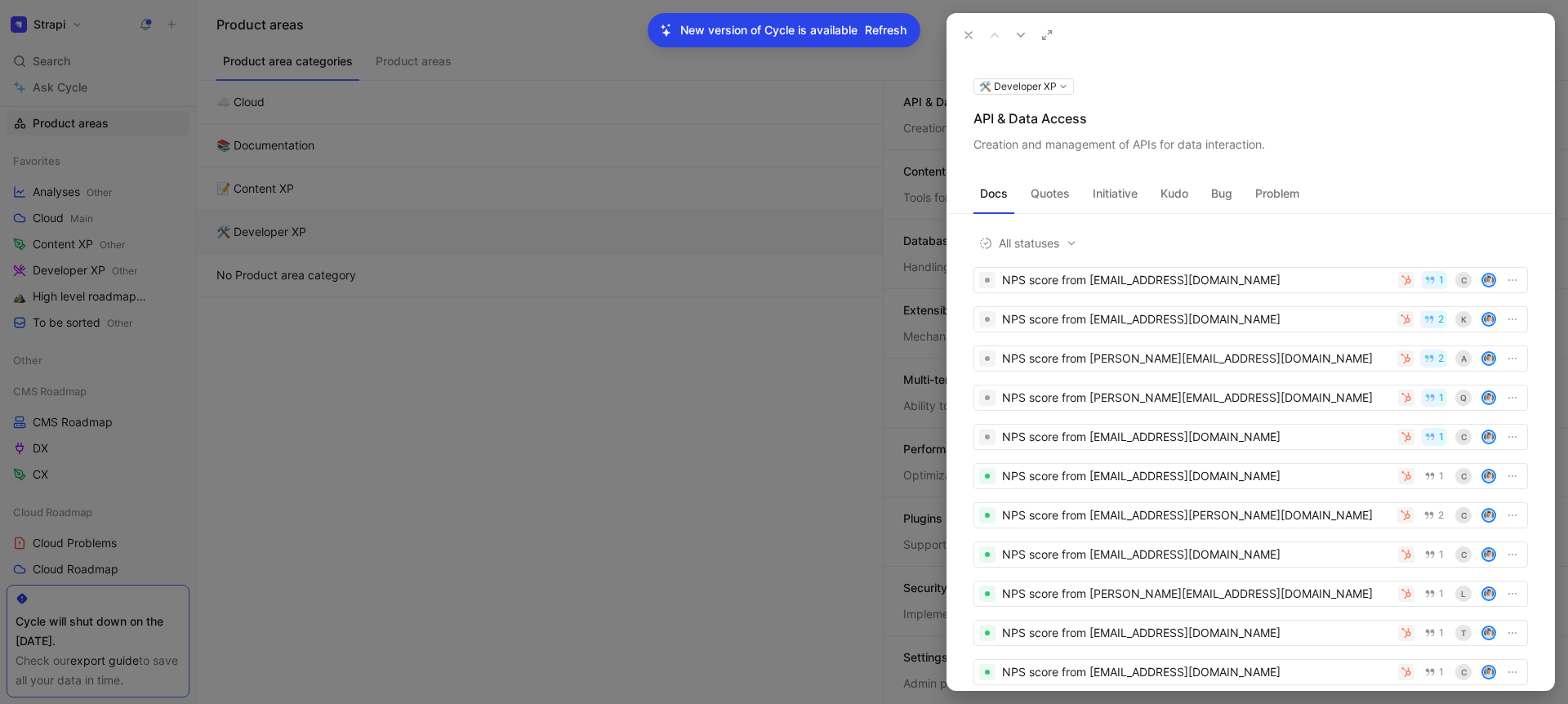
click at [1099, 145] on div "Creation and management of APIs for data interaction." at bounding box center [1251, 145] width 555 height 20
click at [964, 32] on icon at bounding box center [968, 34] width 13 height 13
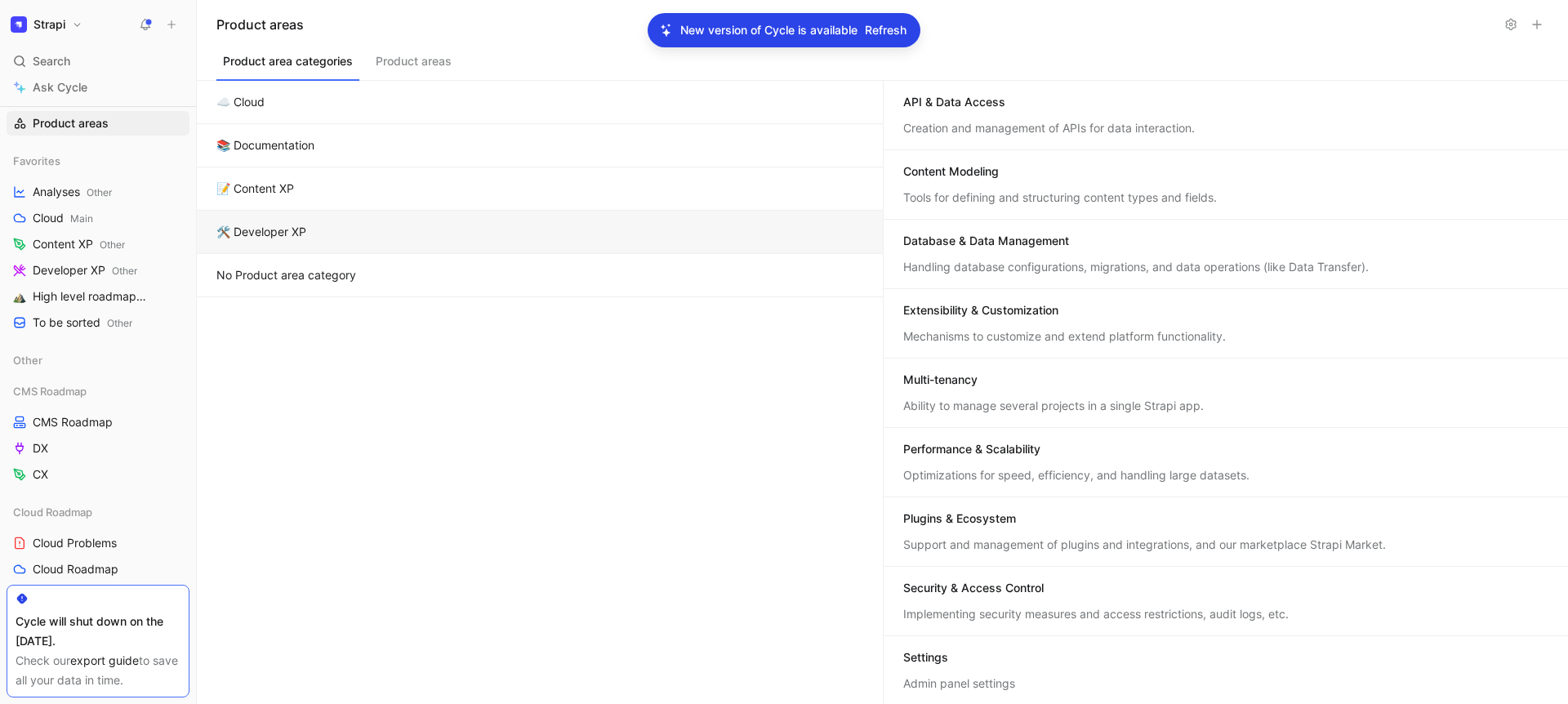
click at [1005, 174] on div "Content Modeling" at bounding box center [1226, 173] width 646 height 20
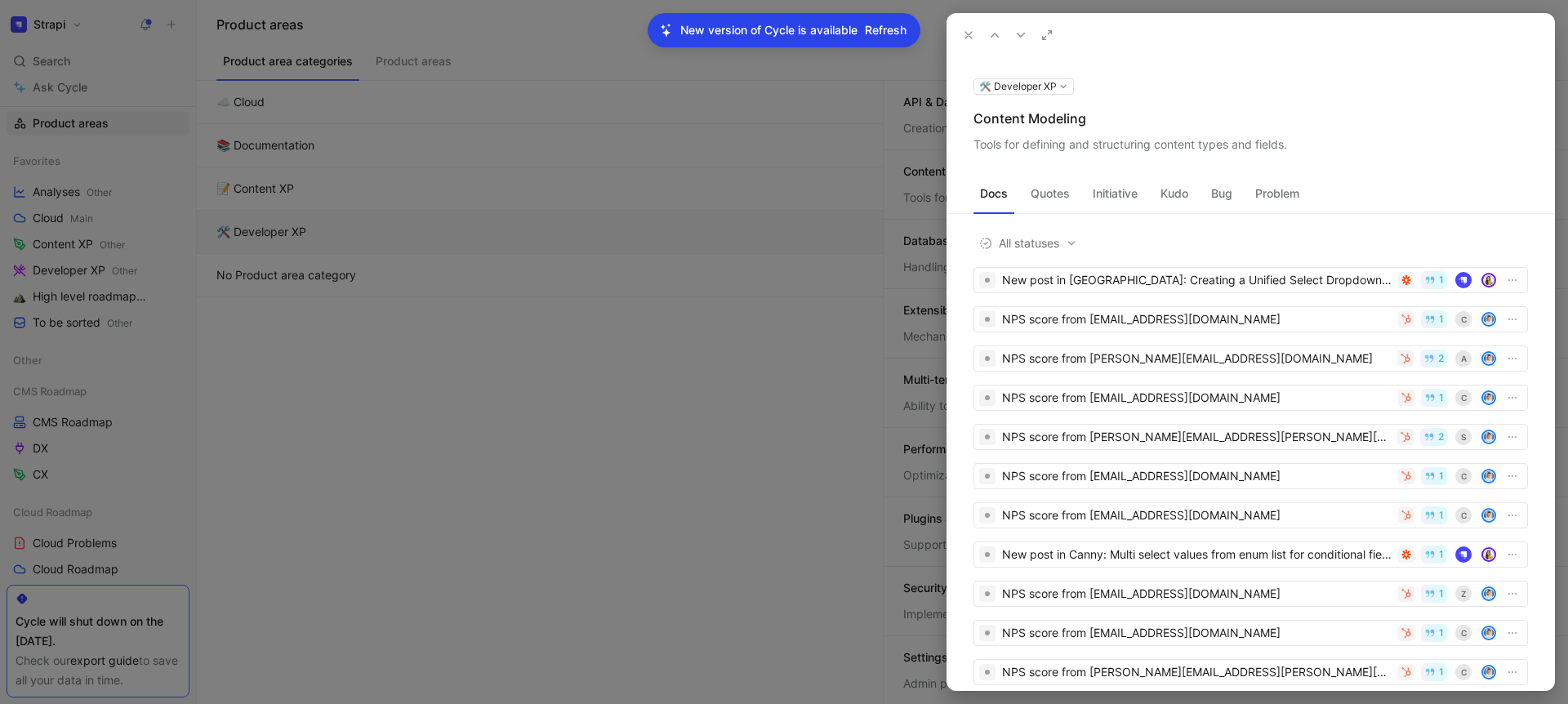
click at [1021, 110] on div "Content Modeling" at bounding box center [1251, 118] width 555 height 20
click at [1019, 148] on div "Tools for defining and structuring content types and fields." at bounding box center [1251, 145] width 555 height 20
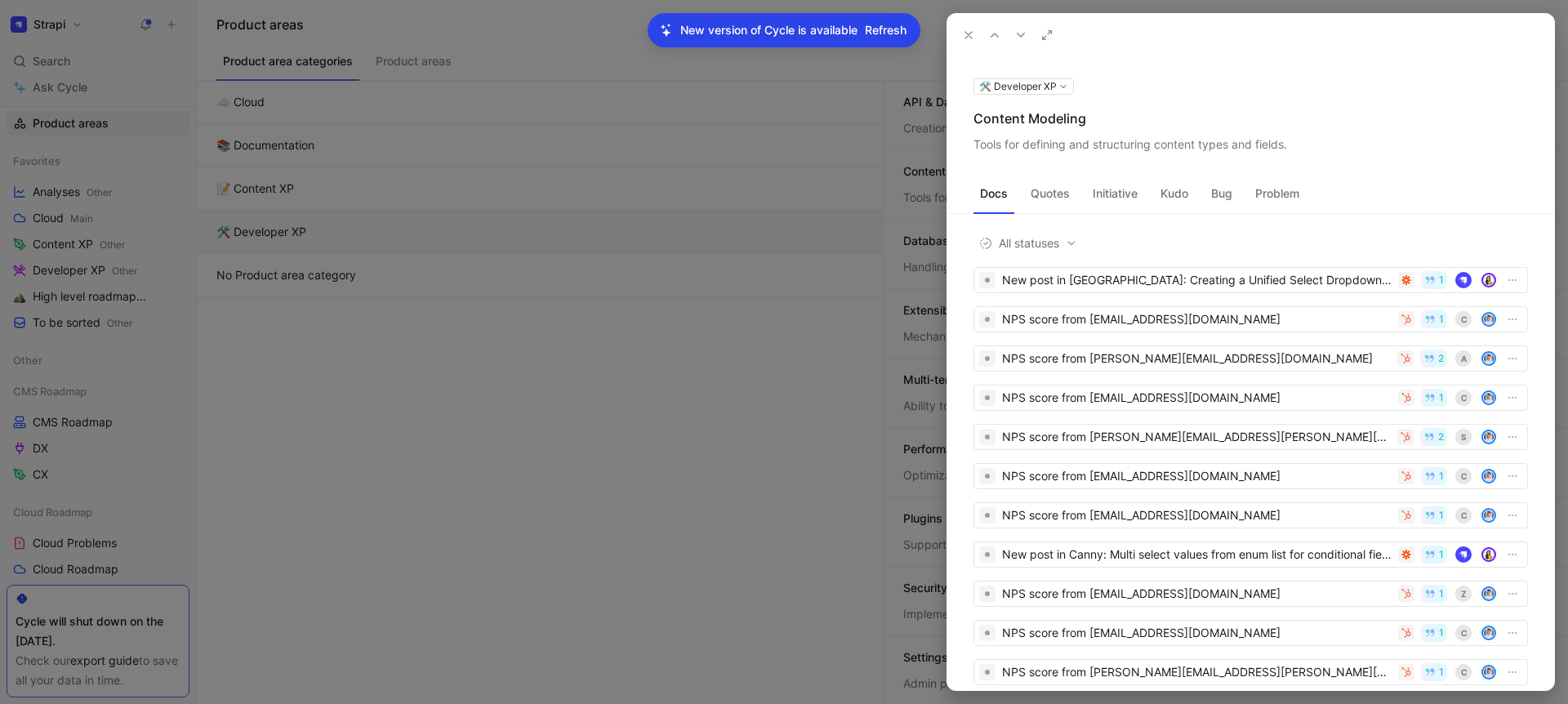
click at [1019, 148] on div "Tools for defining and structuring content types and fields." at bounding box center [1251, 145] width 555 height 20
click at [966, 34] on icon at bounding box center [968, 34] width 13 height 13
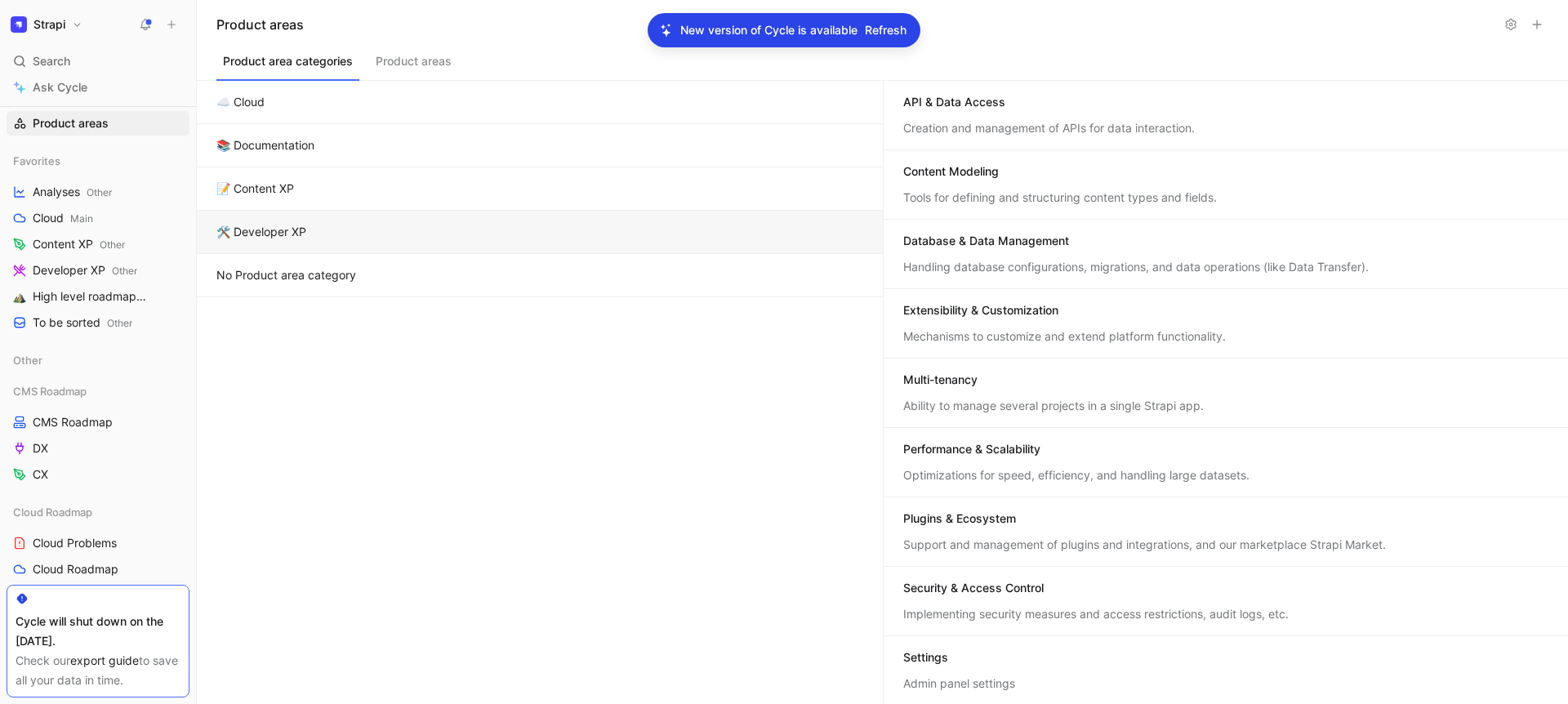
click at [1005, 248] on div "Database & Data Management" at bounding box center [986, 240] width 166 height 16
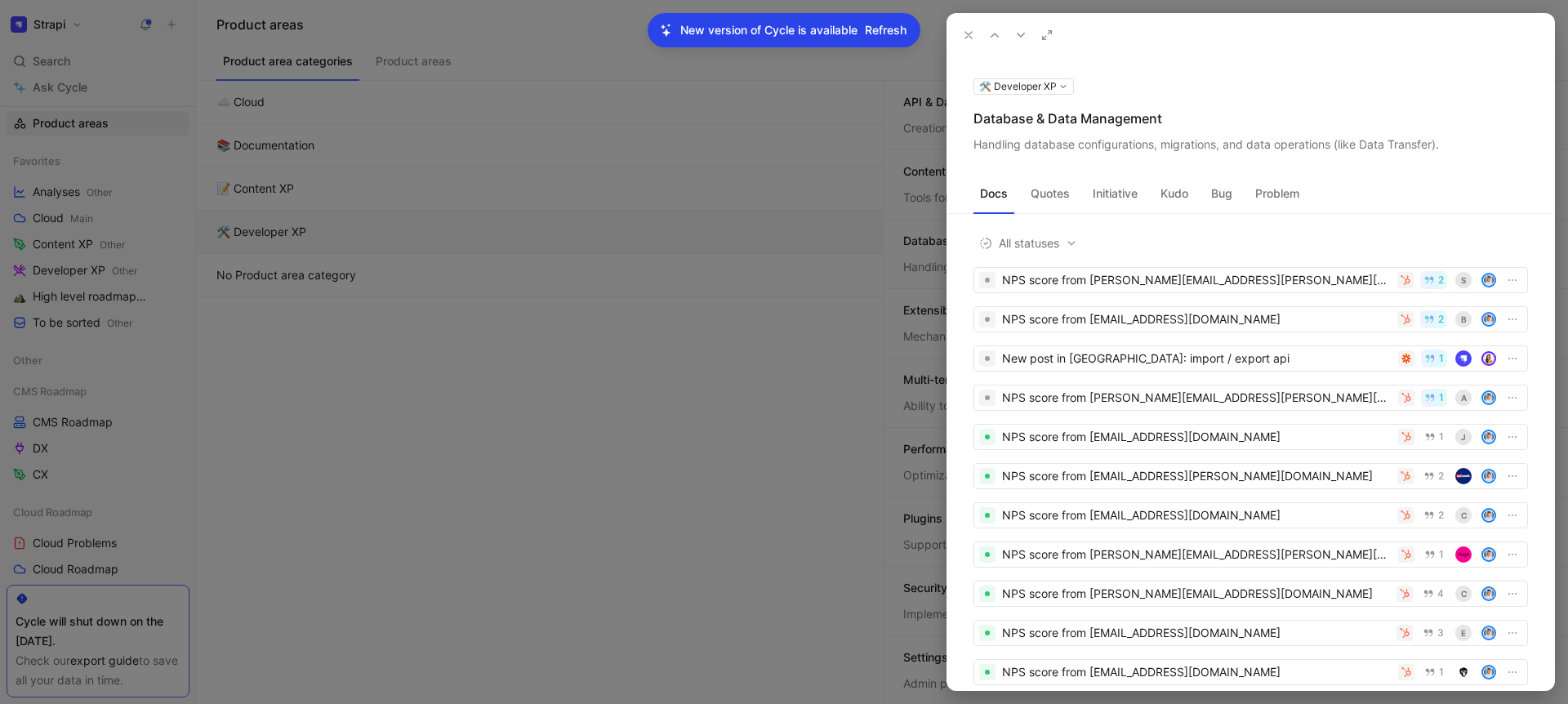
click at [1026, 119] on div "Database & Data Management" at bounding box center [1251, 118] width 555 height 20
click at [1082, 148] on div "Handling database configurations, migrations, and data operations (like Data Tr…" at bounding box center [1251, 145] width 555 height 20
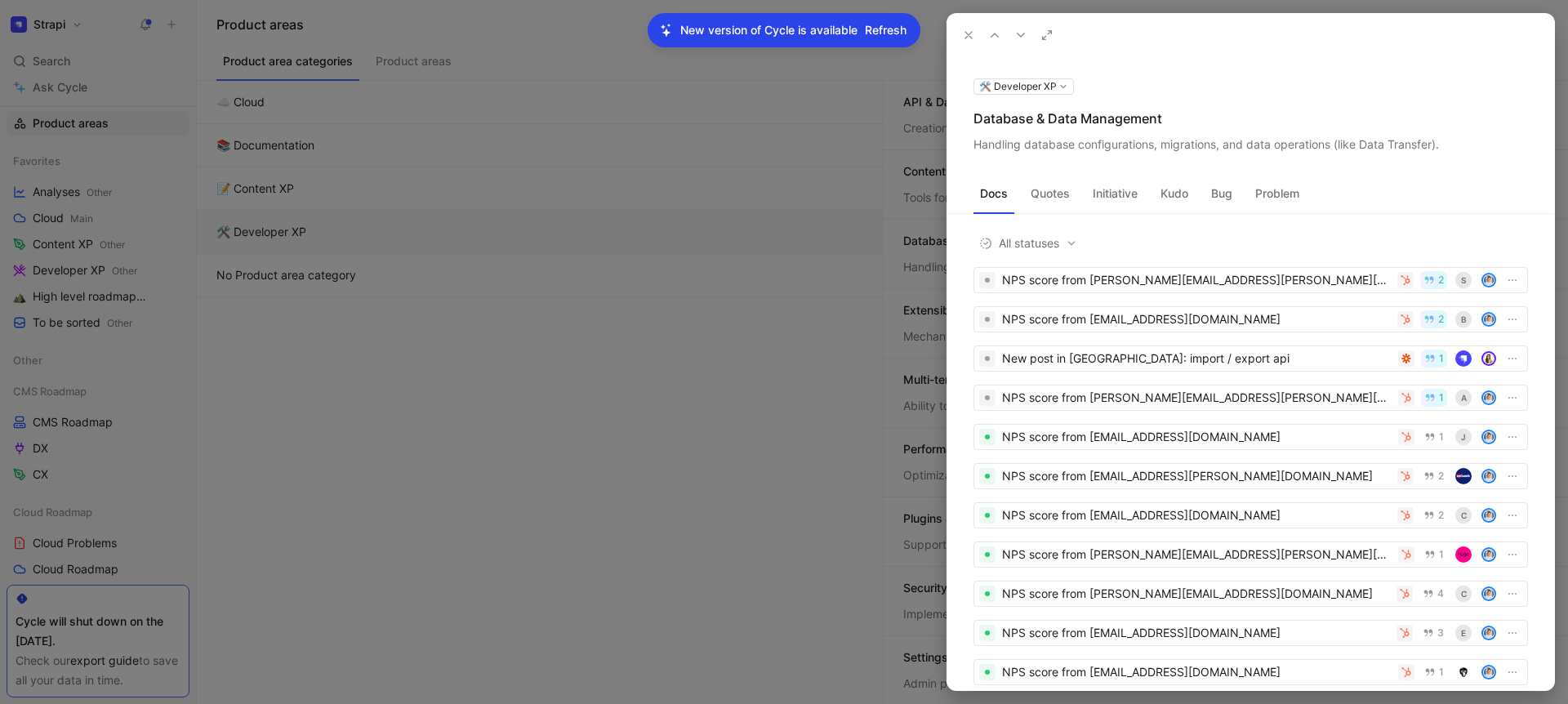
click at [1082, 148] on div "Handling database configurations, migrations, and data operations (like Data Tr…" at bounding box center [1251, 145] width 555 height 20
click at [967, 36] on use at bounding box center [969, 35] width 7 height 7
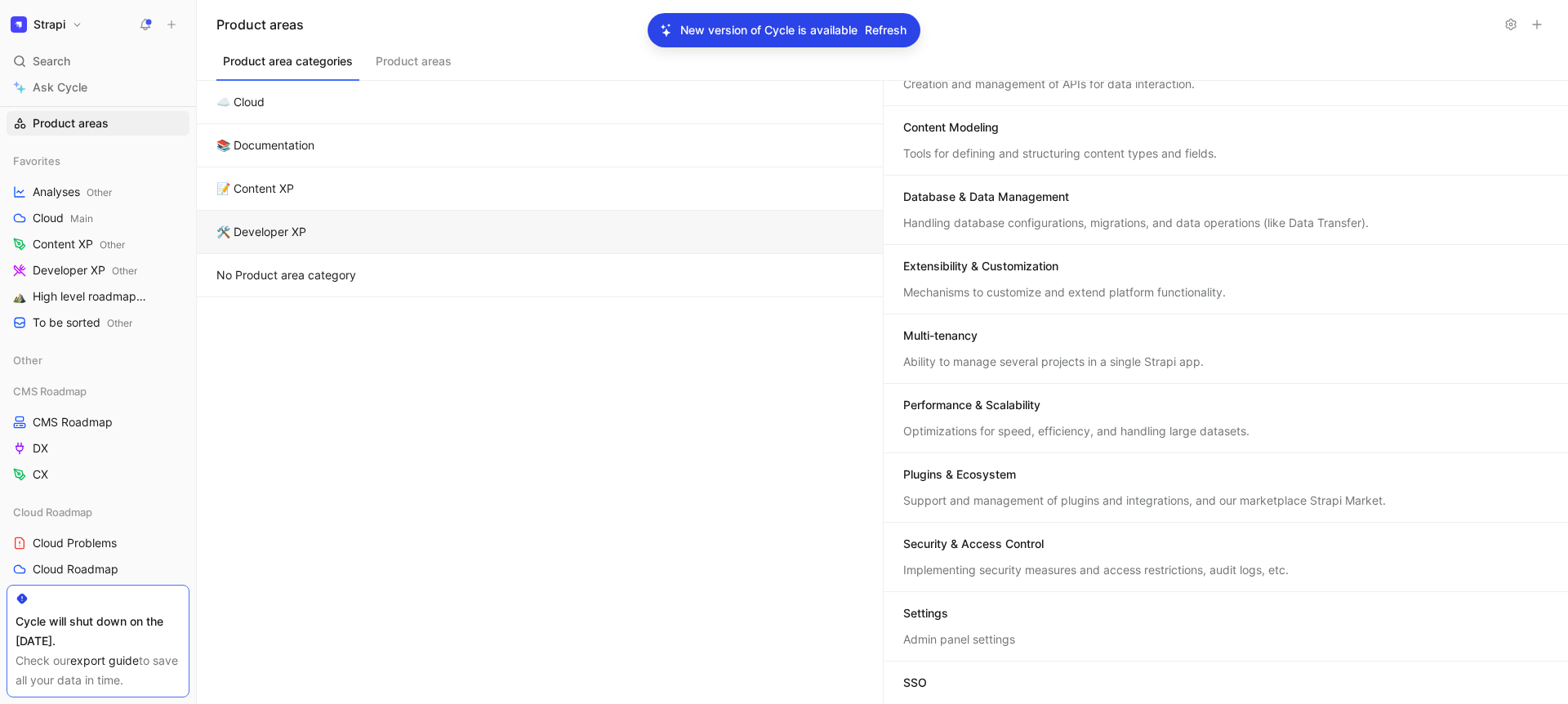
scroll to position [64, 0]
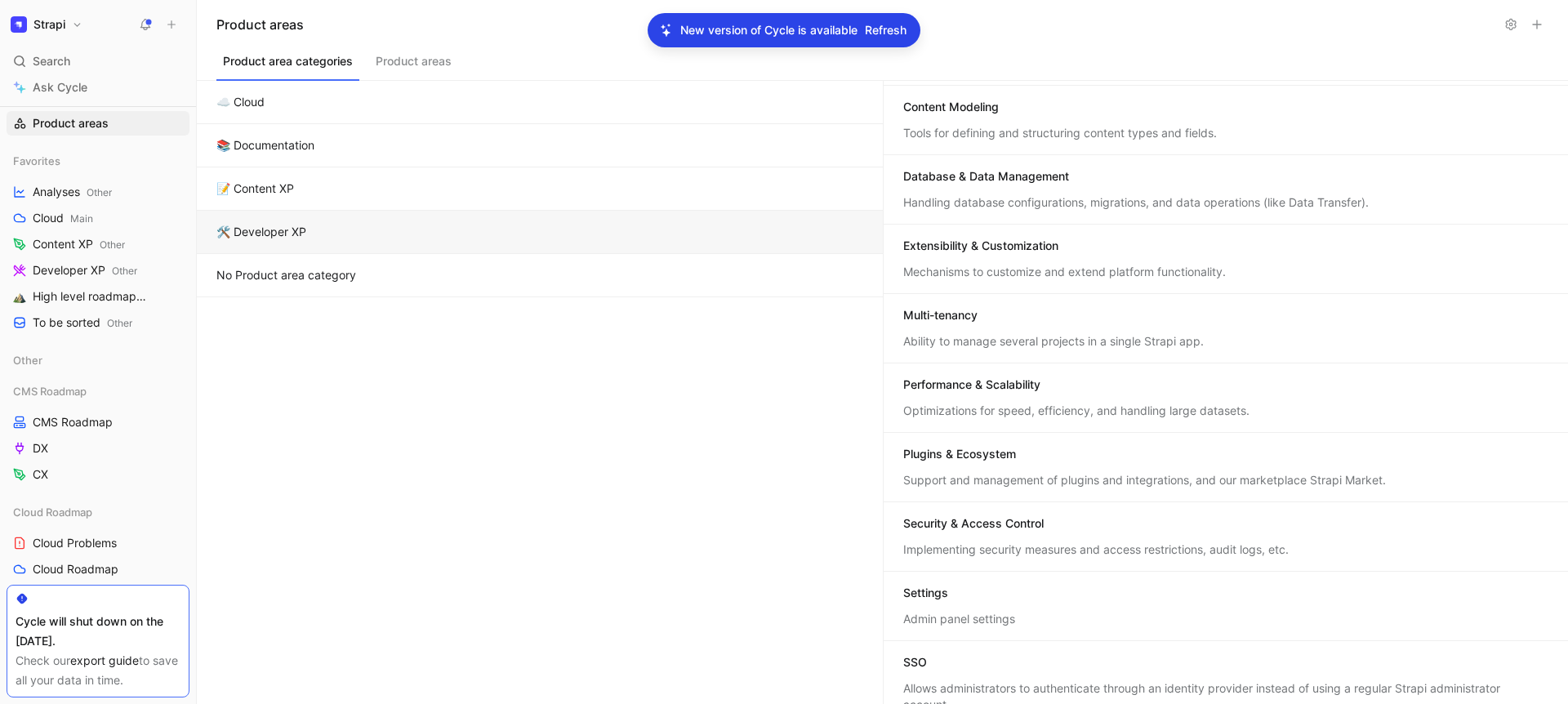
click at [1011, 251] on div "Extensibility & Customization" at bounding box center [980, 246] width 155 height 16
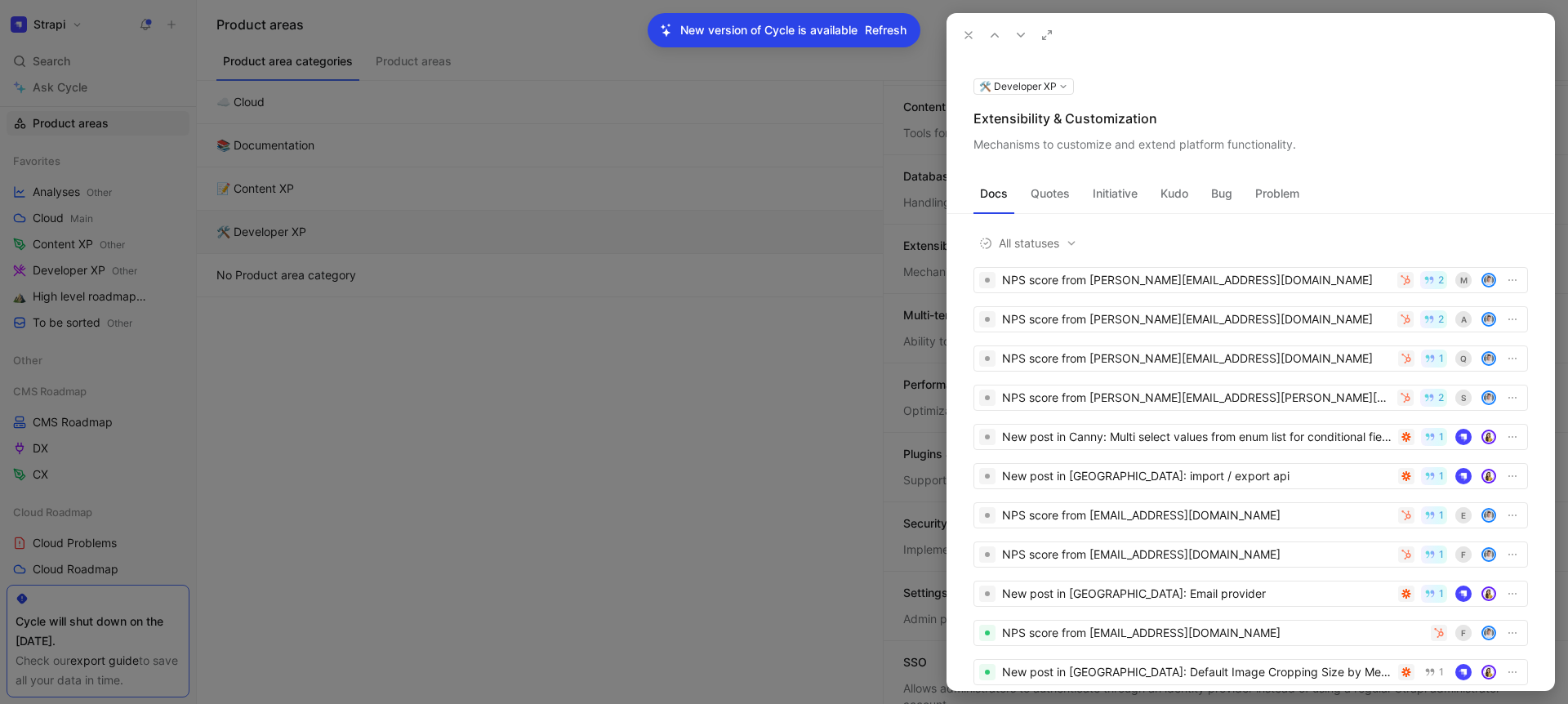
click at [1038, 115] on div "Extensibility & Customization" at bounding box center [1251, 118] width 555 height 20
click at [1082, 143] on div "Mechanisms to customize and extend platform functionality." at bounding box center [1251, 145] width 555 height 20
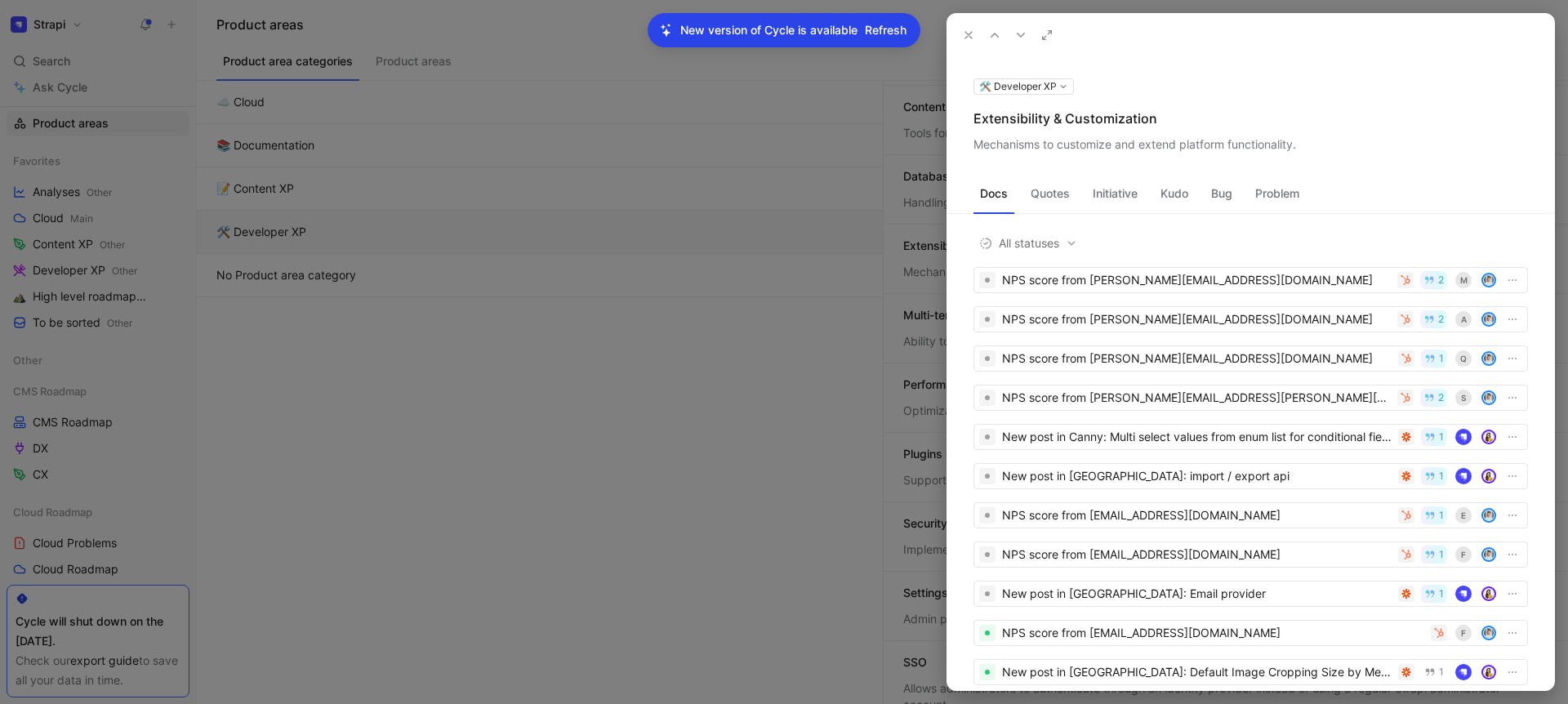
click at [1082, 143] on div "Mechanisms to customize and extend platform functionality." at bounding box center [1251, 145] width 555 height 20
click at [963, 35] on icon at bounding box center [968, 34] width 13 height 13
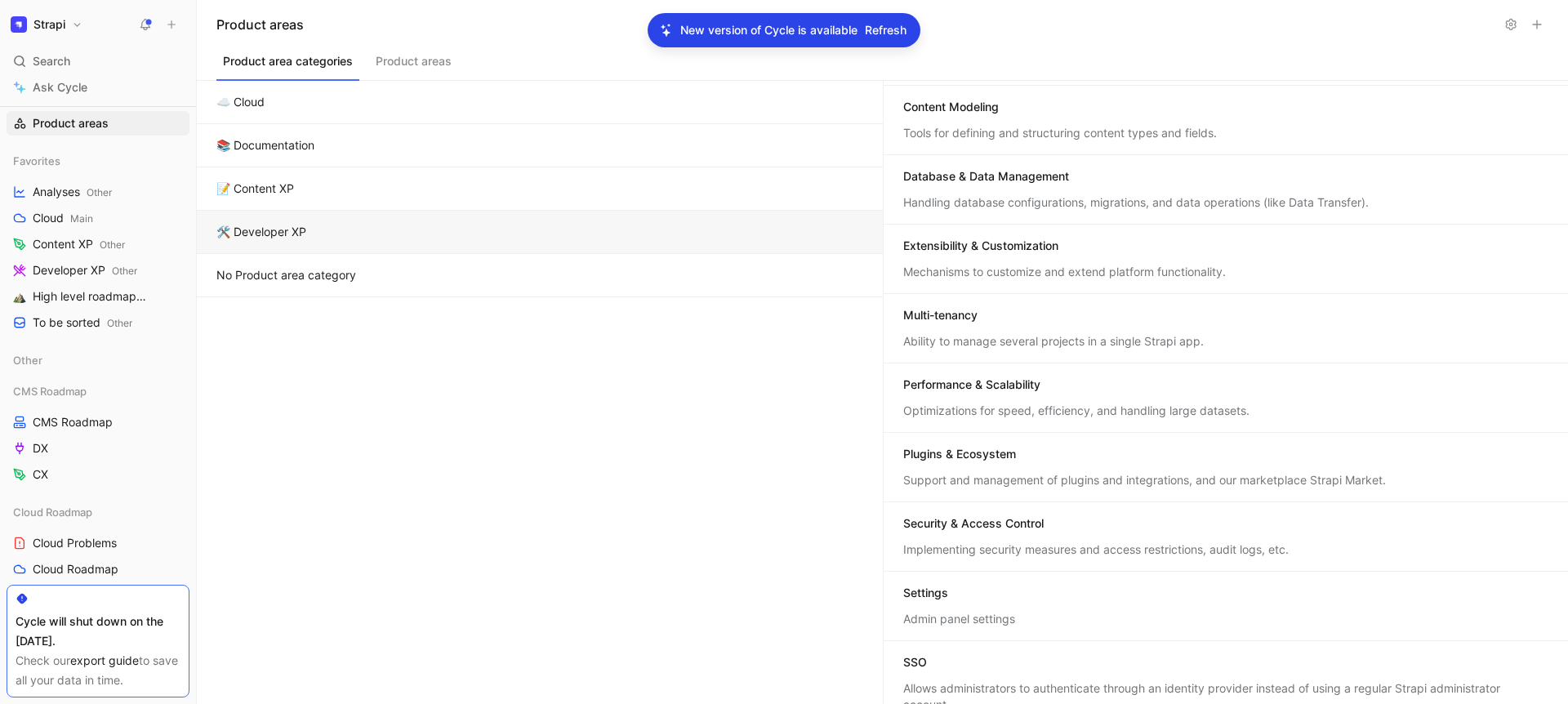
click at [1016, 309] on div "Multi-tenancy" at bounding box center [1226, 317] width 646 height 20
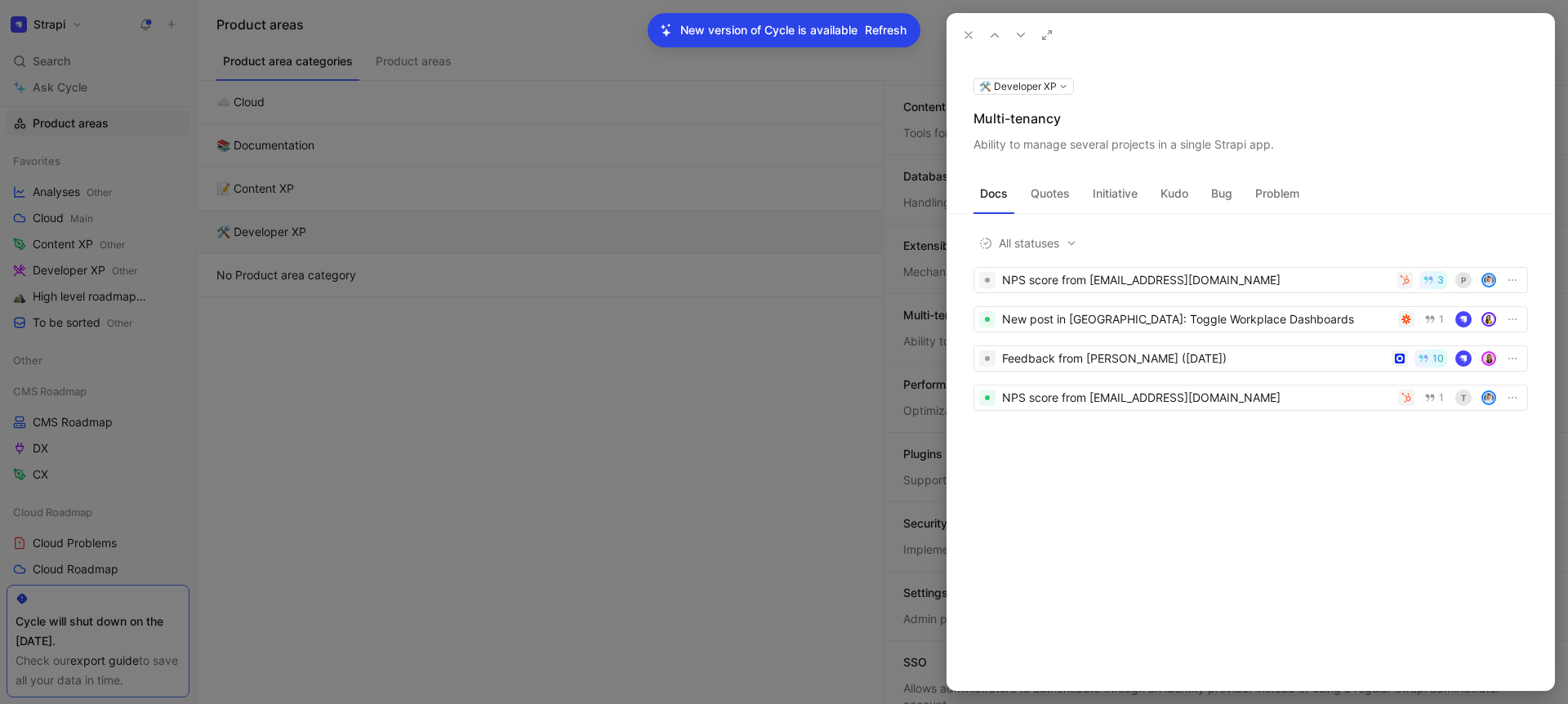
click at [1001, 120] on div "Multi-tenancy" at bounding box center [1251, 118] width 555 height 20
click at [1049, 145] on div "Ability to manage several projects in a single Strapi app." at bounding box center [1251, 145] width 555 height 20
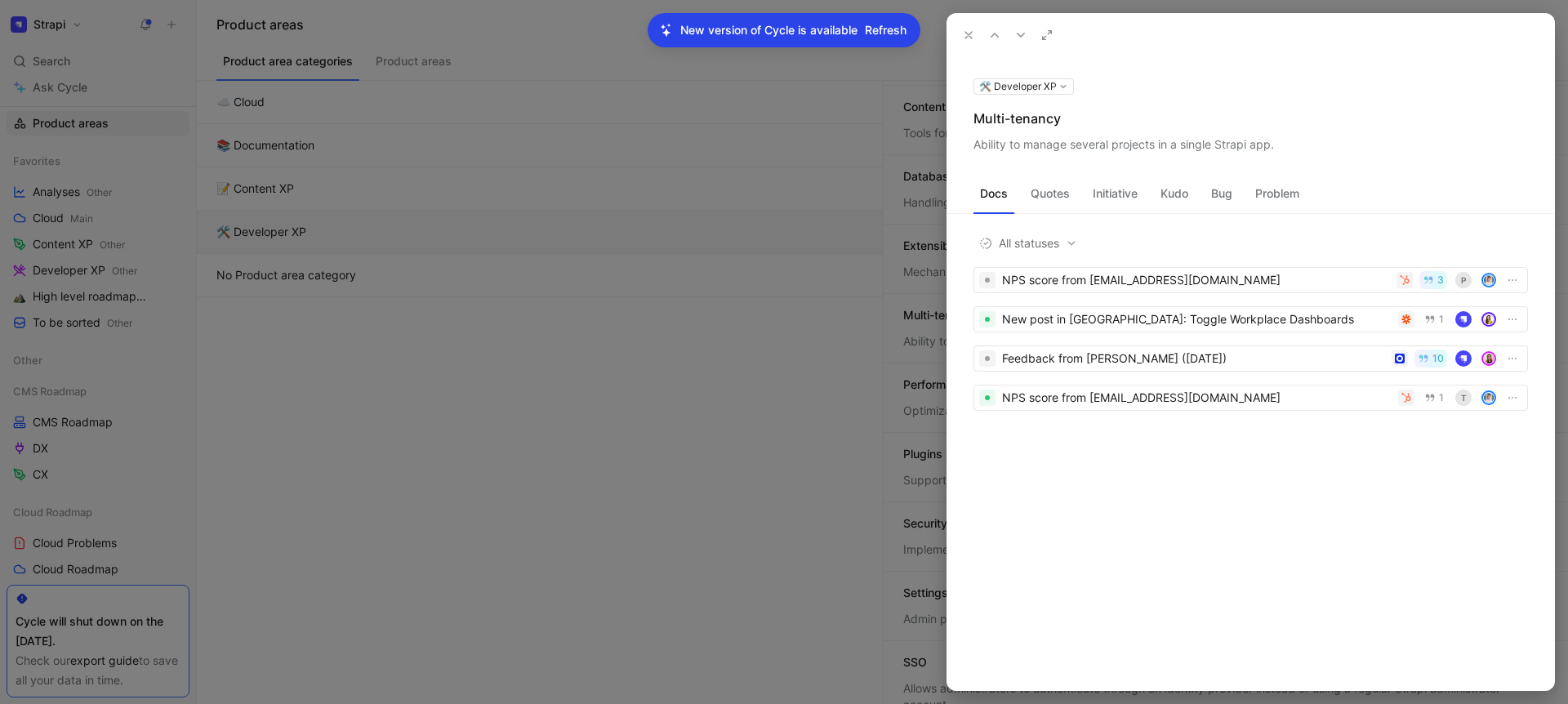
click at [1049, 145] on div "Ability to manage several projects in a single Strapi app." at bounding box center [1251, 145] width 555 height 20
click at [965, 32] on use at bounding box center [969, 35] width 7 height 7
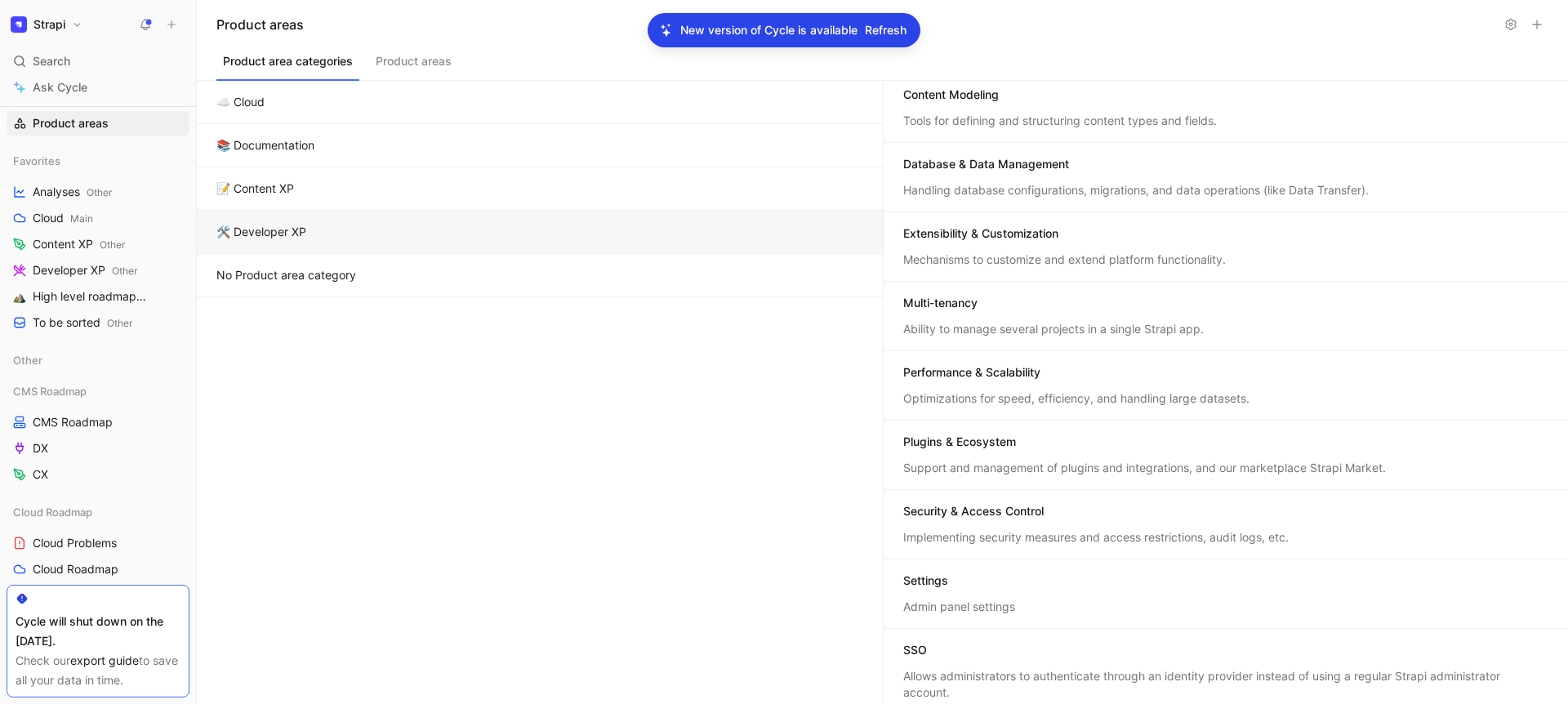
scroll to position [93, 0]
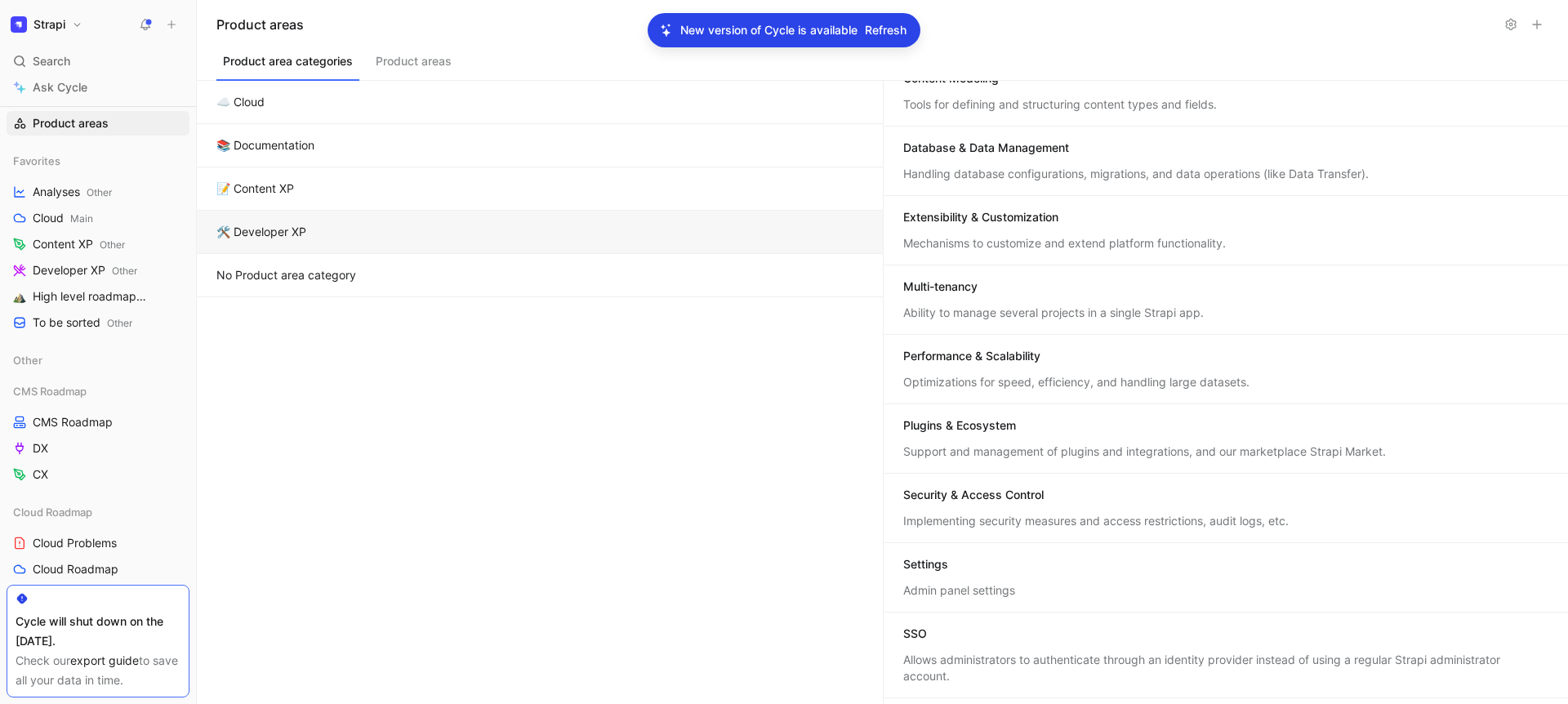
click at [999, 357] on div "Performance & Scalability" at bounding box center [971, 356] width 137 height 16
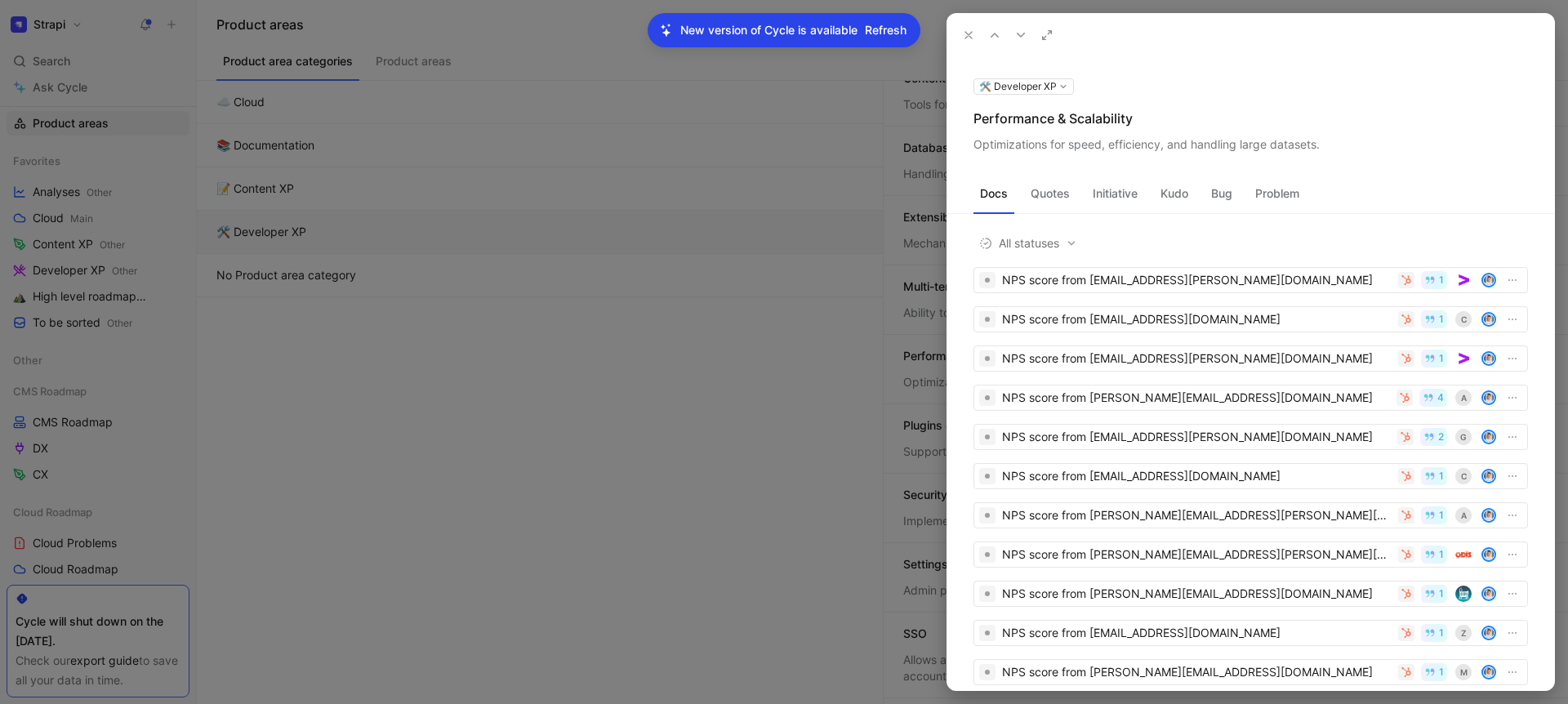
click at [1012, 116] on div "Performance & Scalability" at bounding box center [1251, 118] width 555 height 20
click at [1051, 150] on div "Optimizations for speed, efficiency, and handling large datasets." at bounding box center [1251, 145] width 555 height 20
click at [1051, 149] on div "Optimizations for speed, efficiency, and handling large datasets." at bounding box center [1251, 145] width 555 height 20
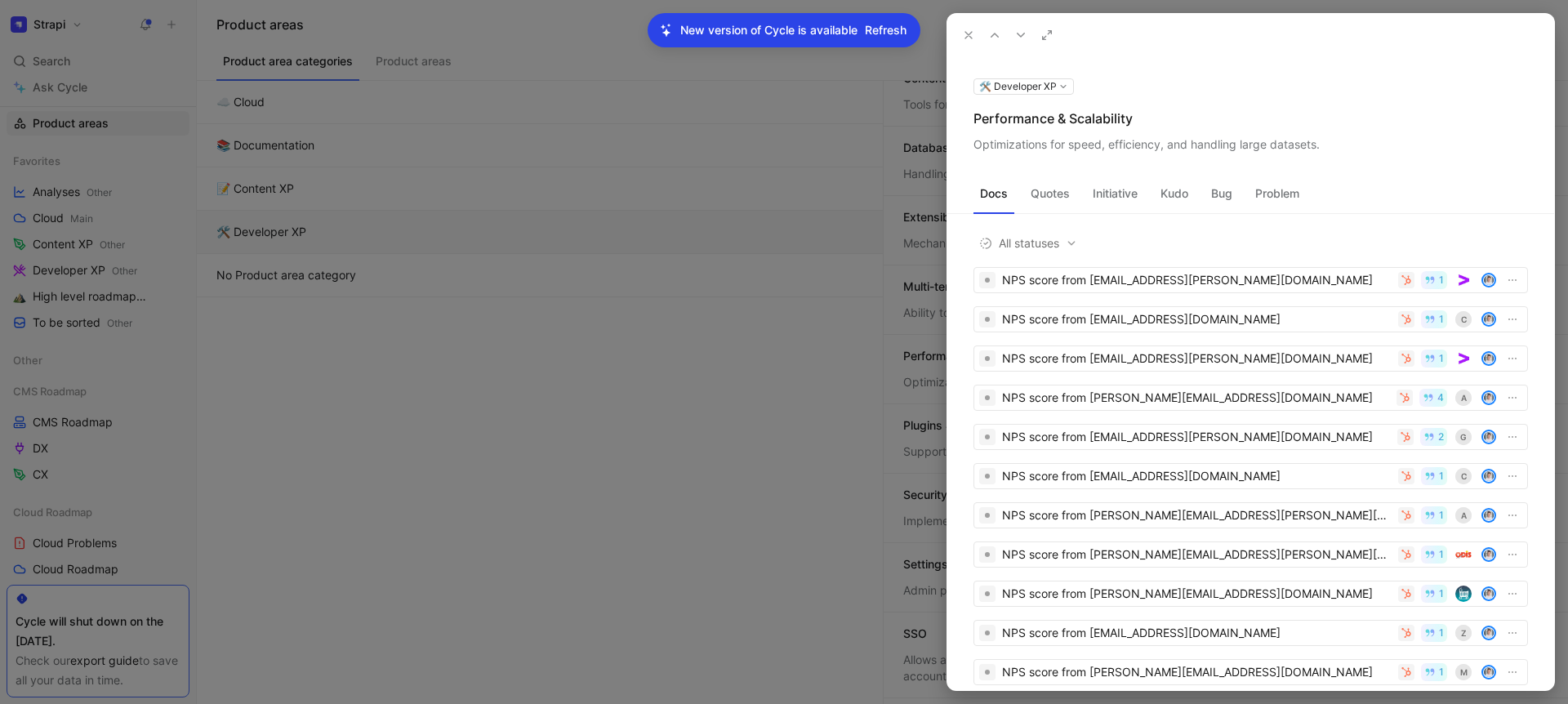
click at [1051, 149] on div "Optimizations for speed, efficiency, and handling large datasets." at bounding box center [1251, 145] width 555 height 20
click at [964, 34] on icon at bounding box center [968, 34] width 13 height 13
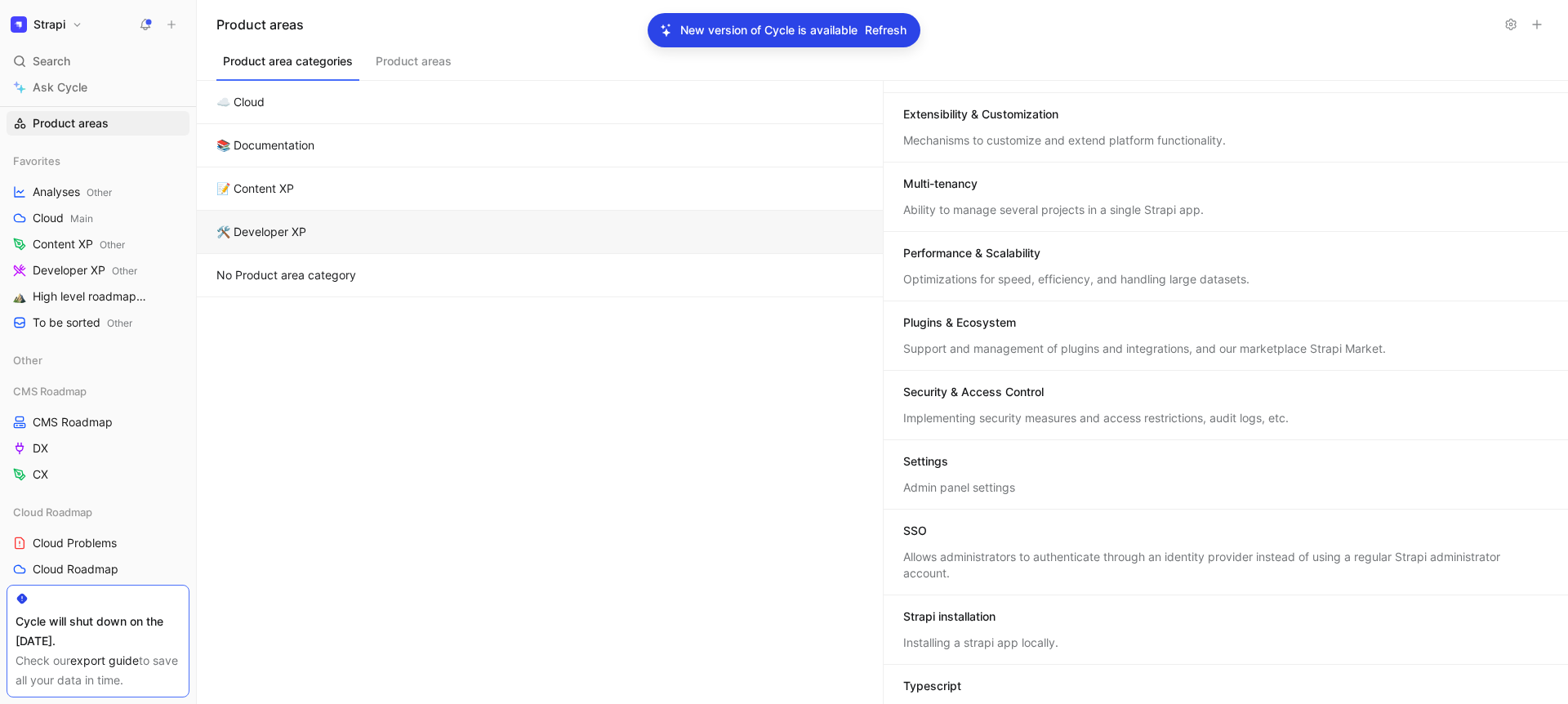
scroll to position [206, 0]
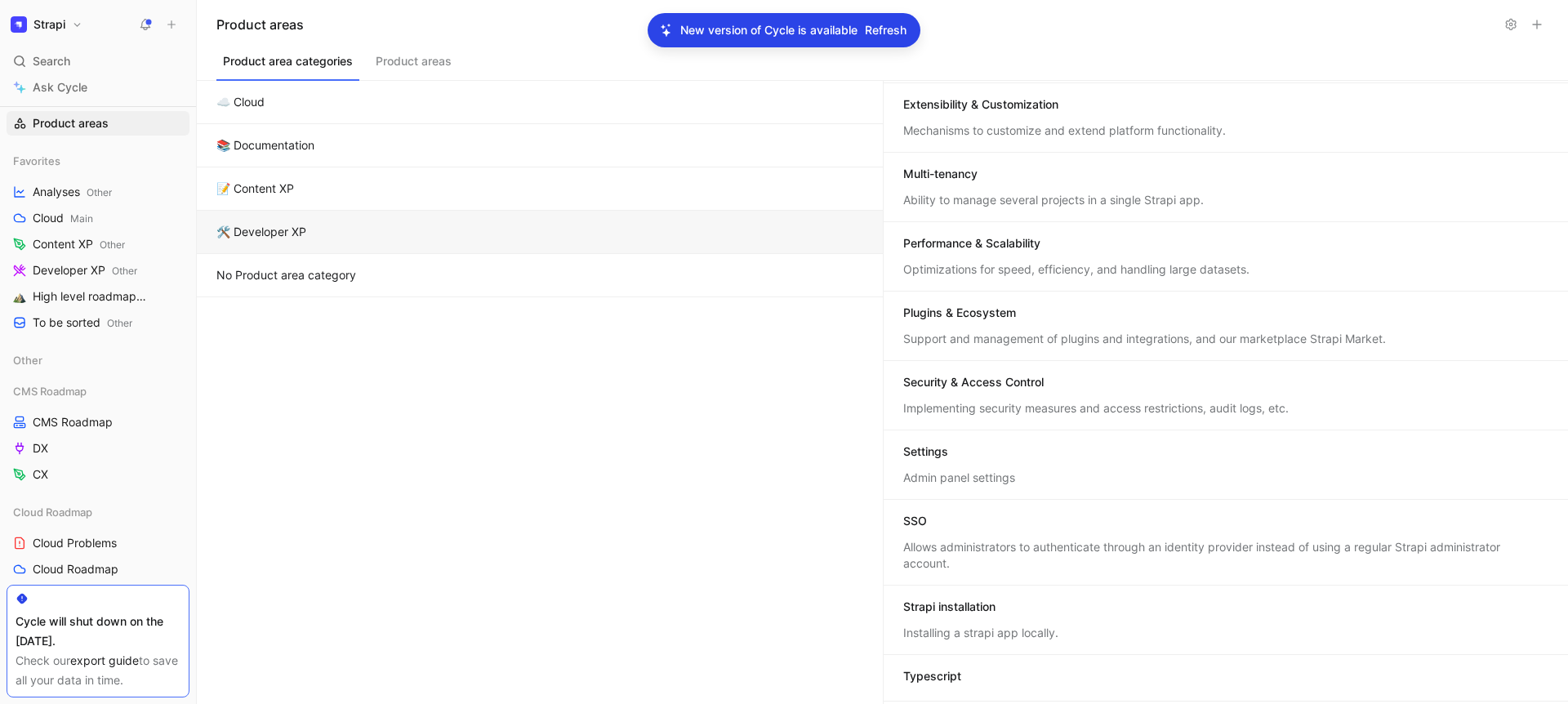
click at [1048, 319] on div "Plugins & Ecosystem" at bounding box center [1226, 314] width 646 height 20
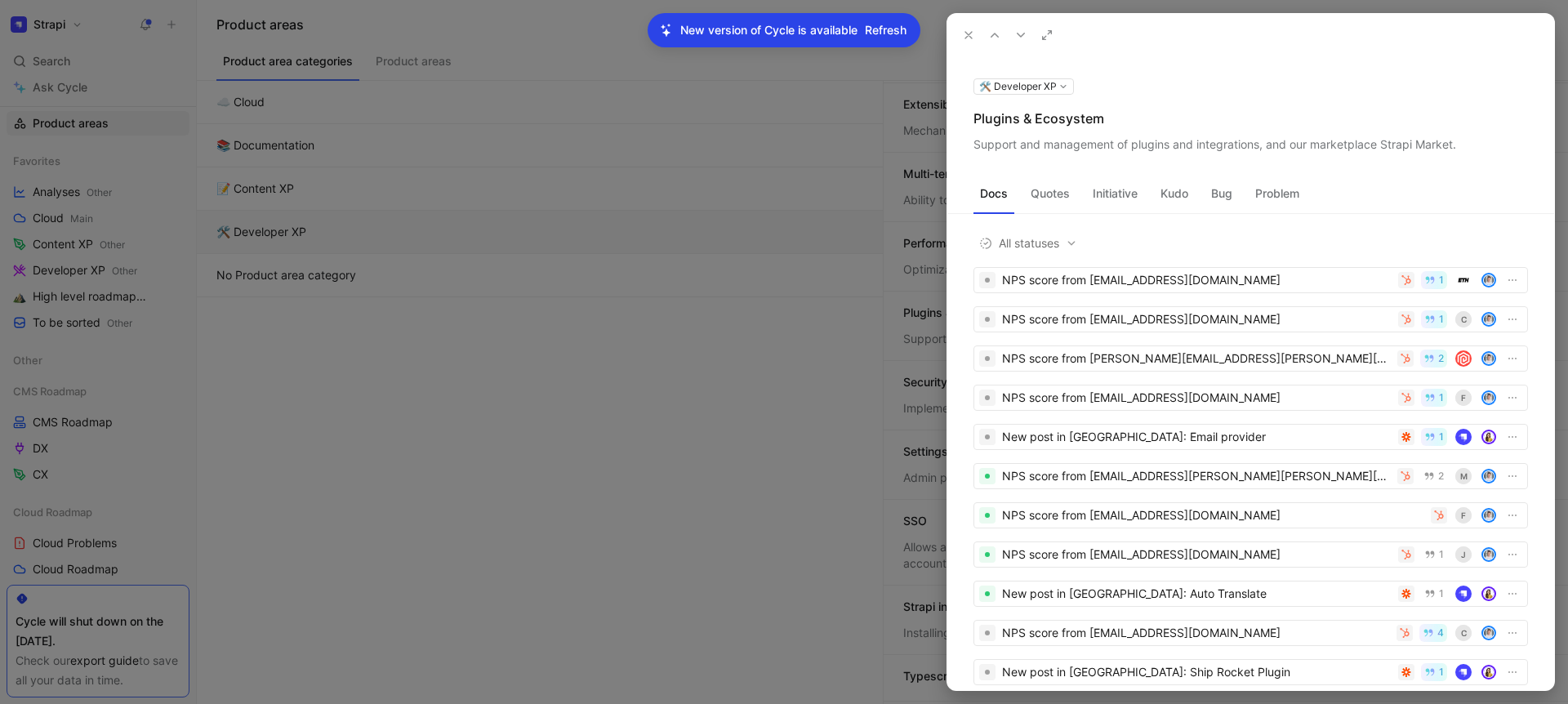
click at [1001, 113] on div "Plugins & Ecosystem" at bounding box center [1251, 118] width 555 height 20
click at [1141, 147] on div "Support and management of plugins and integrations, and our marketplace Strapi …" at bounding box center [1251, 145] width 555 height 20
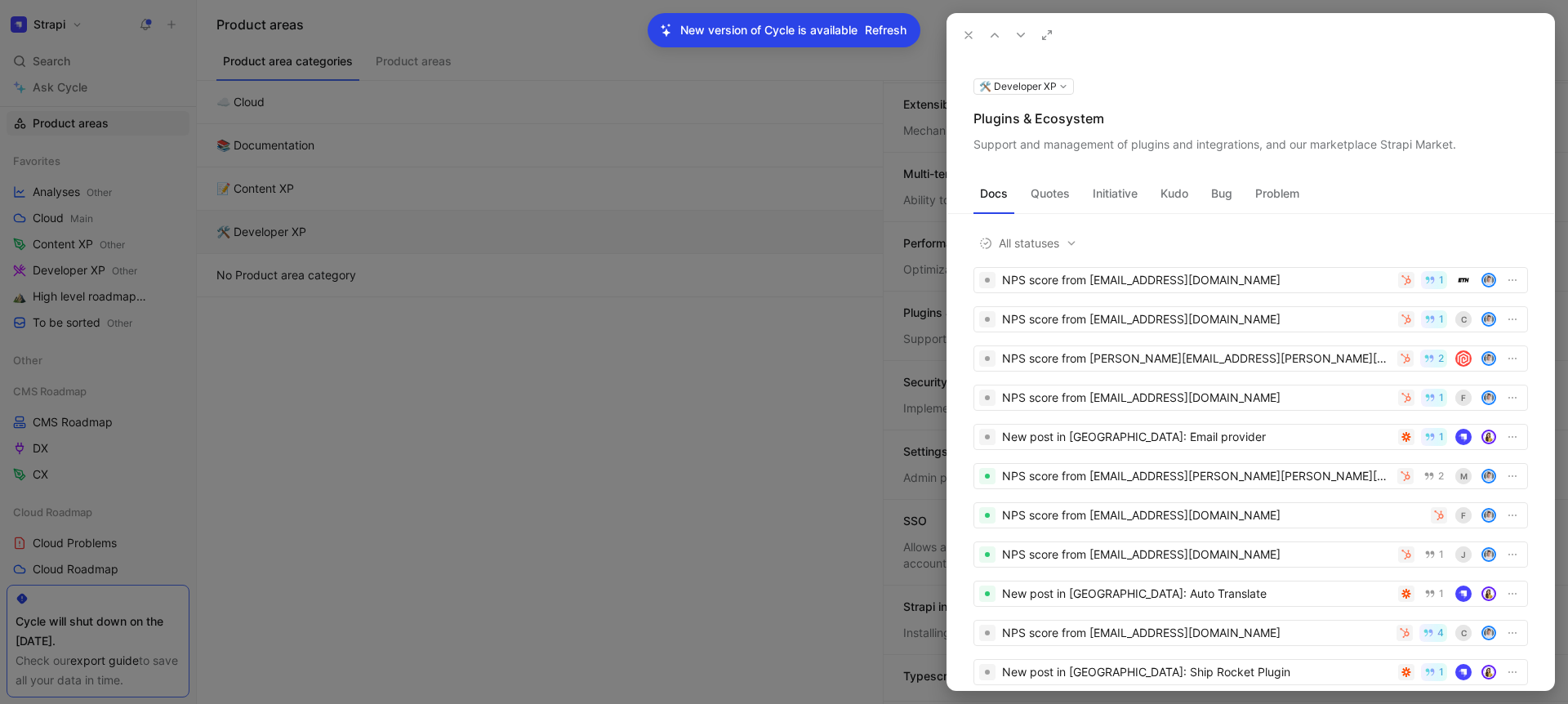
click at [1141, 147] on div "Support and management of plugins and integrations, and our marketplace Strapi …" at bounding box center [1251, 145] width 555 height 20
click at [966, 31] on icon at bounding box center [968, 34] width 13 height 13
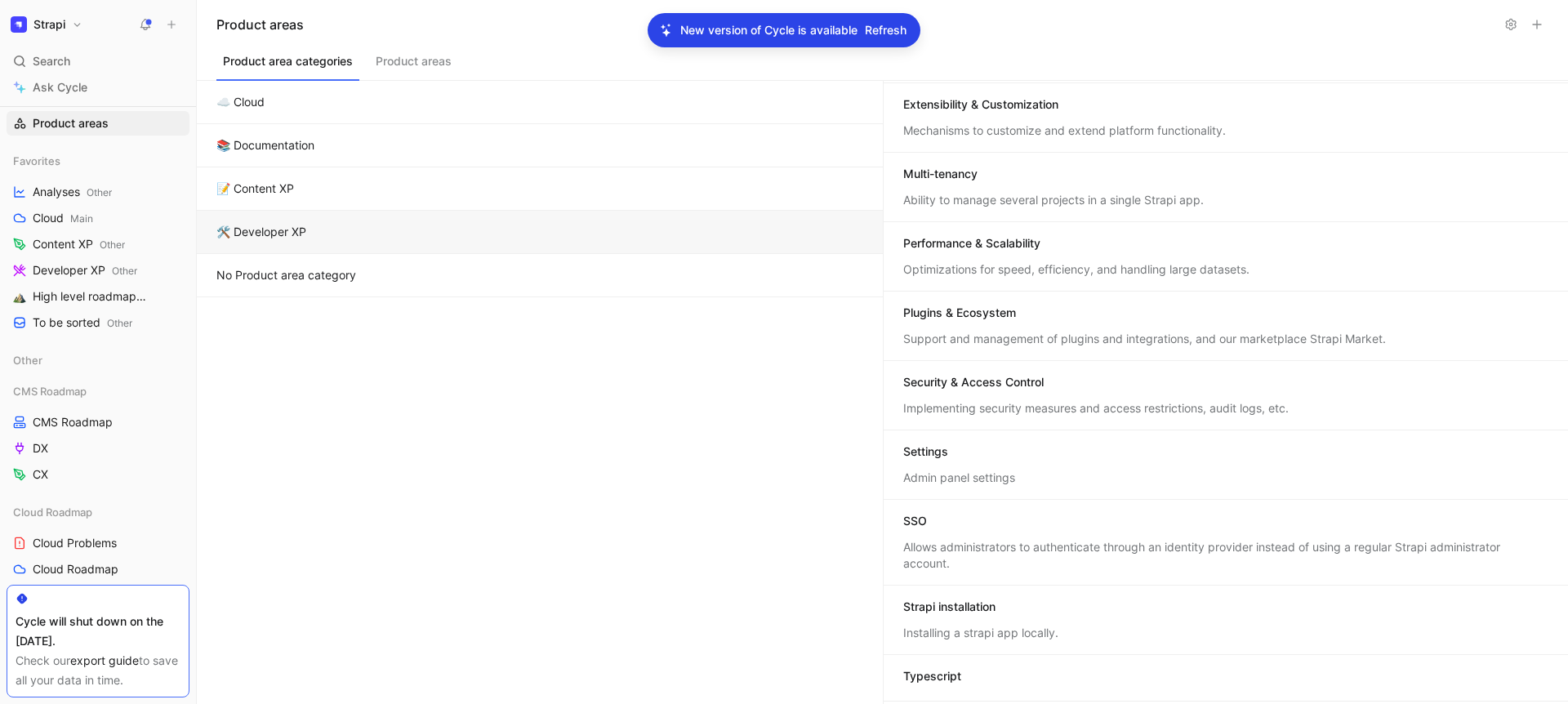
click at [1064, 374] on div "Security & Access Control" at bounding box center [1226, 383] width 646 height 20
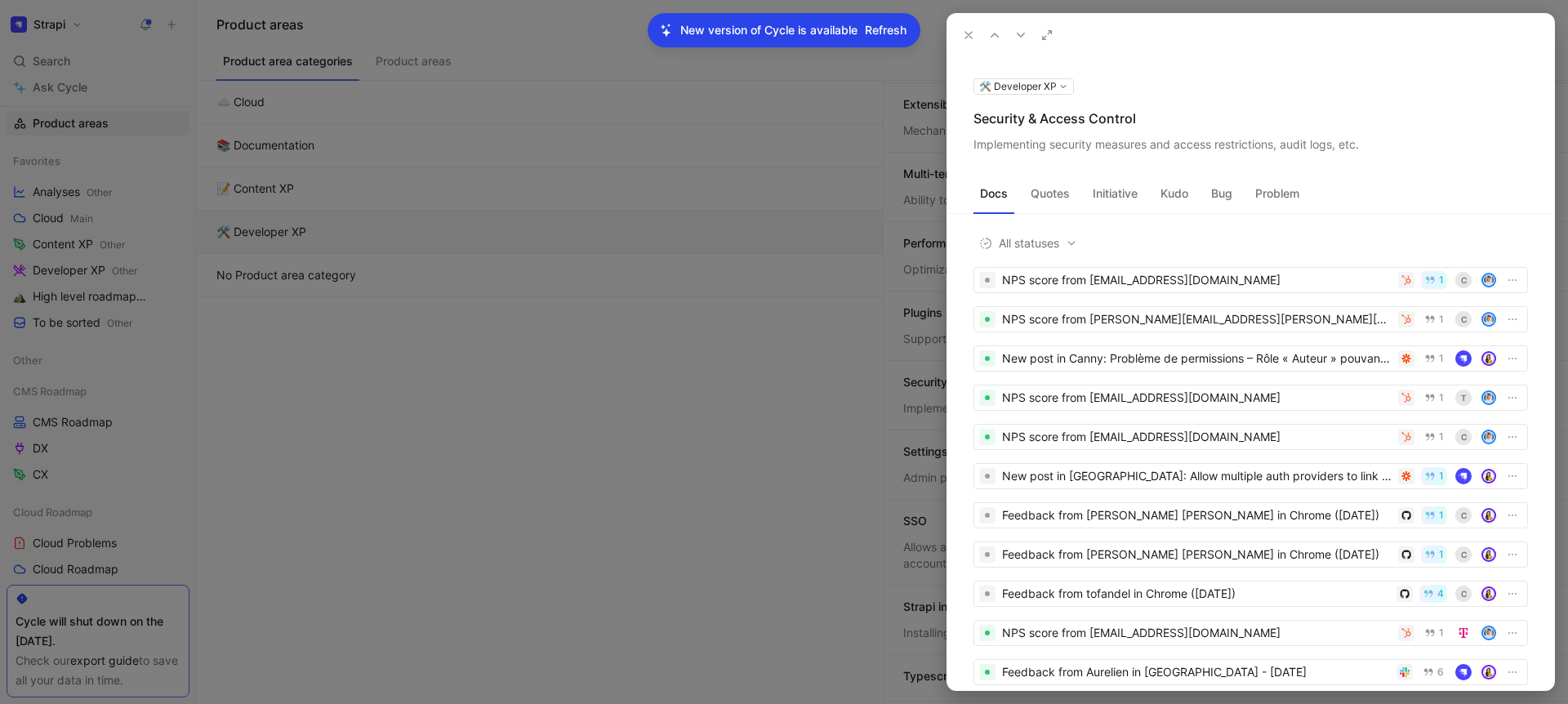
click at [1018, 121] on div "Security & Access Control" at bounding box center [1251, 118] width 555 height 20
click at [1033, 140] on div "Implementing security measures and access restrictions, audit logs, etc." at bounding box center [1251, 145] width 555 height 20
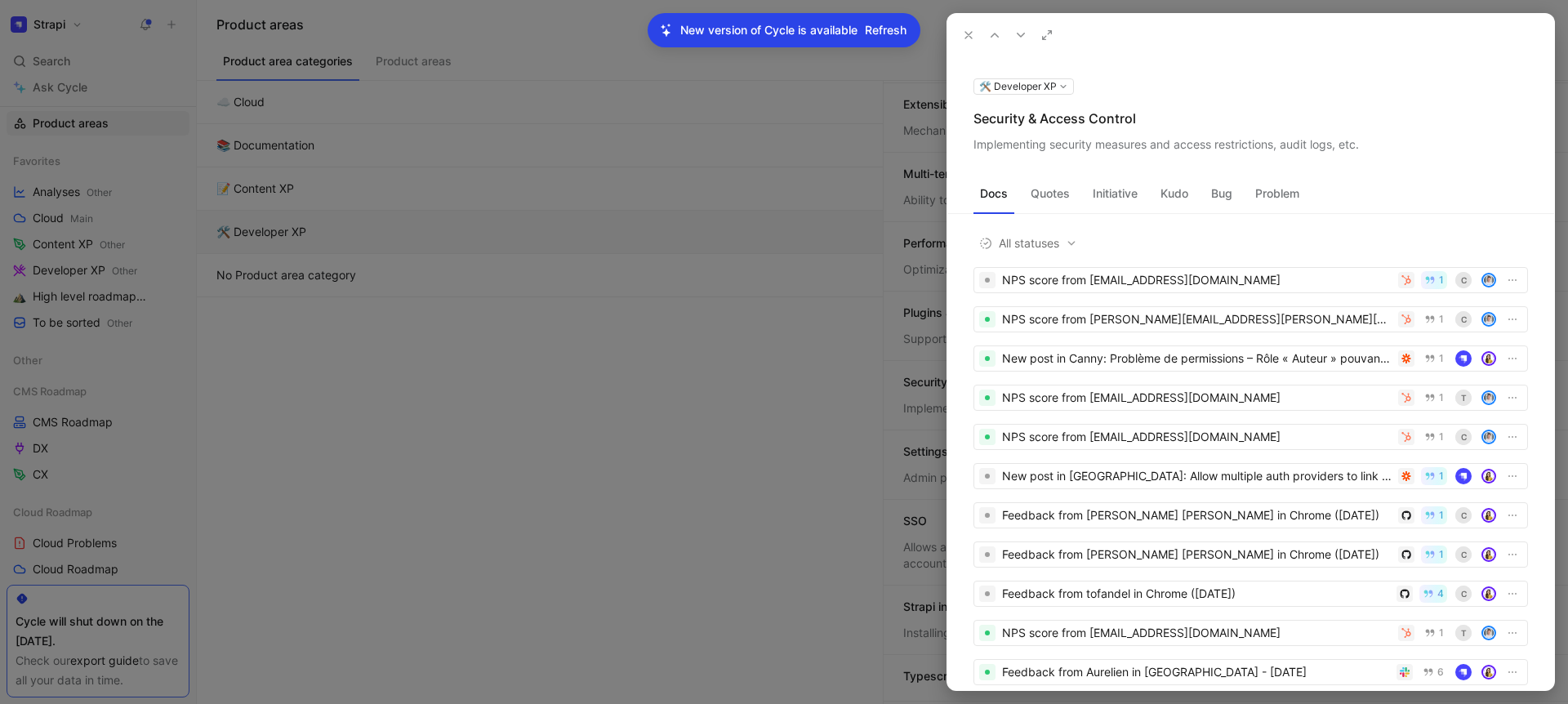
click at [1033, 140] on div "Implementing security measures and access restrictions, audit logs, etc." at bounding box center [1251, 145] width 555 height 20
click at [970, 37] on use at bounding box center [969, 35] width 7 height 7
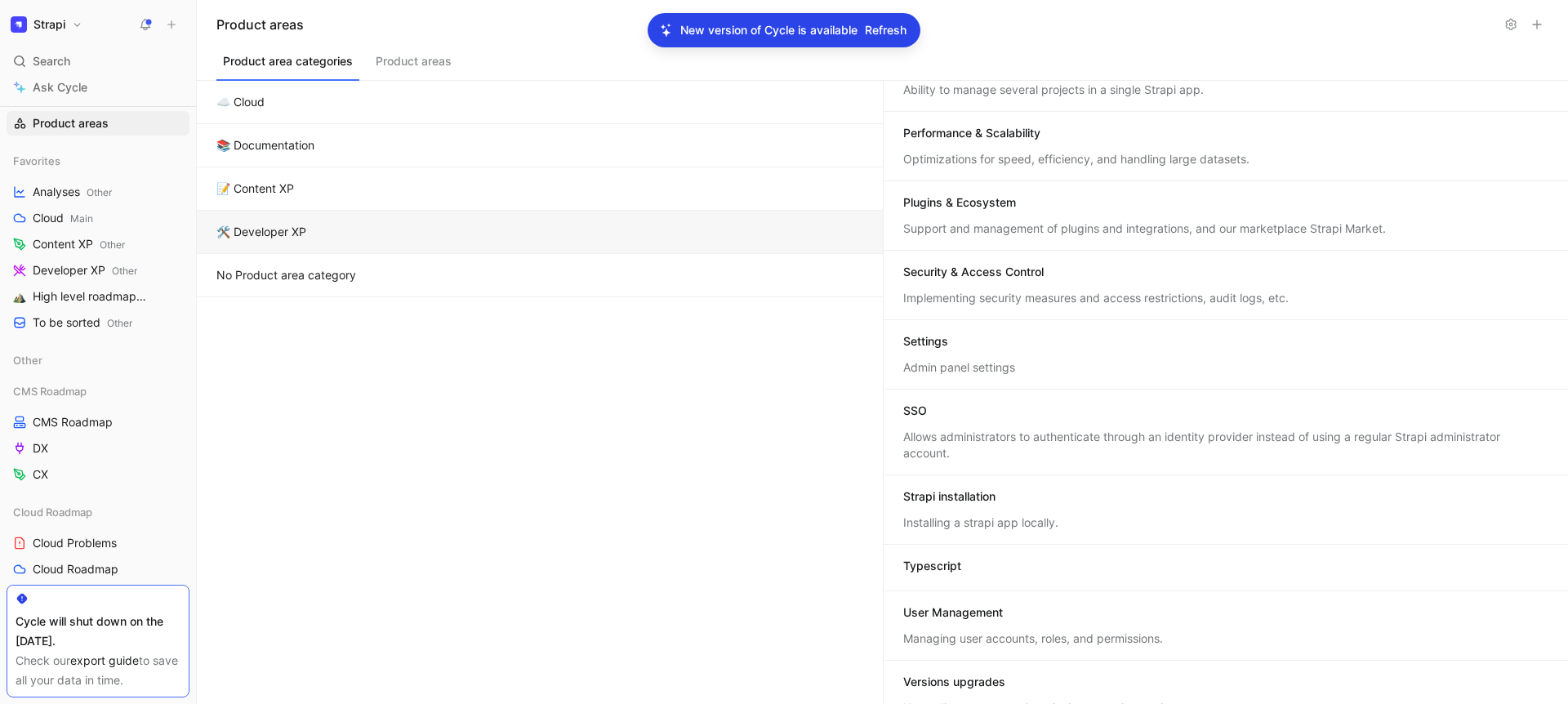
scroll to position [409, 0]
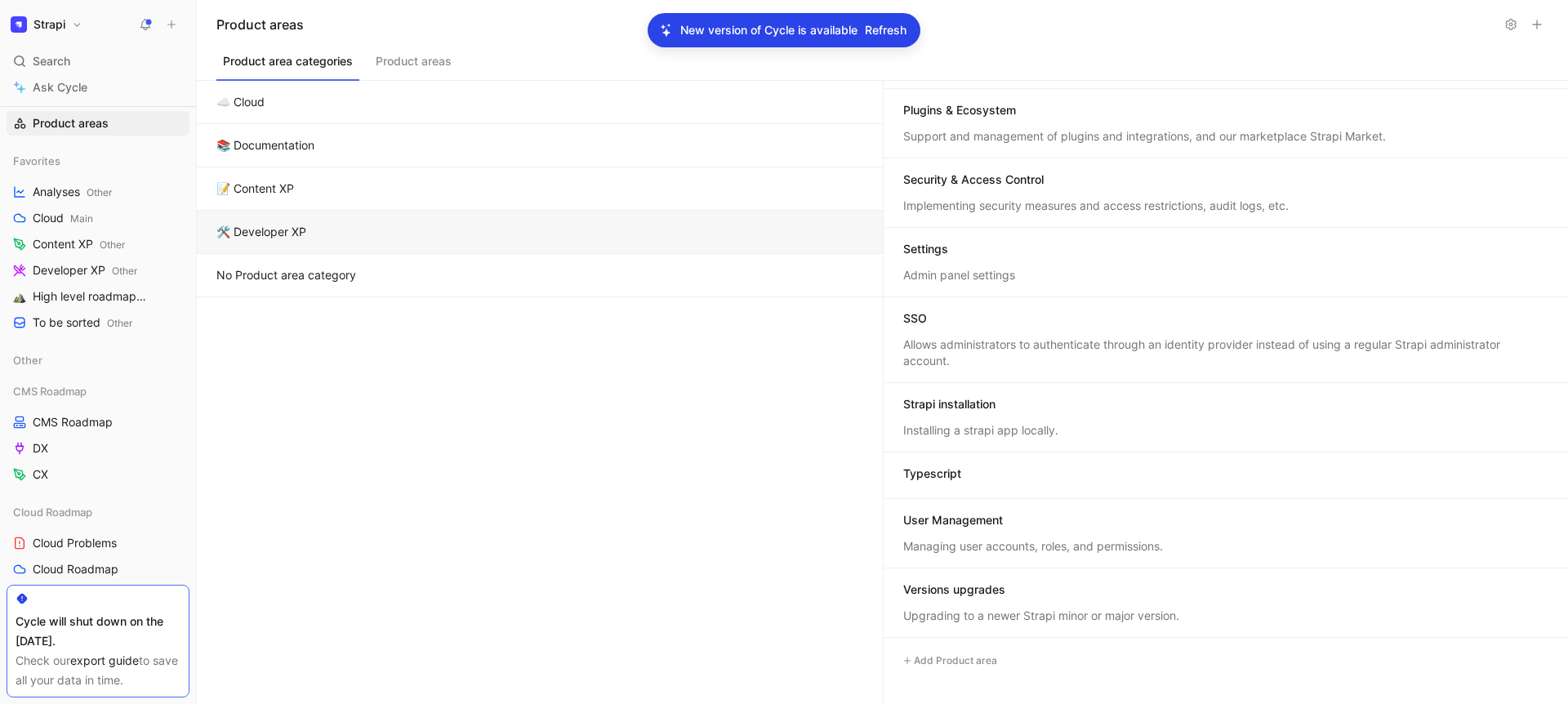
click at [1041, 267] on div "Admin panel settings" at bounding box center [1226, 275] width 646 height 16
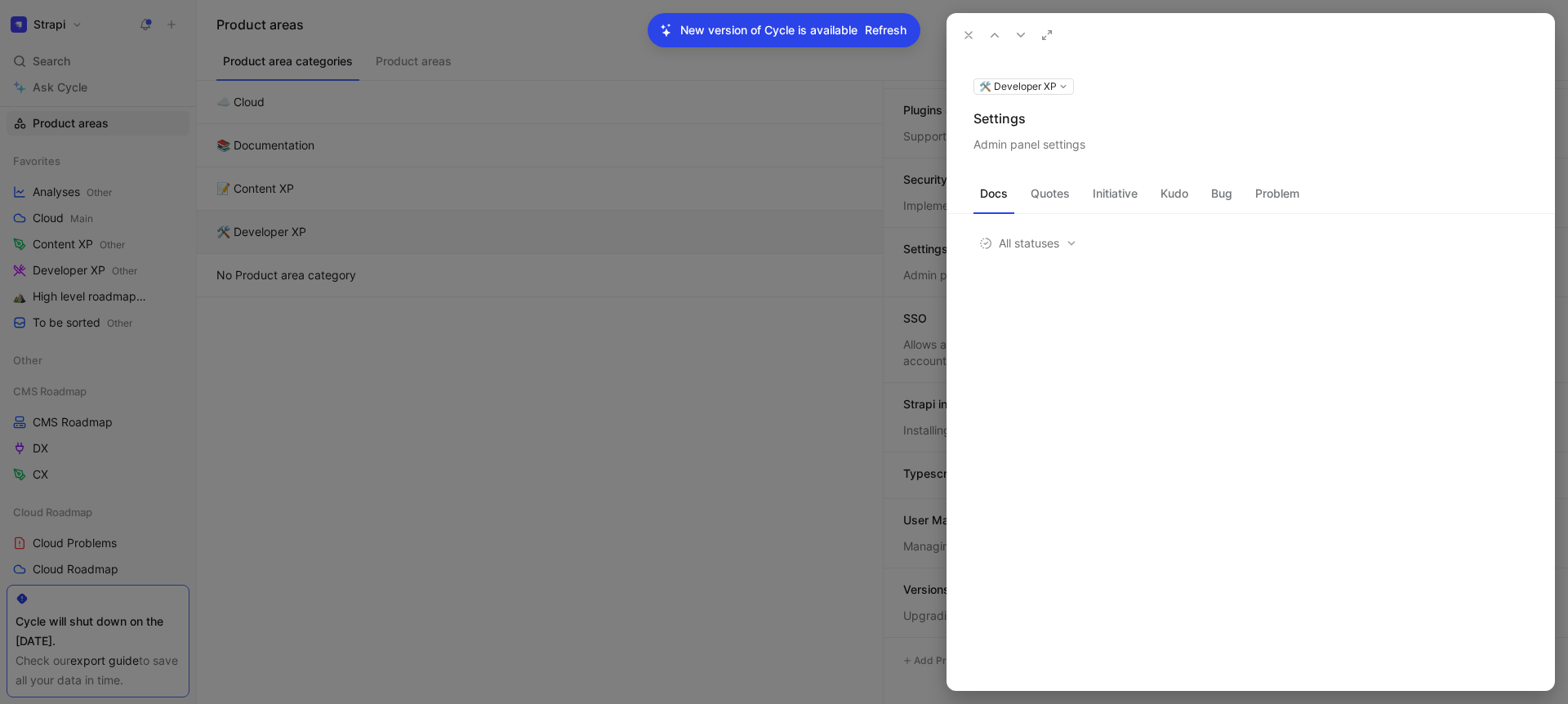
click at [999, 125] on div "Settings" at bounding box center [1251, 118] width 555 height 20
click at [1033, 145] on div "Admin panel settings" at bounding box center [1251, 145] width 555 height 20
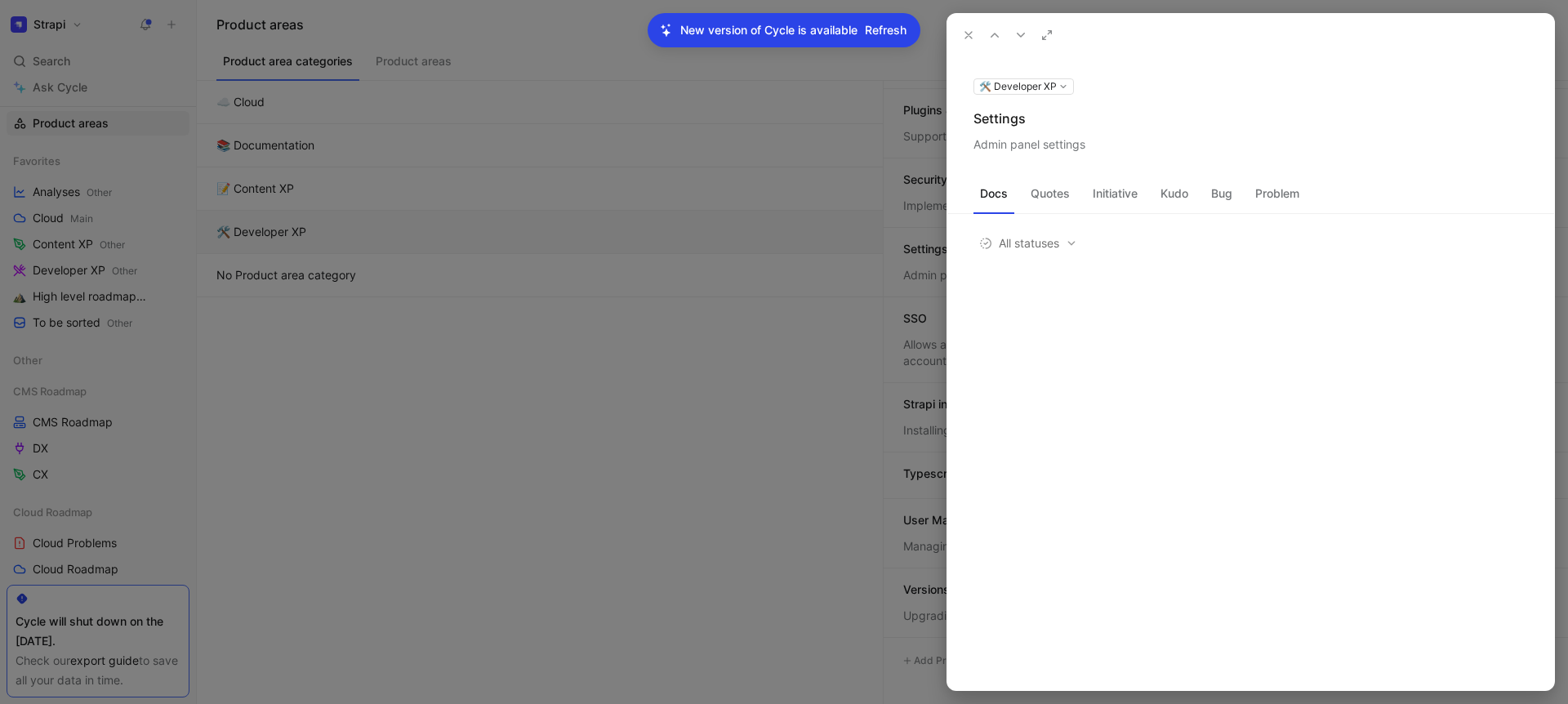
click at [1033, 145] on div "Admin panel settings" at bounding box center [1251, 145] width 555 height 20
click at [970, 33] on icon at bounding box center [968, 34] width 13 height 13
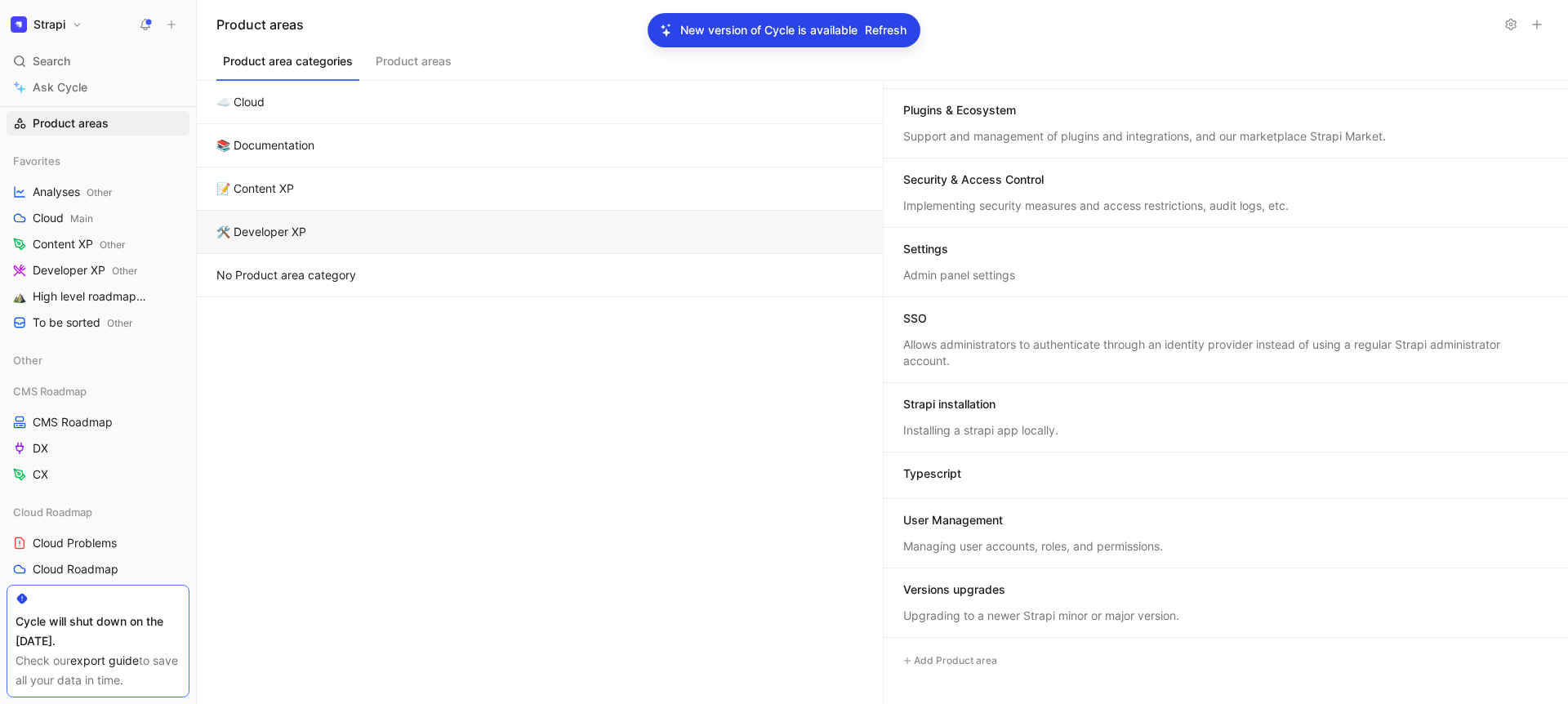
click at [972, 338] on div "Allows administrators to authenticate through an identity provider instead of u…" at bounding box center [1226, 353] width 646 height 33
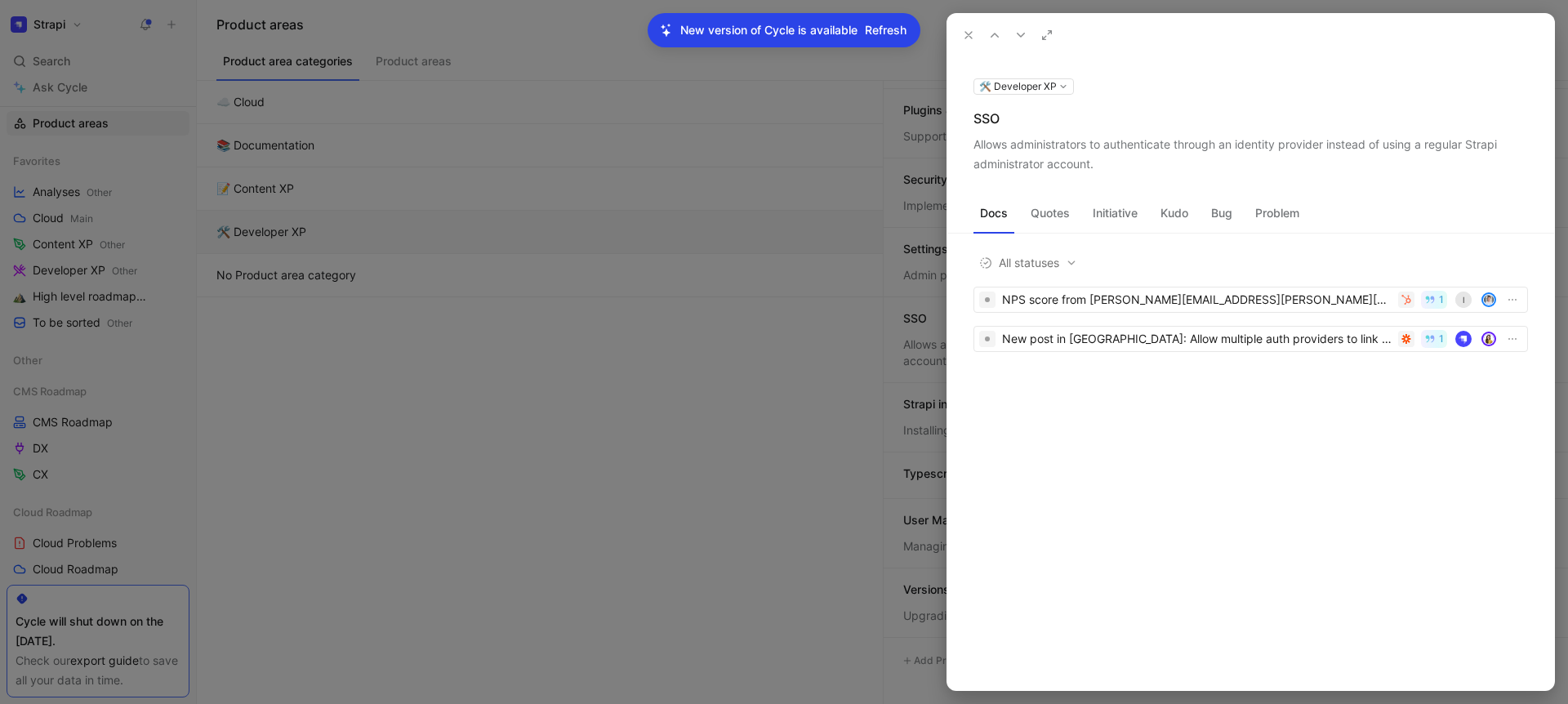
click at [985, 115] on div "SSO" at bounding box center [1251, 118] width 555 height 20
click at [993, 157] on div "Allows administrators to authenticate through an identity provider instead of u…" at bounding box center [1251, 155] width 555 height 39
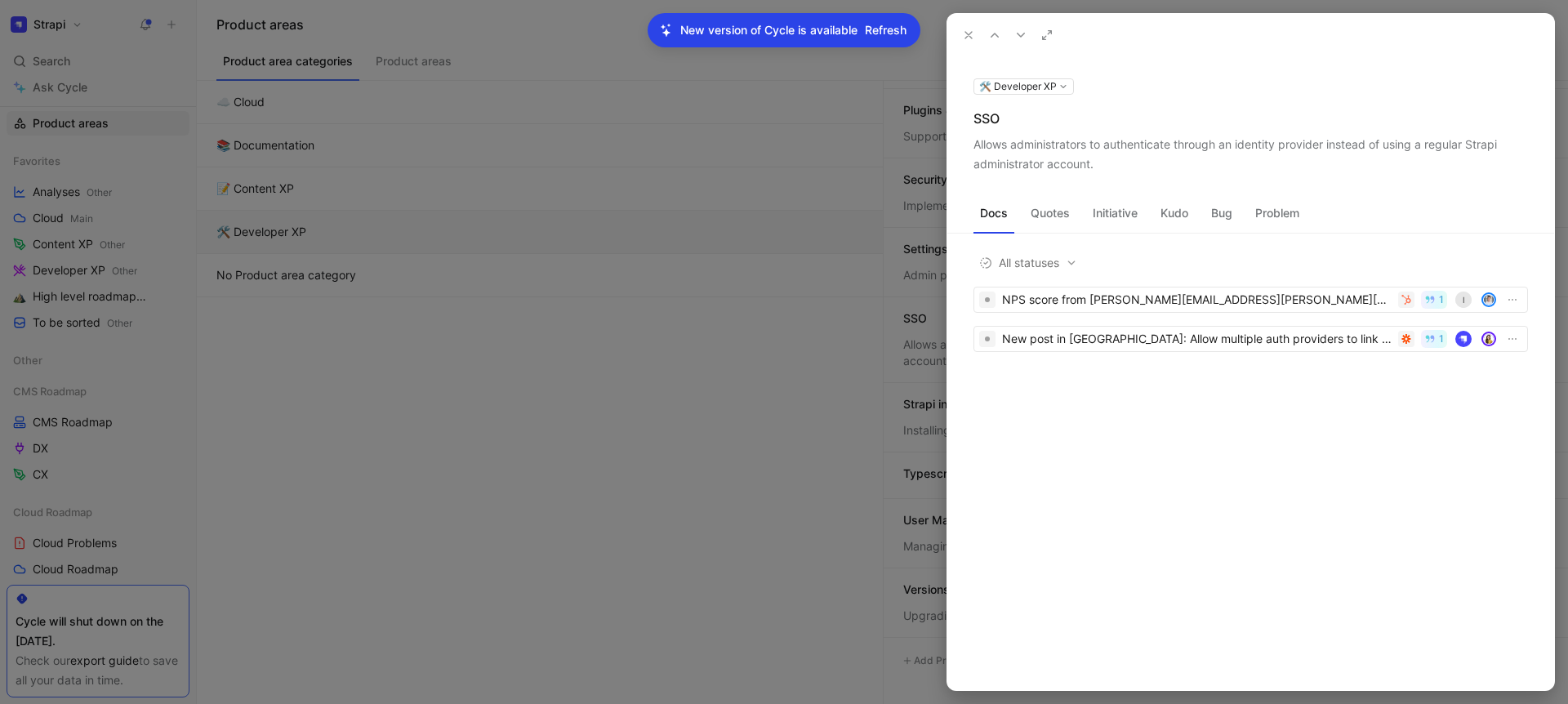
click at [966, 33] on use at bounding box center [969, 35] width 7 height 7
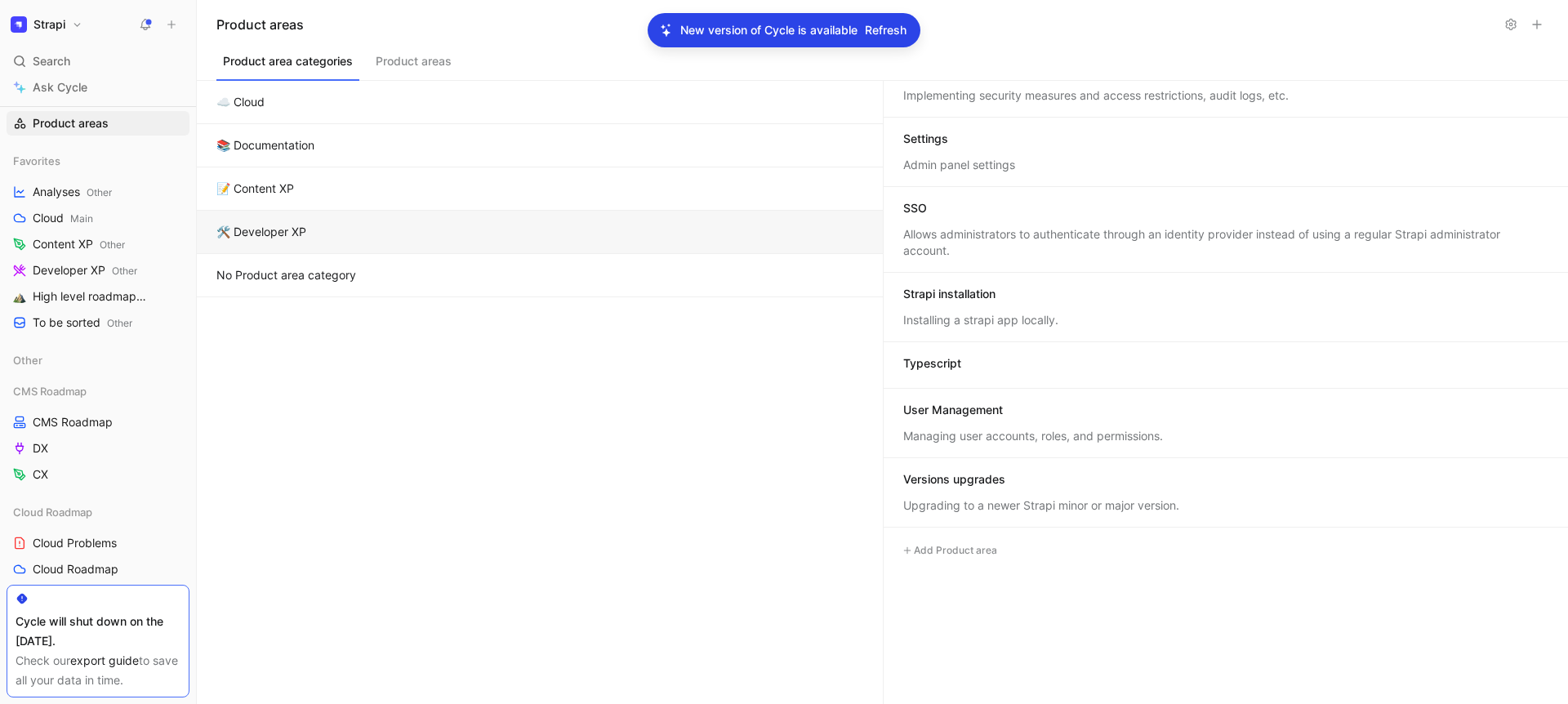
scroll to position [520, 0]
click at [1029, 296] on div "Strapi installation" at bounding box center [1226, 294] width 646 height 20
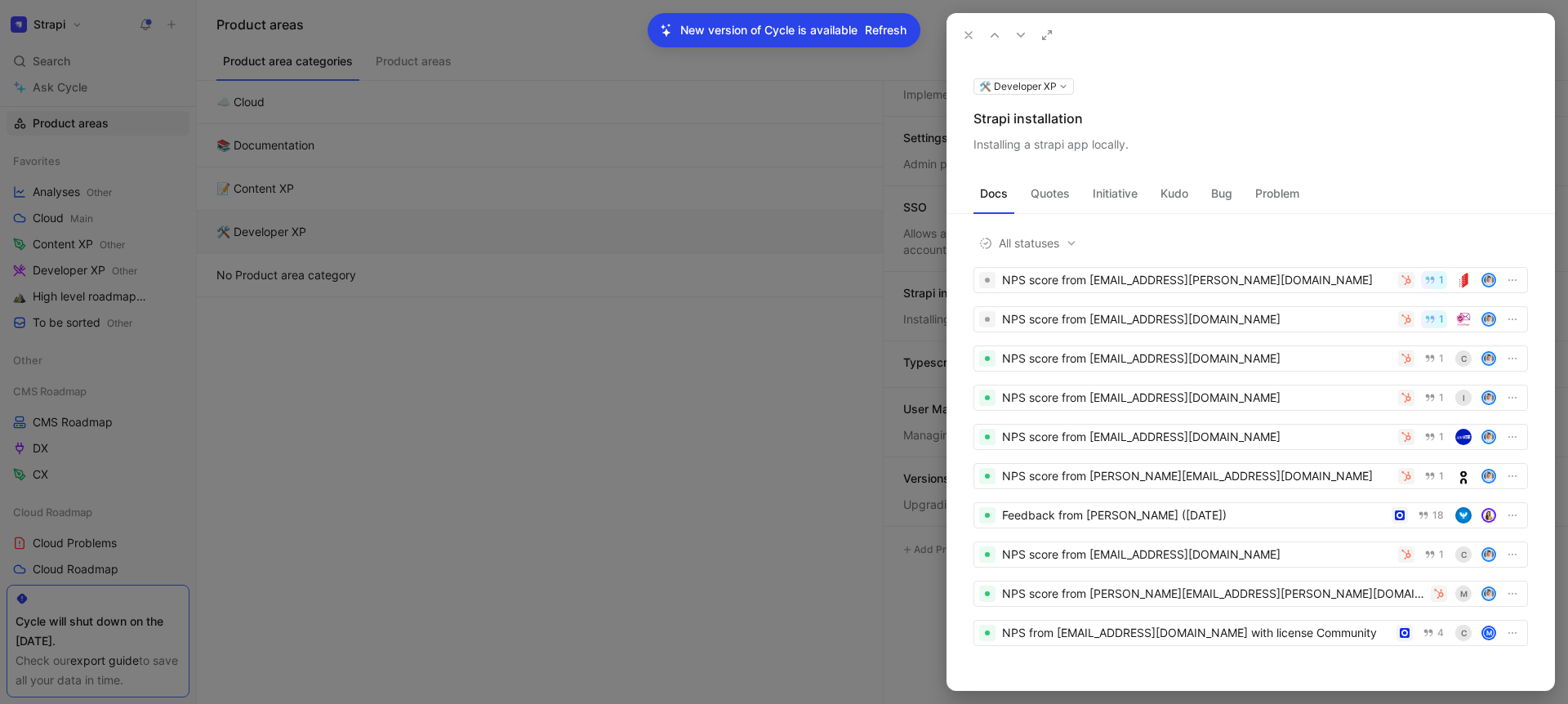
click at [1030, 109] on div "Strapi installation" at bounding box center [1251, 118] width 555 height 20
click at [1017, 114] on div "Strapi installation" at bounding box center [1251, 118] width 555 height 20
click at [1045, 149] on div "Installing a strapi app locally." at bounding box center [1251, 145] width 555 height 20
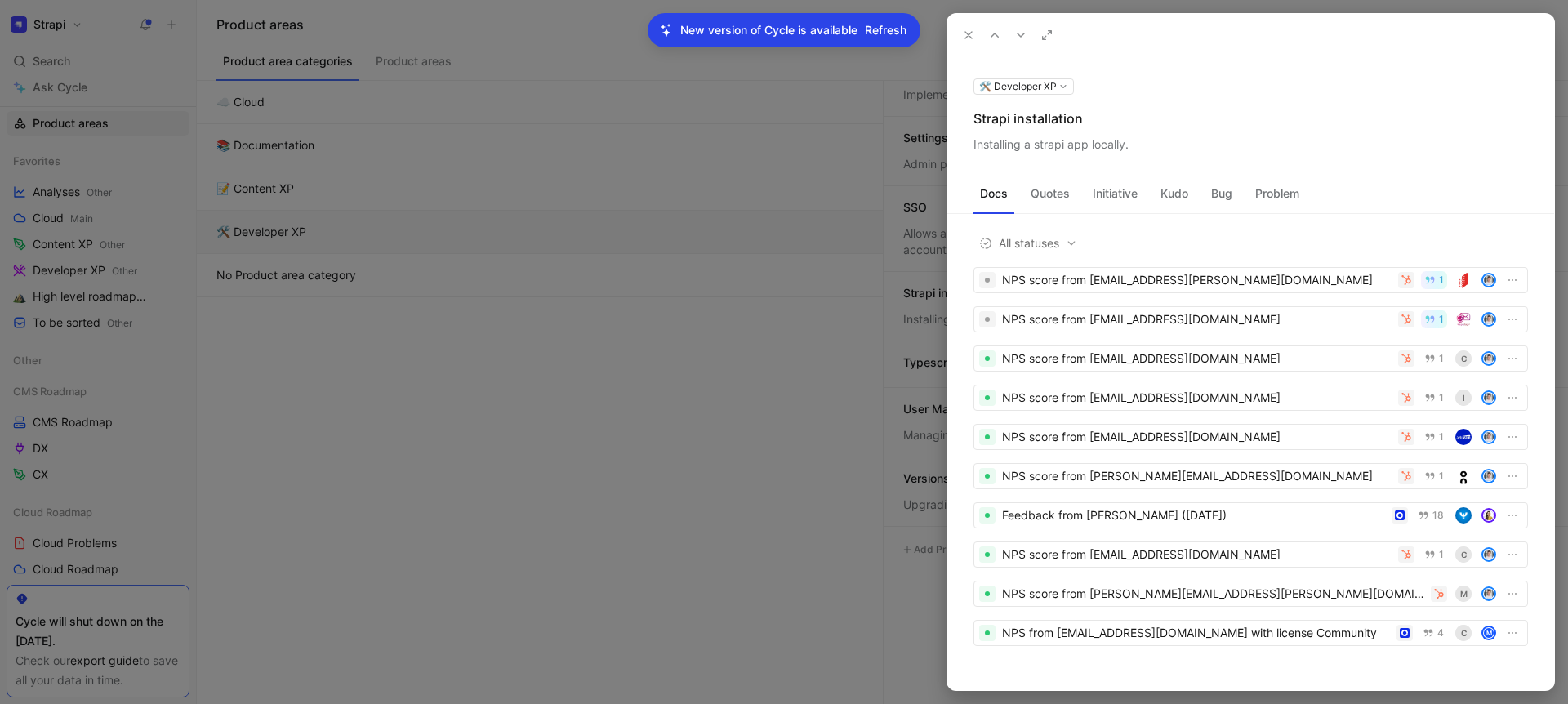
click at [1045, 149] on div "Installing a strapi app locally." at bounding box center [1251, 145] width 555 height 20
click at [963, 34] on icon at bounding box center [968, 34] width 13 height 13
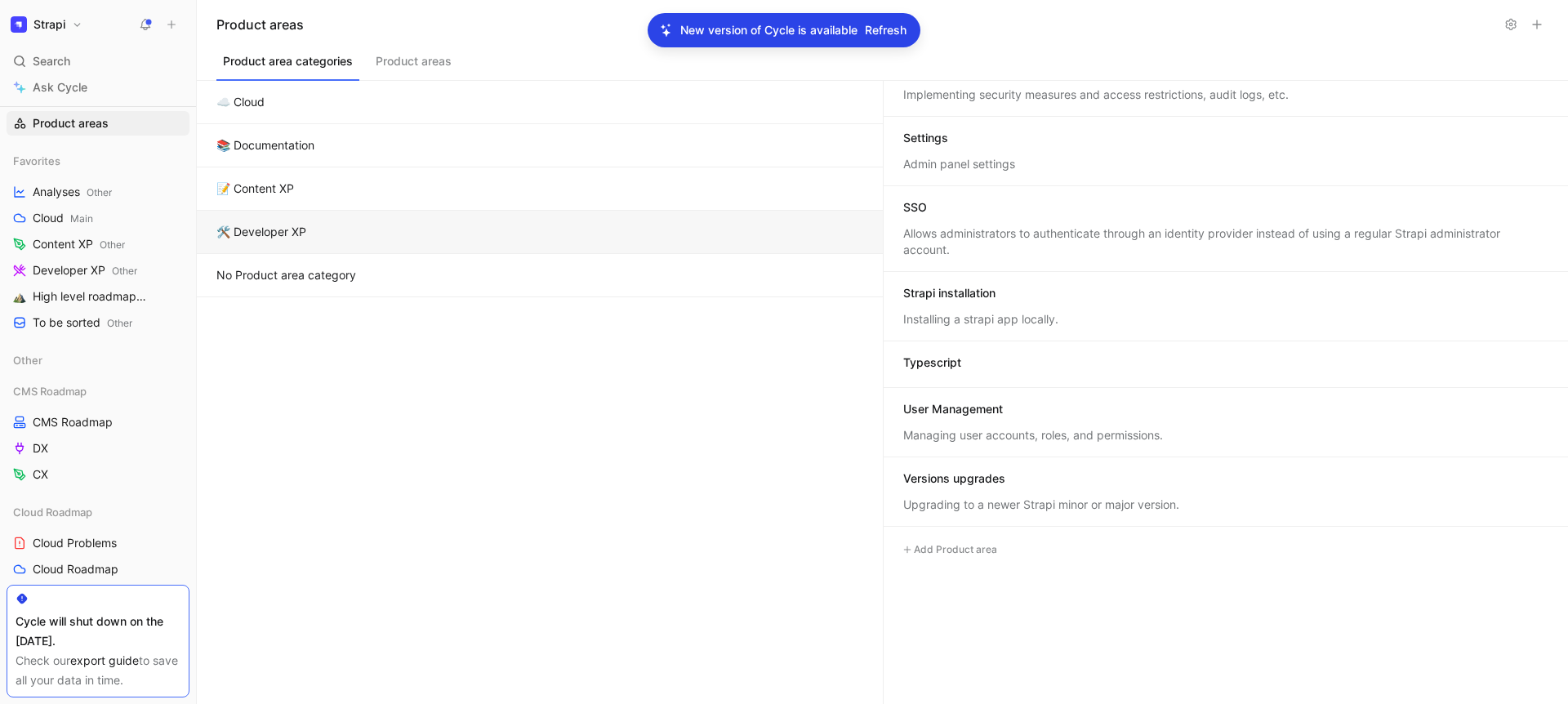
click at [991, 362] on div "Typescript" at bounding box center [1226, 364] width 646 height 20
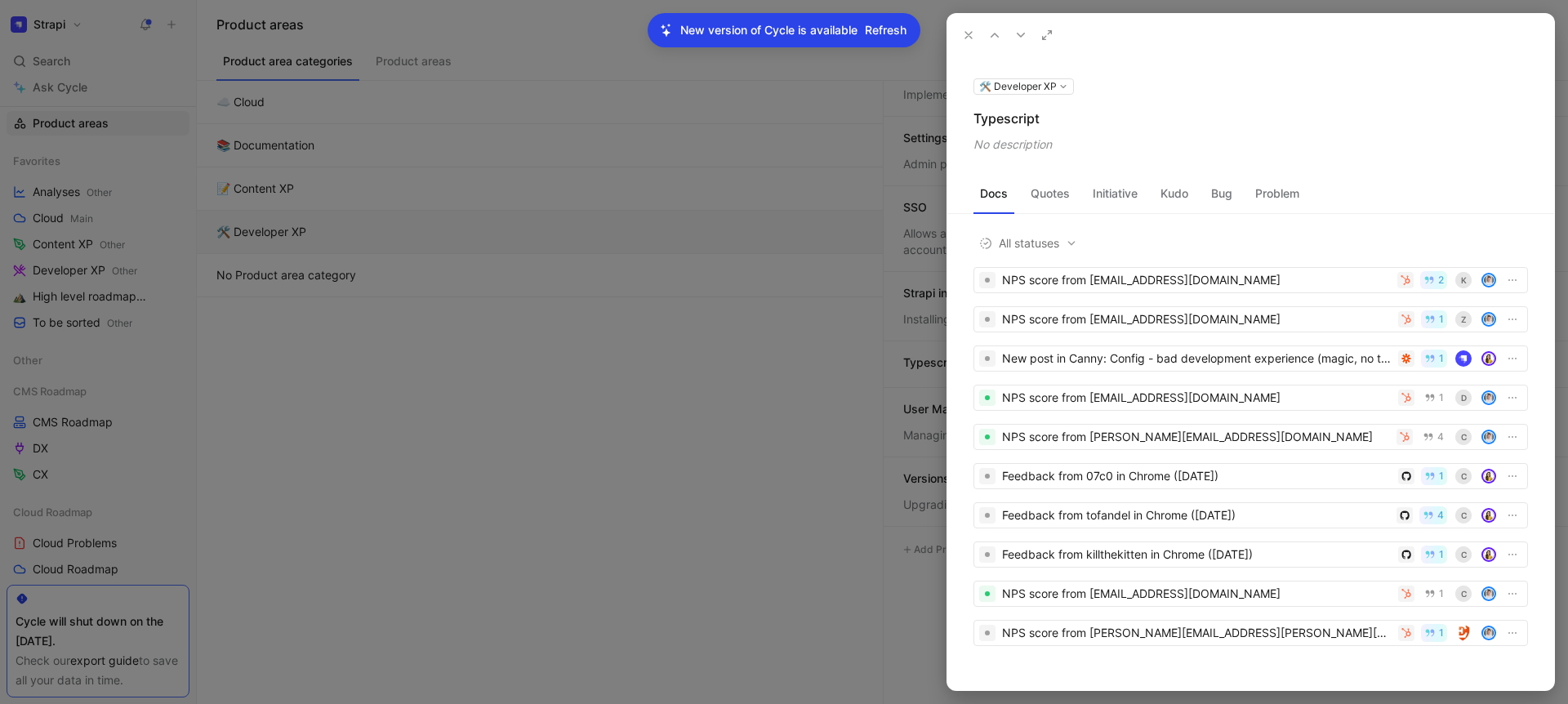
click at [1010, 116] on div "Typescript" at bounding box center [1251, 118] width 555 height 20
click at [963, 28] on icon at bounding box center [968, 34] width 13 height 13
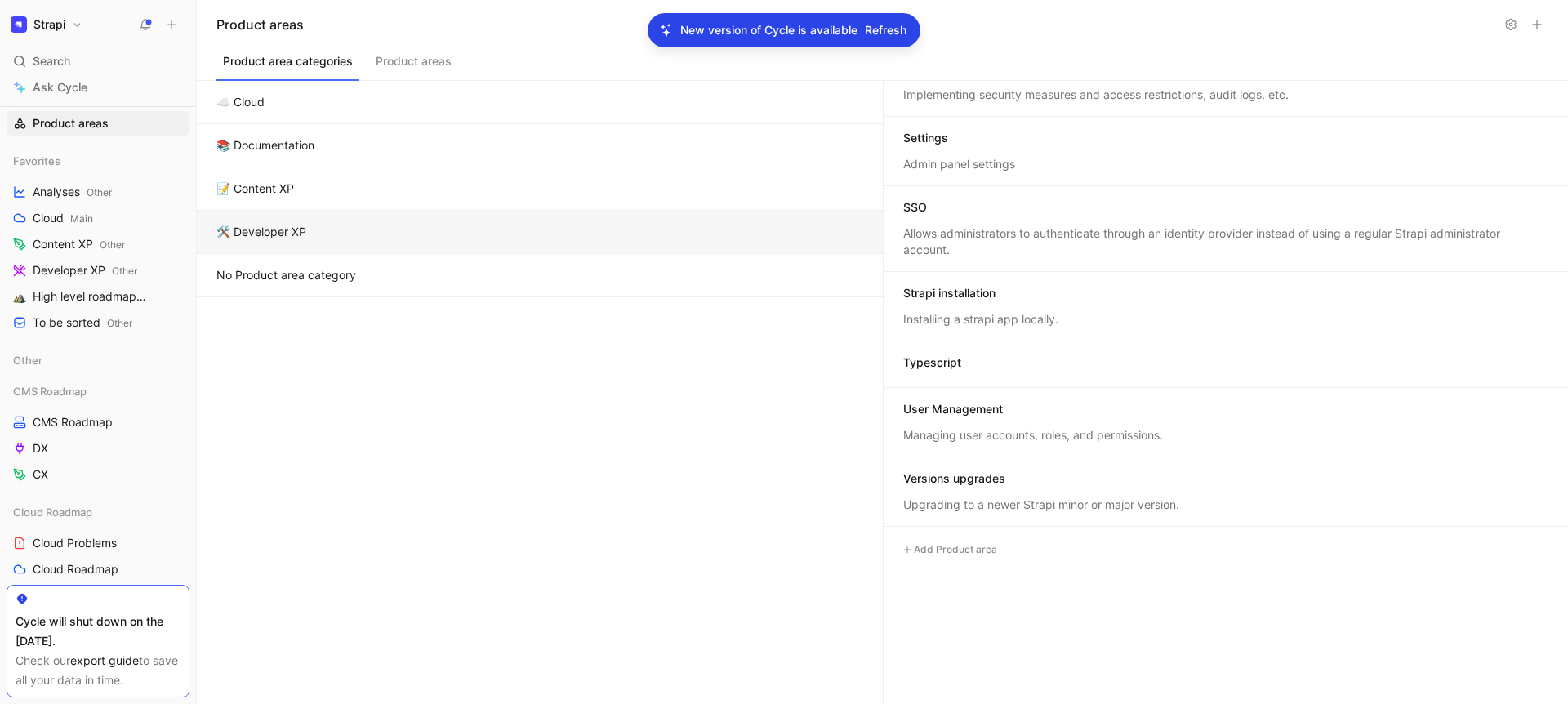
click at [1000, 417] on div "User Management" at bounding box center [1226, 411] width 646 height 20
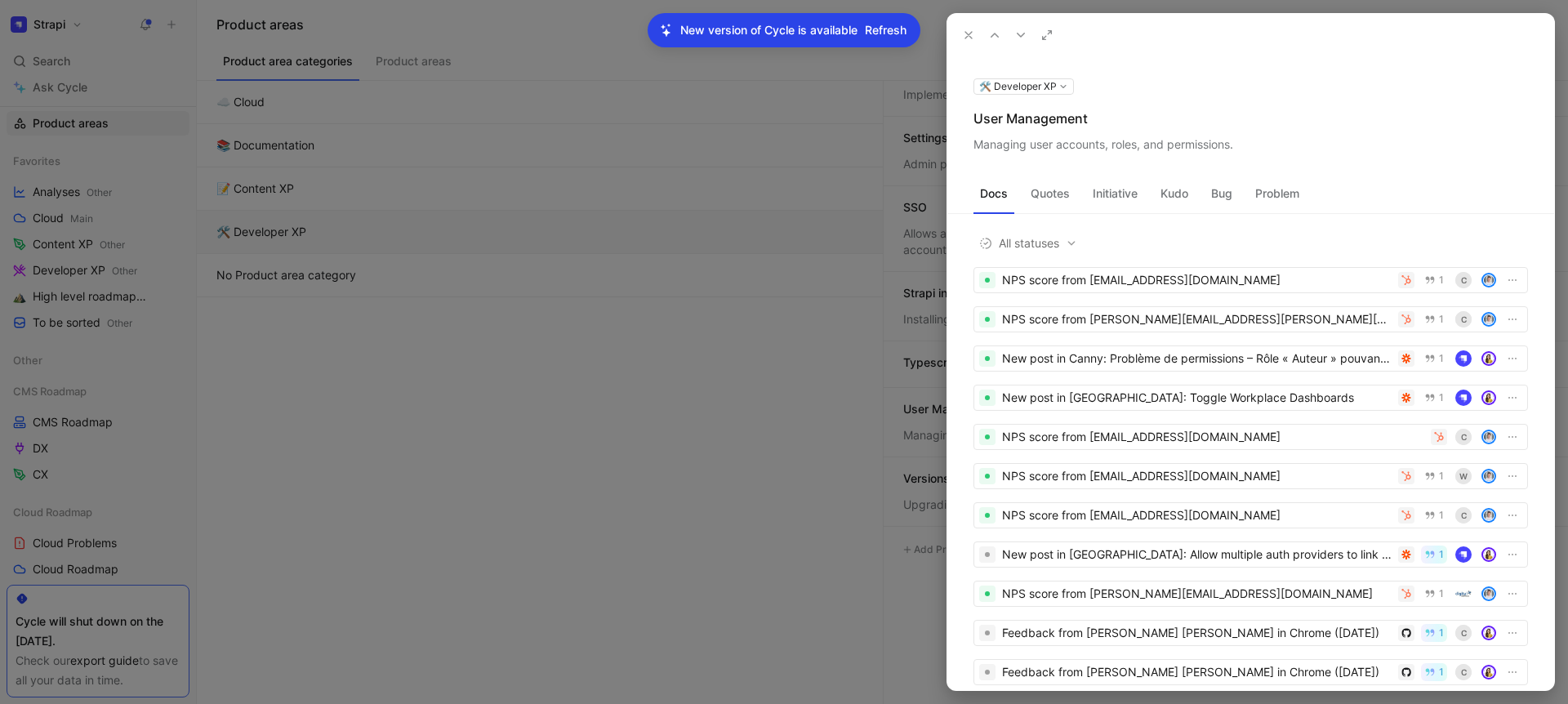
click at [1010, 113] on div "User Management" at bounding box center [1251, 118] width 555 height 20
click at [1043, 141] on div "Managing user accounts, roles, and permissions." at bounding box center [1251, 145] width 555 height 20
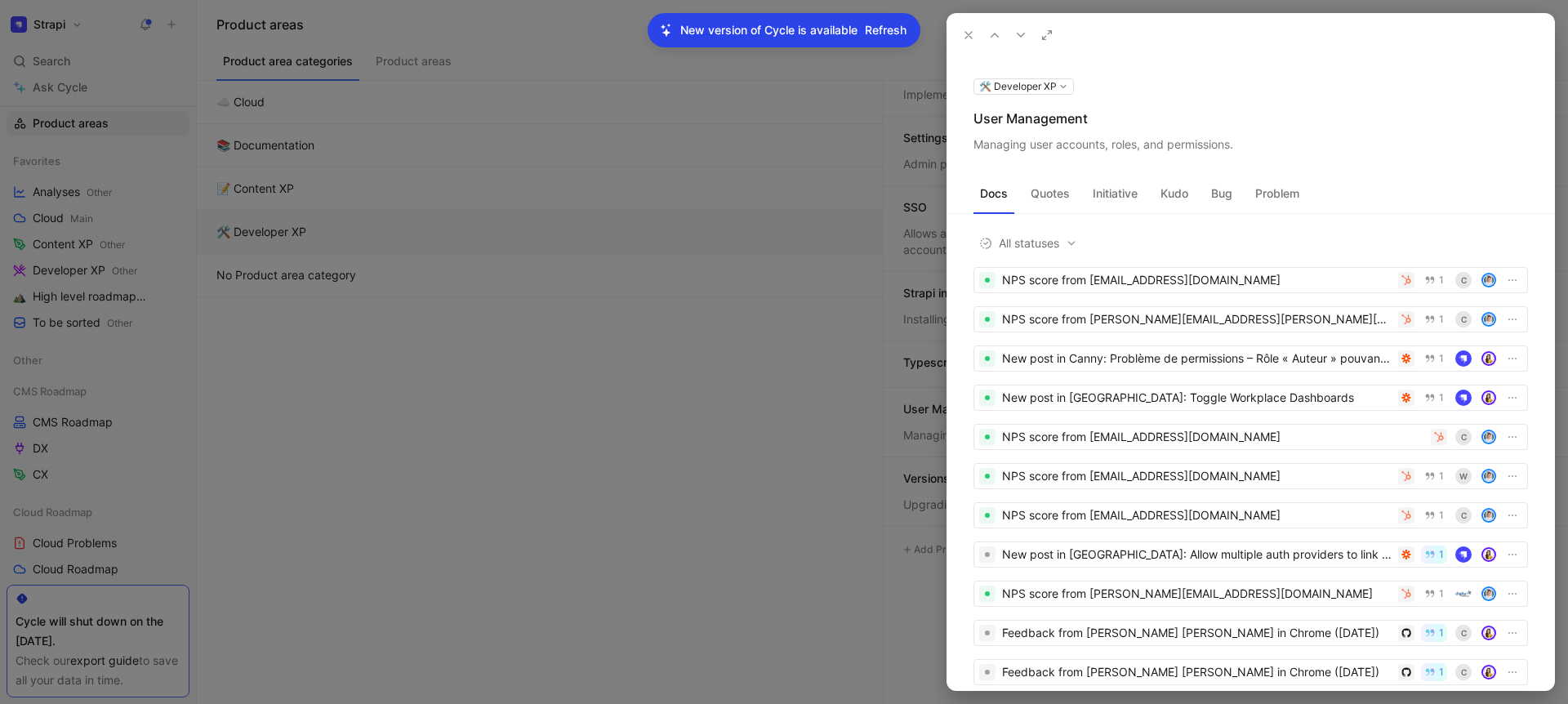
click at [1043, 141] on div "Managing user accounts, roles, and permissions." at bounding box center [1251, 145] width 555 height 20
click at [964, 36] on icon at bounding box center [968, 34] width 13 height 13
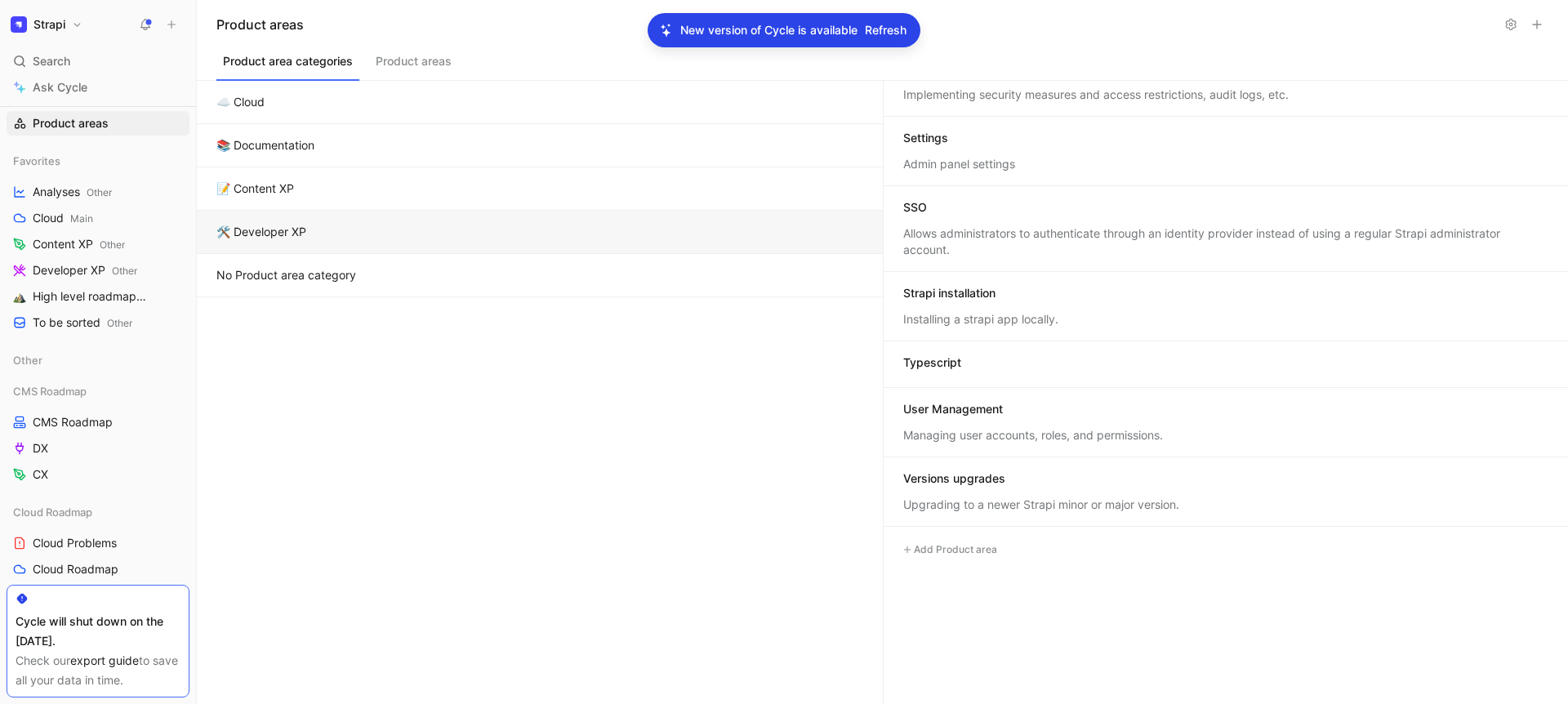
click at [1011, 476] on div "Versions upgrades" at bounding box center [1226, 480] width 646 height 20
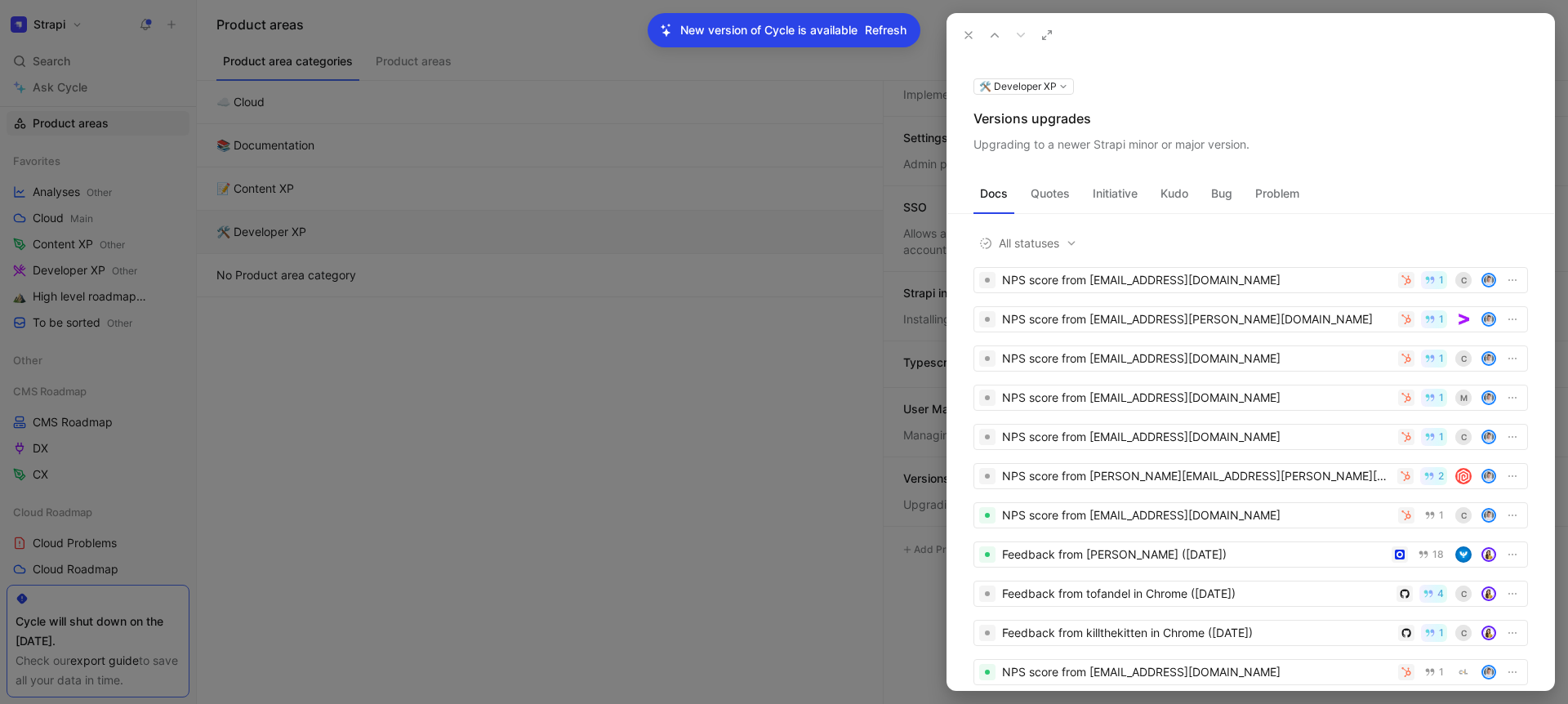
click at [1012, 125] on div "Versions upgrades" at bounding box center [1251, 118] width 555 height 20
click at [1074, 148] on div "Upgrading to a newer Strapi minor or major version." at bounding box center [1251, 145] width 555 height 20
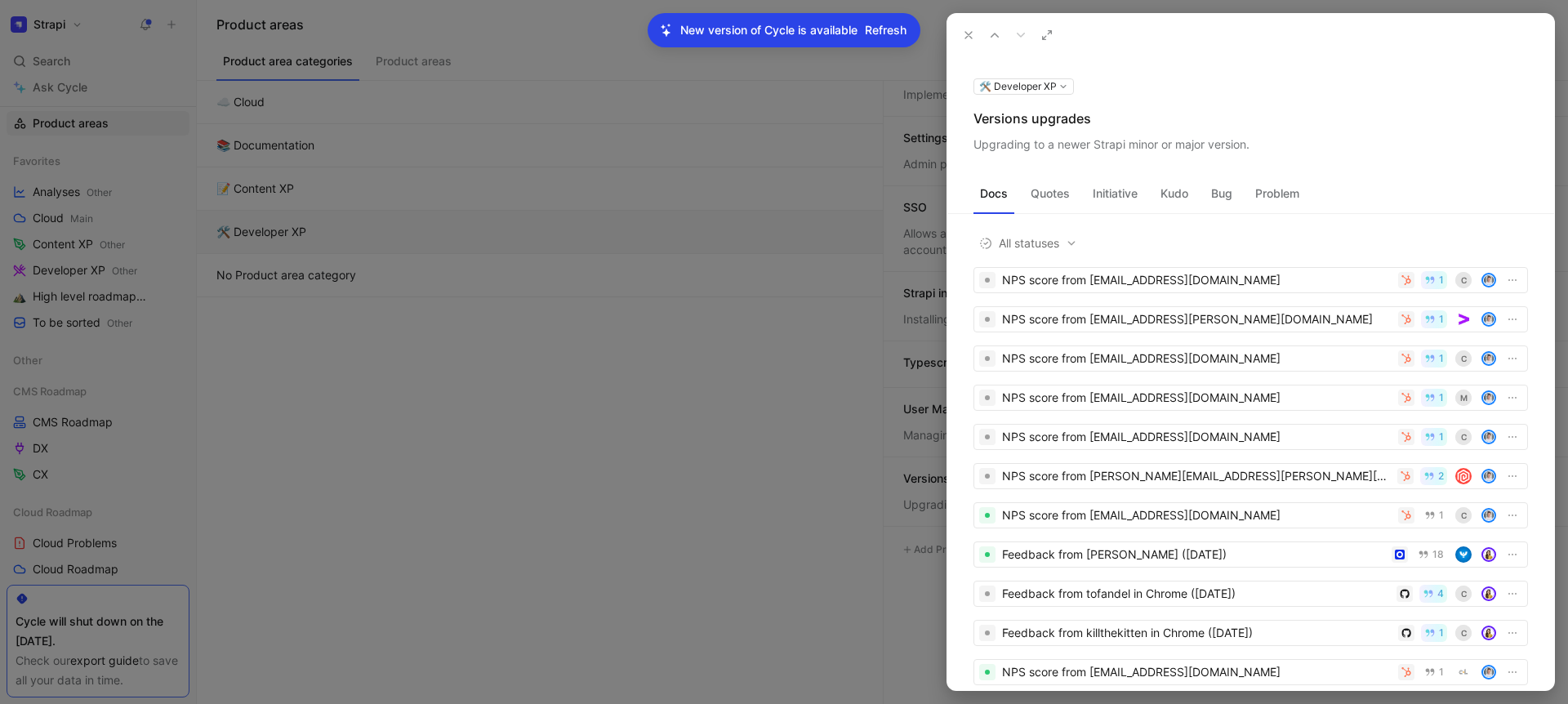
click at [1074, 148] on div "Upgrading to a newer Strapi minor or major version." at bounding box center [1251, 145] width 555 height 20
click at [971, 39] on icon at bounding box center [968, 34] width 13 height 13
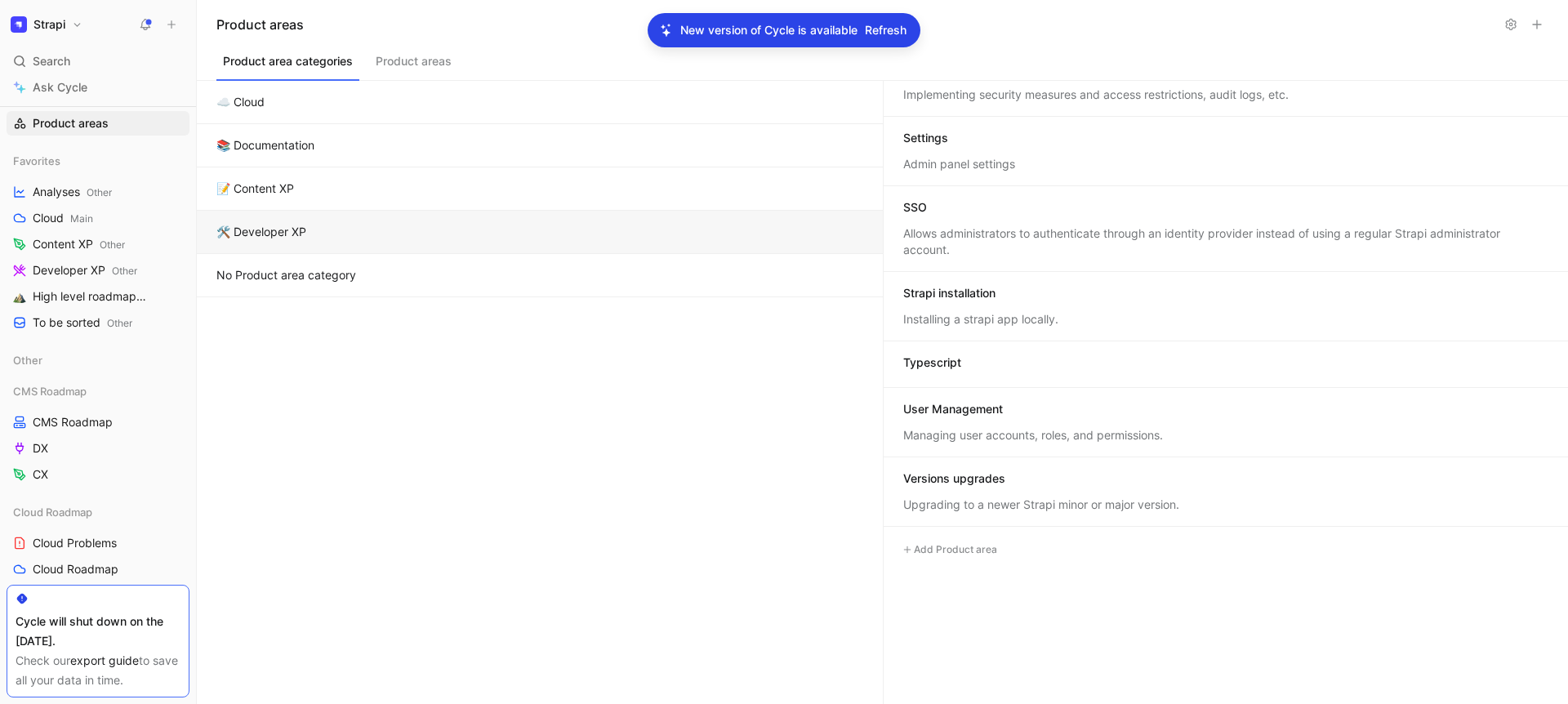
click at [399, 274] on button "No Product area category" at bounding box center [539, 275] width 686 height 44
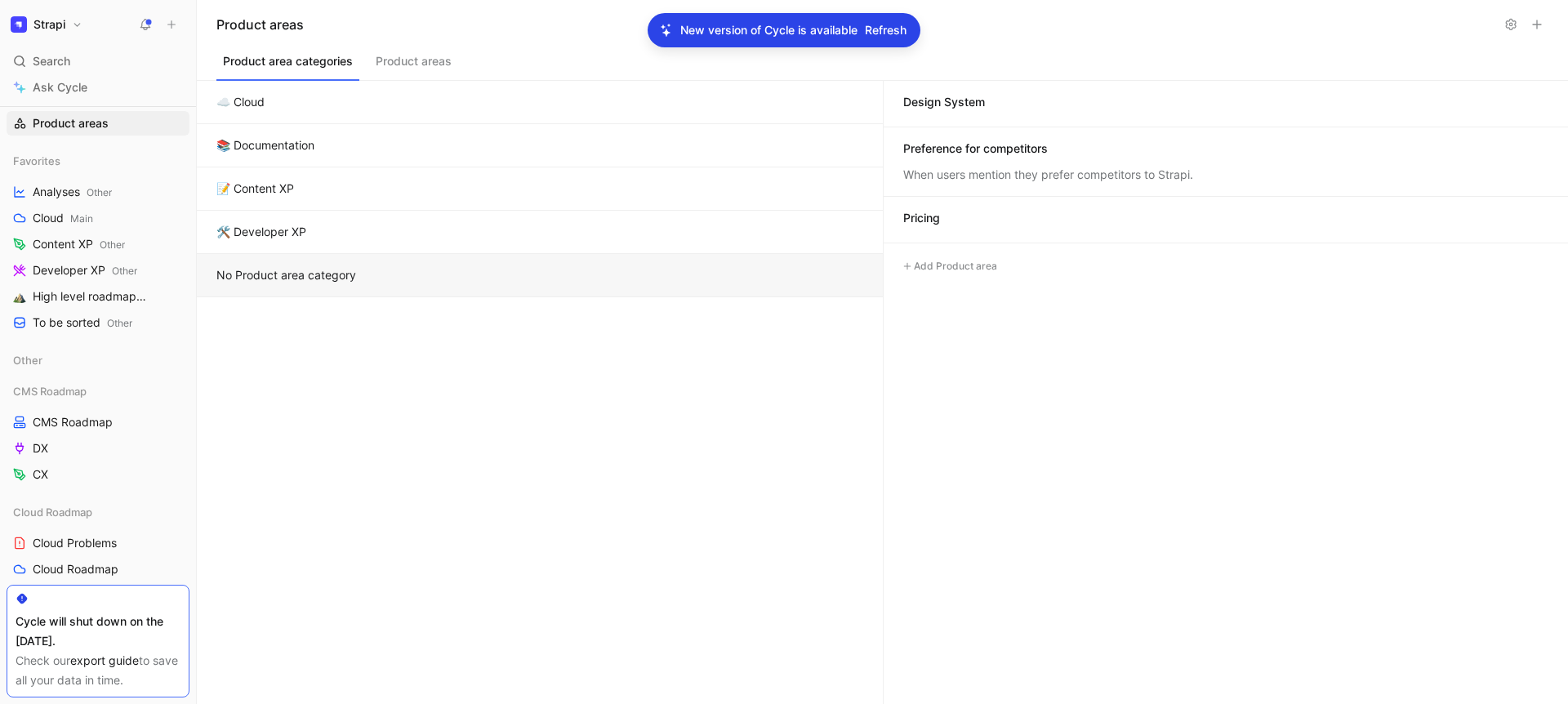
click at [351, 281] on button "No Product area category" at bounding box center [539, 275] width 686 height 44
click at [941, 100] on div "Design System" at bounding box center [944, 102] width 82 height 16
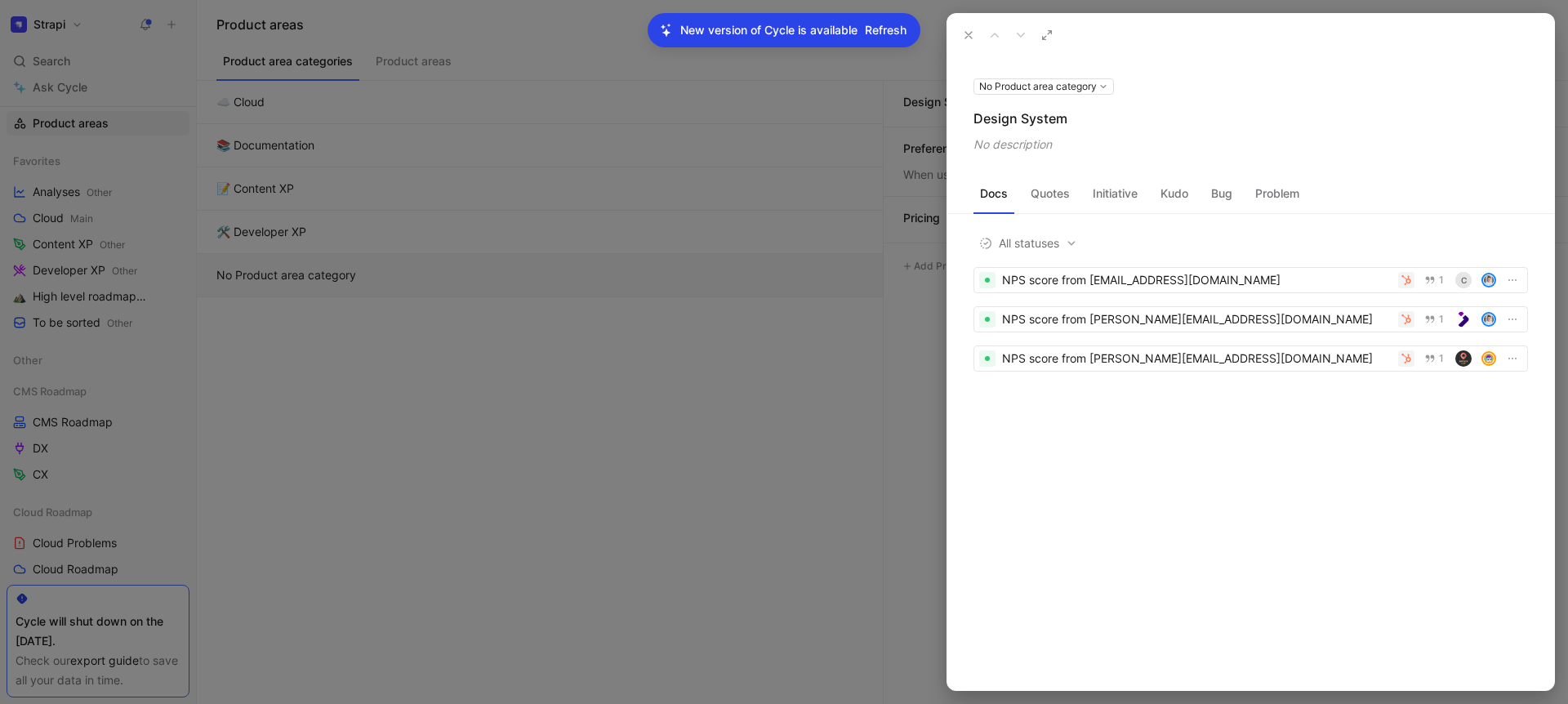
click at [1027, 118] on div "Design System" at bounding box center [1251, 118] width 555 height 20
click at [1028, 118] on div "Design System" at bounding box center [1251, 118] width 555 height 20
click at [970, 31] on icon at bounding box center [968, 34] width 13 height 13
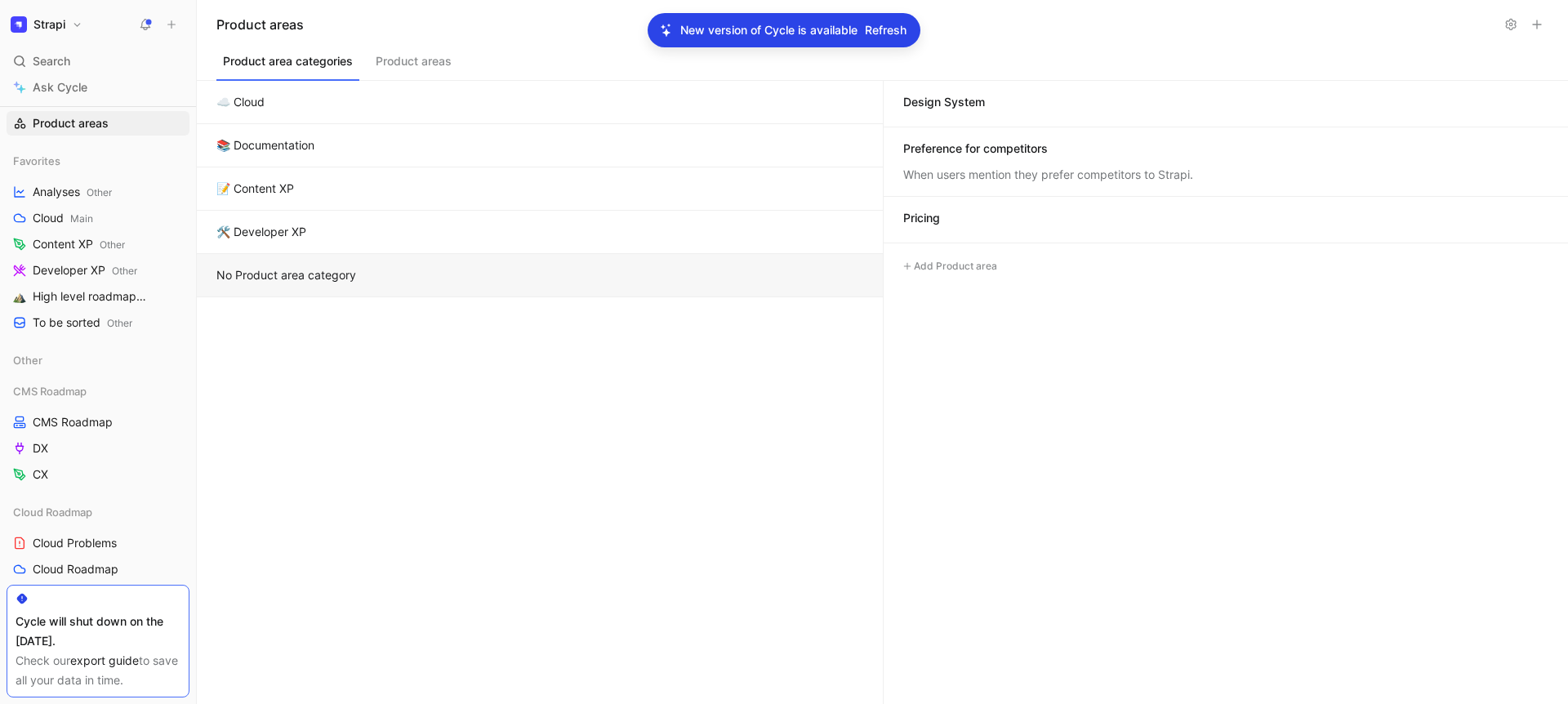
click at [1009, 145] on div "Preference for competitors" at bounding box center [975, 148] width 144 height 16
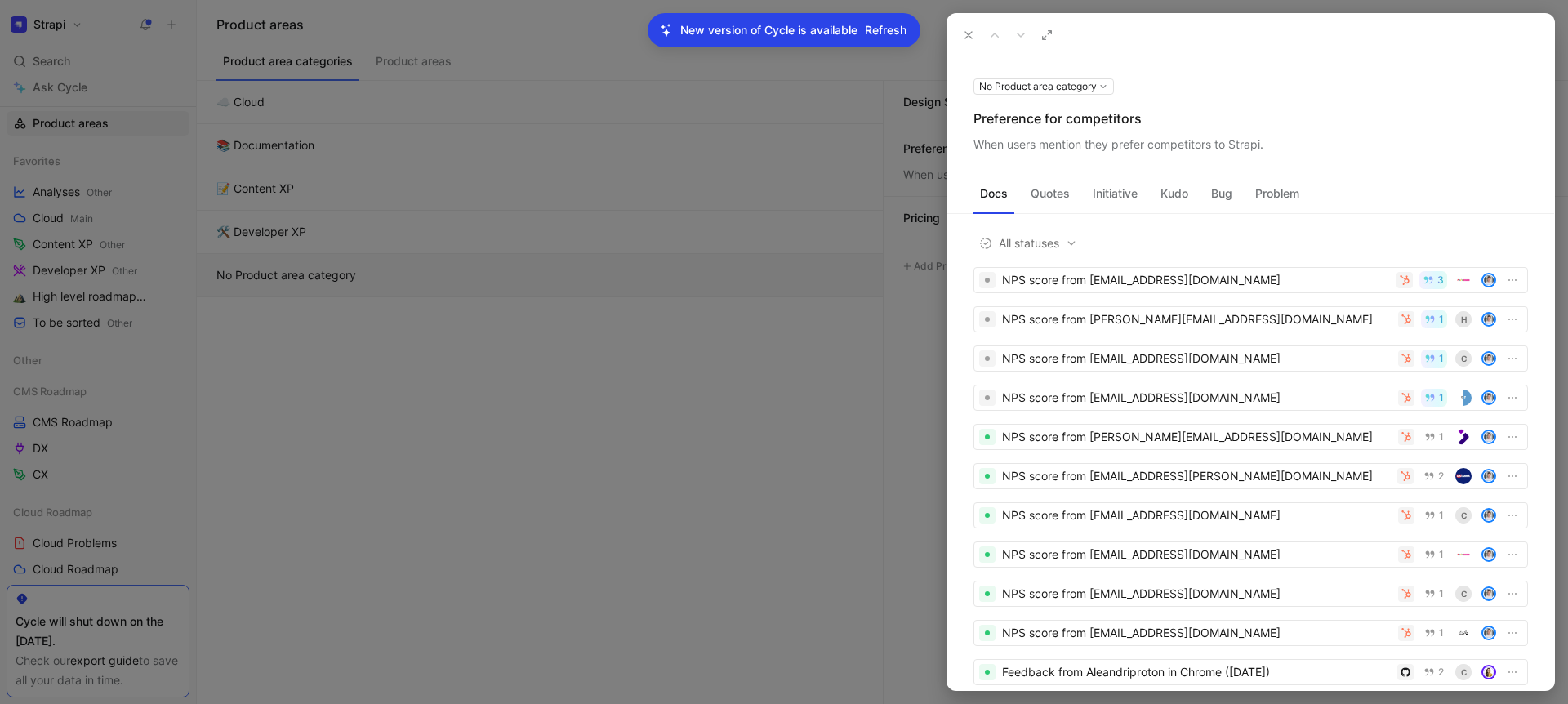
click at [1022, 121] on div "Preference for competitors" at bounding box center [1251, 118] width 555 height 20
click at [1103, 148] on div "When users mention they prefer competitors to Strapi." at bounding box center [1251, 145] width 555 height 20
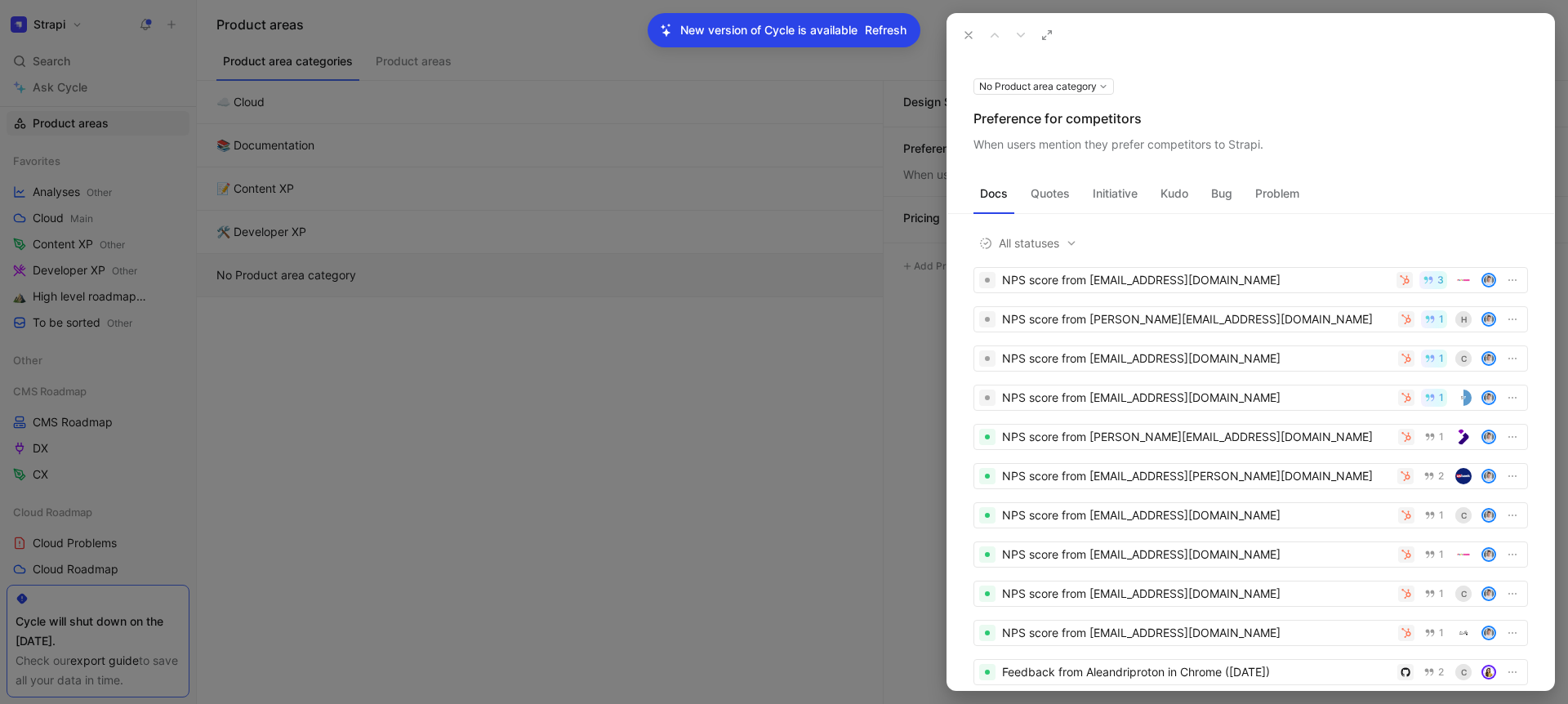
click at [1103, 148] on div "When users mention they prefer competitors to Strapi." at bounding box center [1251, 145] width 555 height 20
click at [963, 28] on icon at bounding box center [968, 34] width 13 height 13
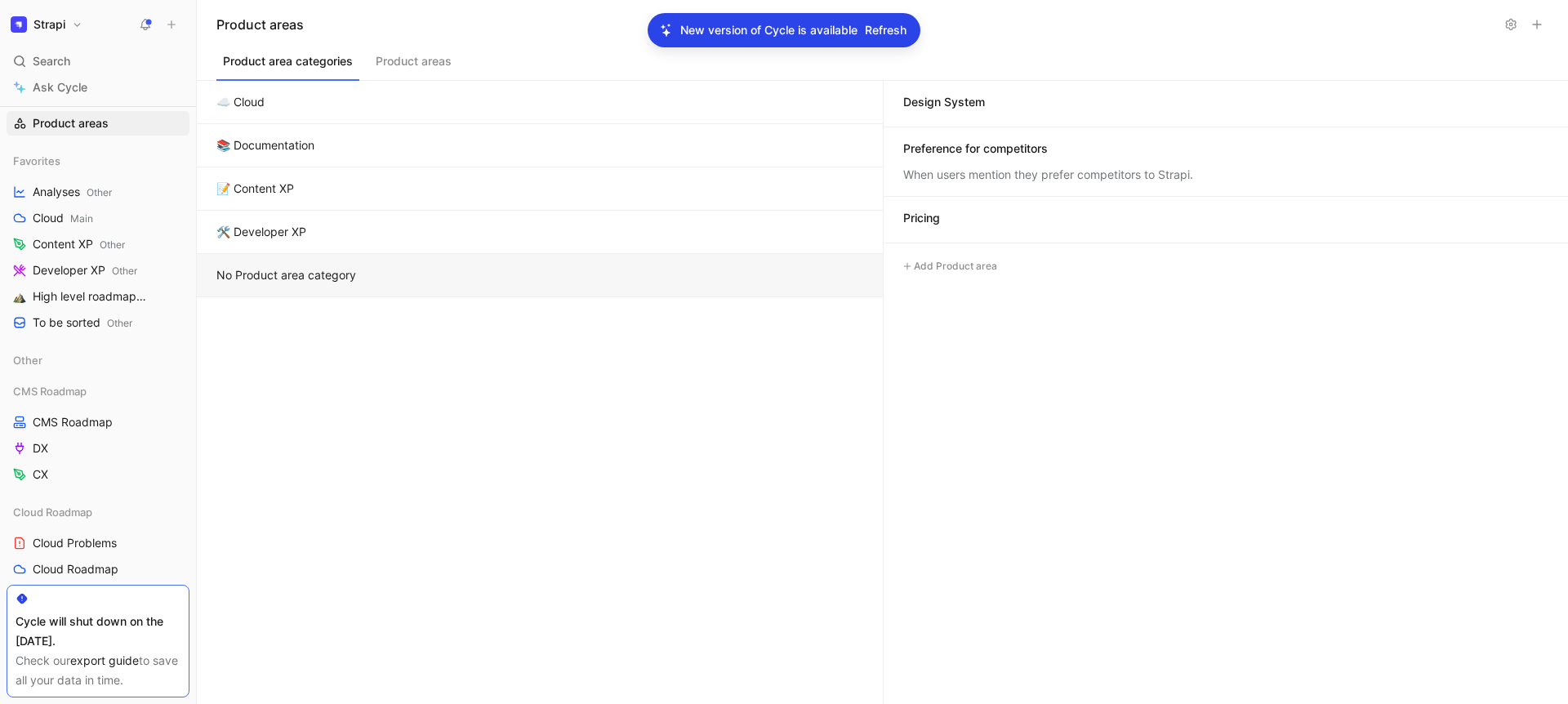
click at [912, 220] on div "Pricing" at bounding box center [921, 217] width 37 height 16
click at [923, 216] on div "Pricing" at bounding box center [921, 217] width 37 height 16
click at [923, 216] on div at bounding box center [784, 352] width 1568 height 704
click at [923, 214] on div "Pricing" at bounding box center [921, 217] width 37 height 16
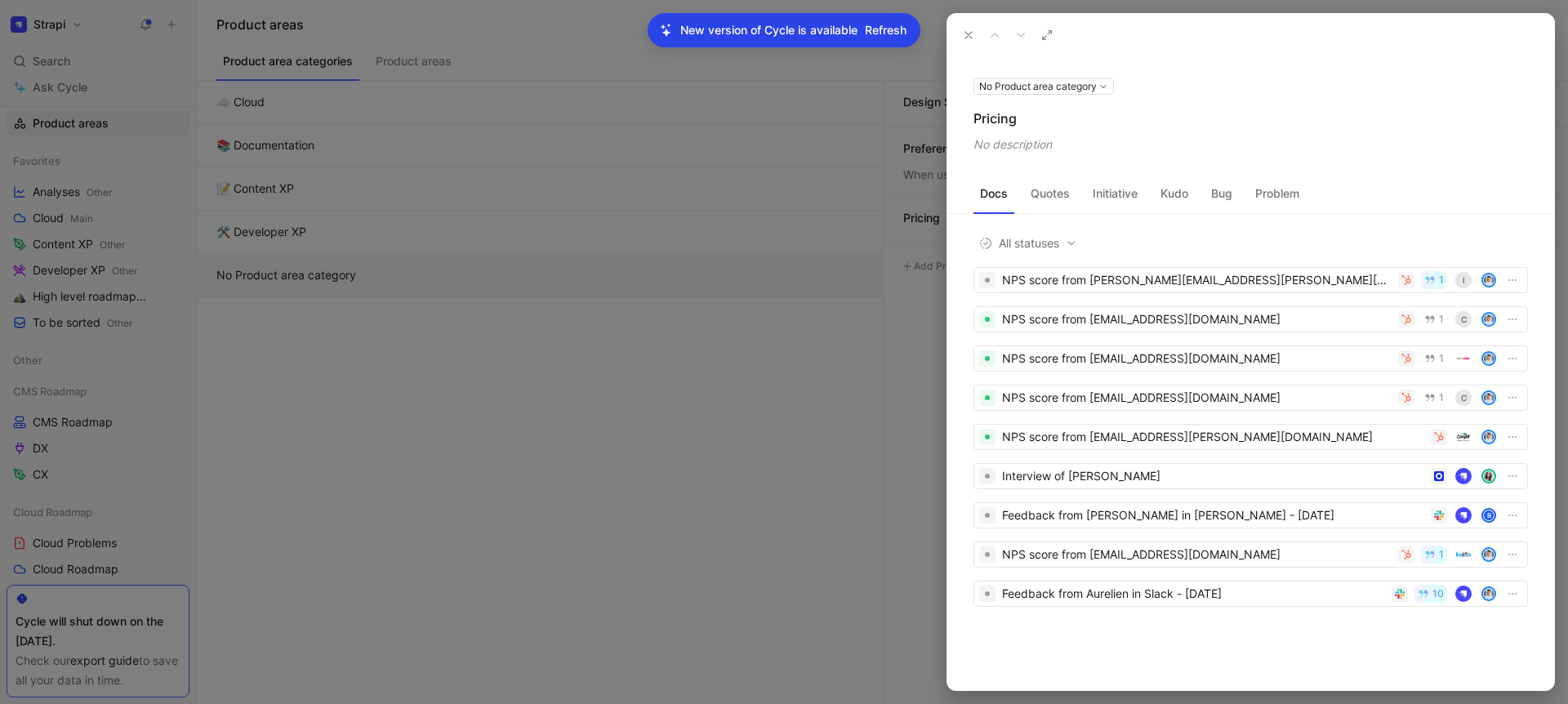
click at [993, 111] on div "Pricing" at bounding box center [1251, 118] width 555 height 20
click at [719, 380] on div at bounding box center [784, 352] width 1568 height 704
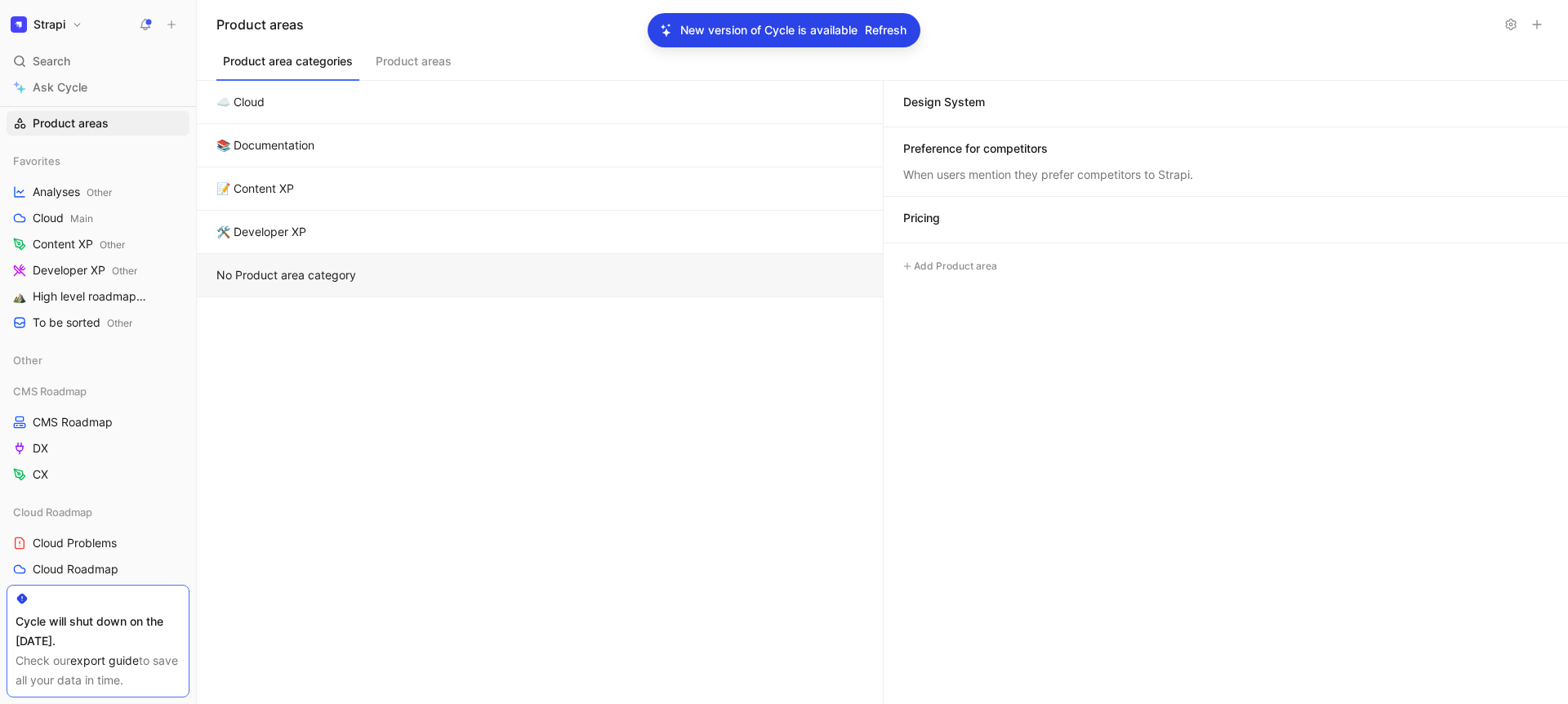
click at [887, 25] on span "Refresh" at bounding box center [886, 30] width 42 height 20
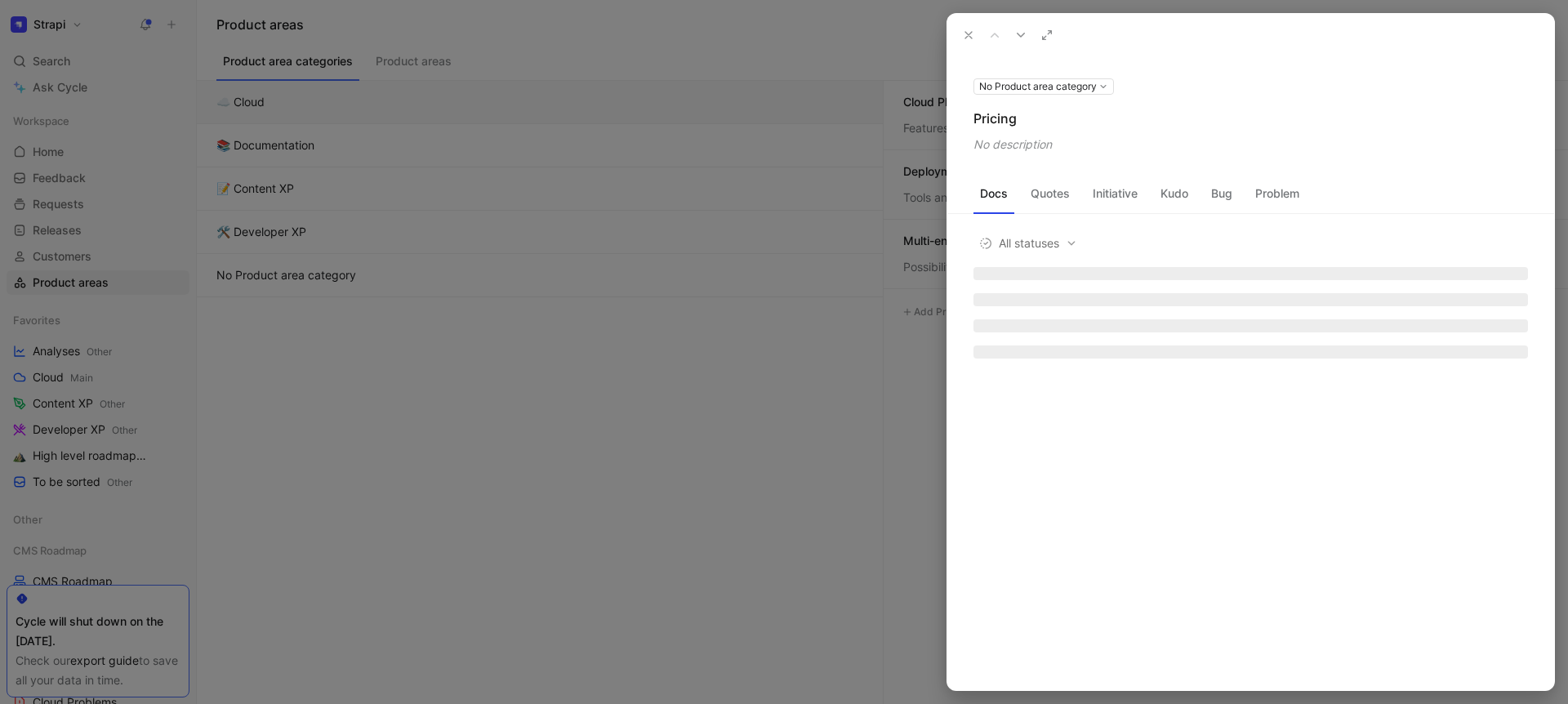
click at [972, 36] on icon at bounding box center [968, 34] width 13 height 13
